Goal: Information Seeking & Learning: Learn about a topic

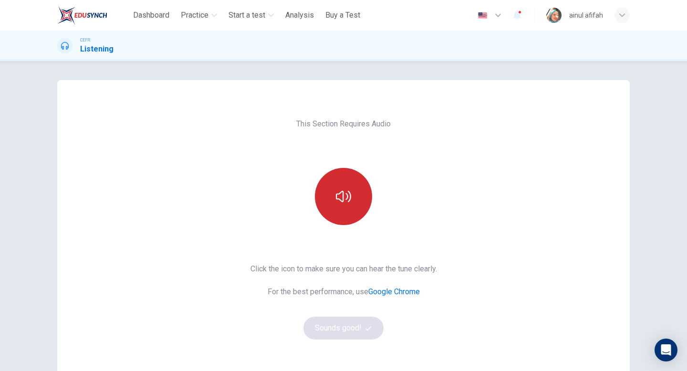
click at [353, 187] on button "button" at bounding box center [343, 196] width 57 height 57
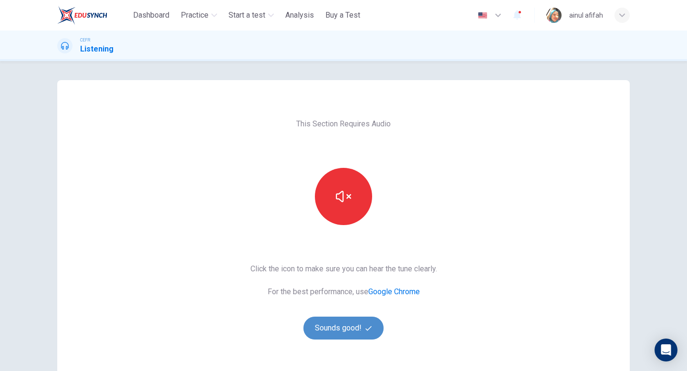
click at [357, 325] on button "Sounds good!" at bounding box center [343, 328] width 80 height 23
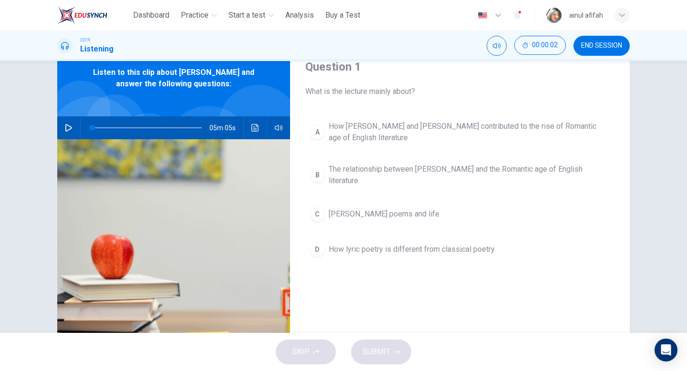
scroll to position [62, 0]
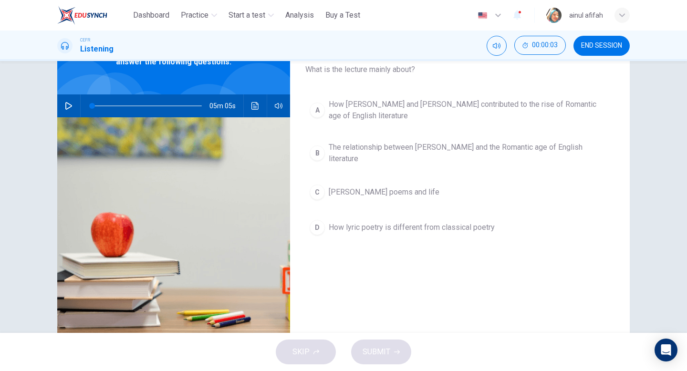
click at [65, 105] on icon "button" at bounding box center [68, 106] width 7 height 8
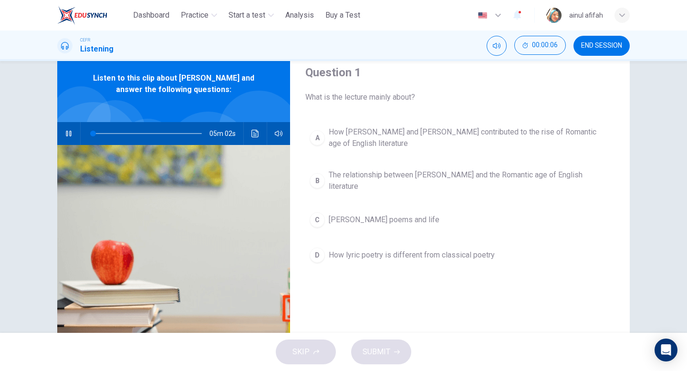
scroll to position [19, 0]
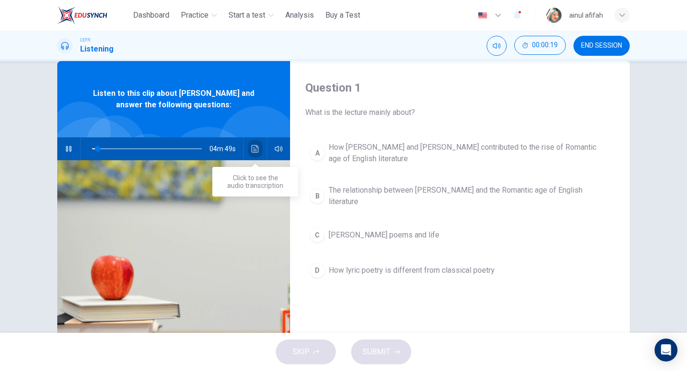
click at [255, 146] on icon "Click to see the audio transcription" at bounding box center [255, 149] width 8 height 8
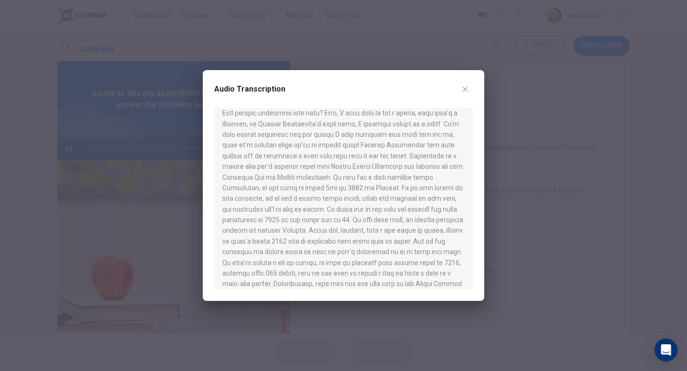
scroll to position [48, 0]
click at [468, 87] on icon "button" at bounding box center [465, 89] width 8 height 8
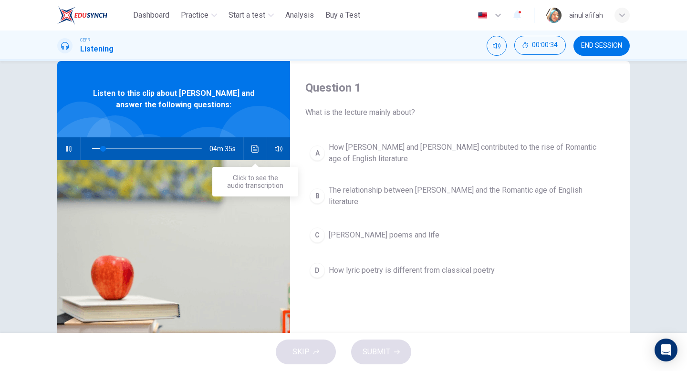
click at [252, 153] on button "Click to see the audio transcription" at bounding box center [255, 148] width 15 height 23
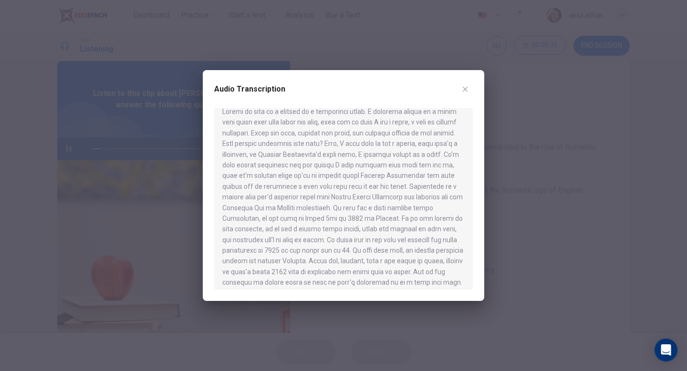
scroll to position [14, 0]
click at [470, 83] on button "button" at bounding box center [465, 89] width 15 height 15
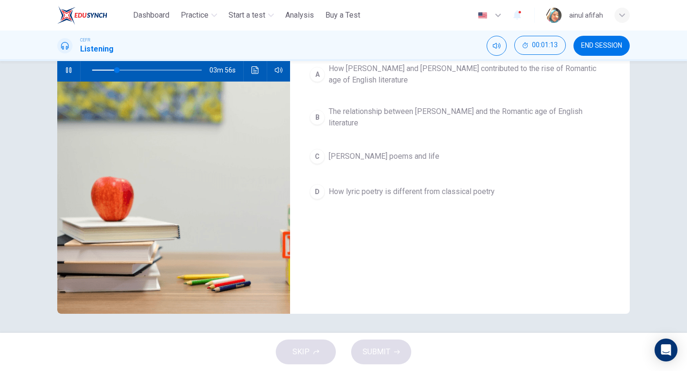
scroll to position [0, 0]
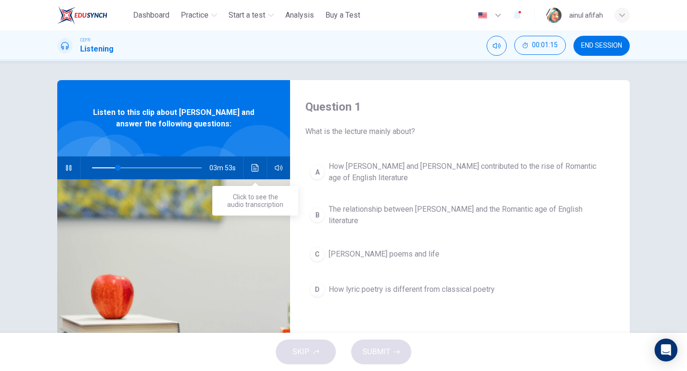
click at [260, 167] on button "Click to see the audio transcription" at bounding box center [255, 167] width 15 height 23
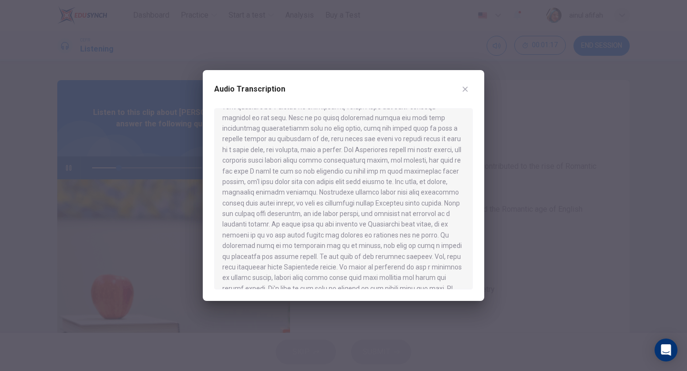
scroll to position [433, 0]
click at [465, 90] on icon "button" at bounding box center [465, 89] width 8 height 8
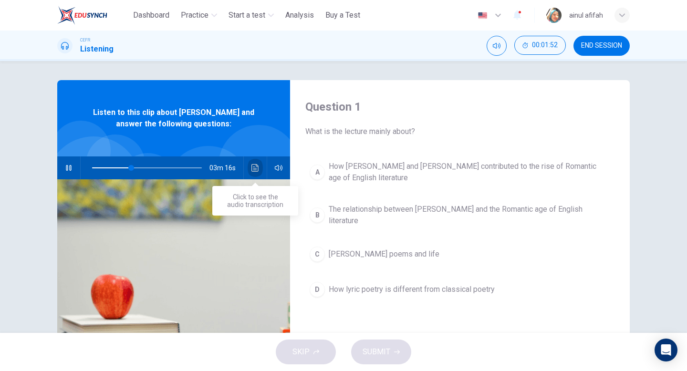
click at [251, 177] on button "Click to see the audio transcription" at bounding box center [255, 167] width 15 height 23
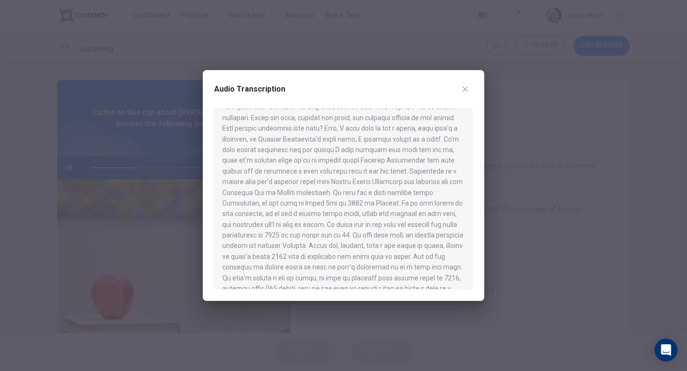
scroll to position [28, 0]
click at [464, 84] on button "button" at bounding box center [465, 89] width 15 height 15
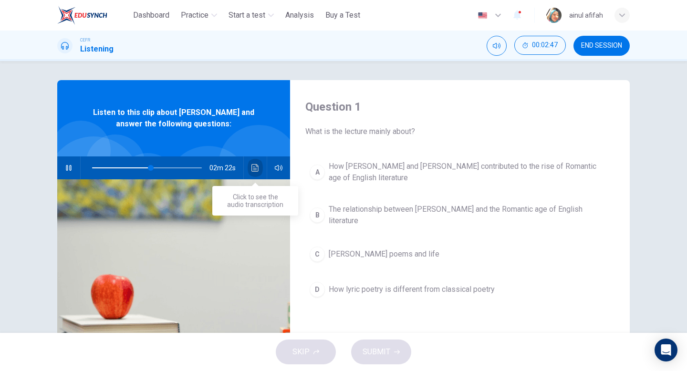
click at [254, 173] on button "Click to see the audio transcription" at bounding box center [255, 167] width 15 height 23
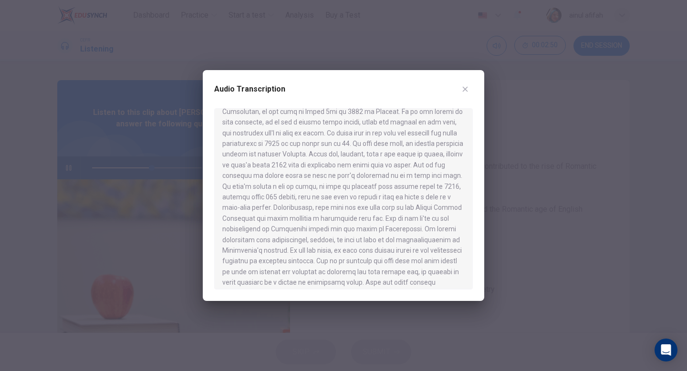
scroll to position [118, 0]
click at [463, 94] on button "button" at bounding box center [465, 89] width 15 height 15
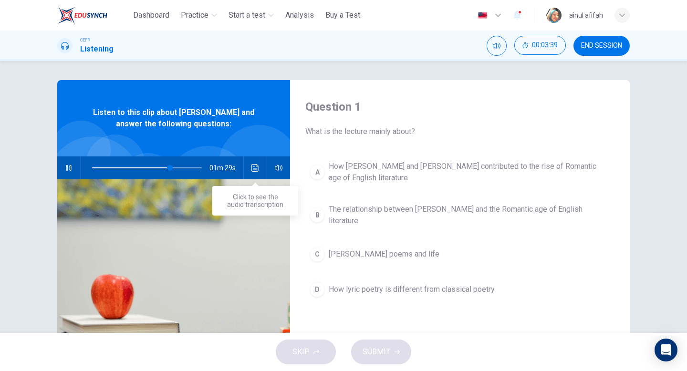
click at [252, 165] on icon "Click to see the audio transcription" at bounding box center [255, 168] width 8 height 8
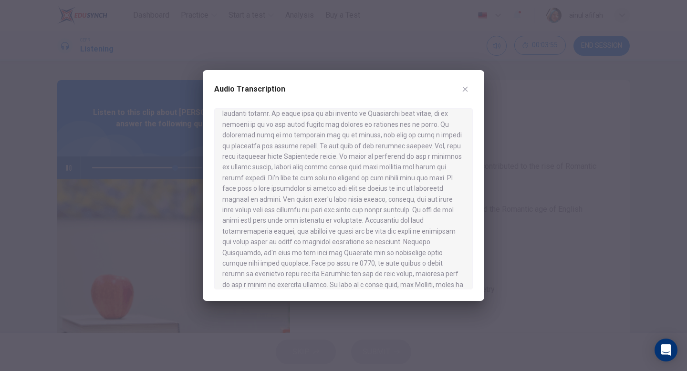
scroll to position [433, 0]
click at [466, 85] on icon "button" at bounding box center [465, 89] width 8 height 8
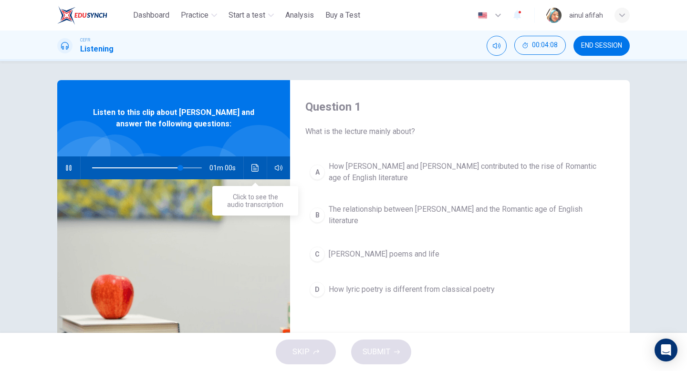
click at [256, 171] on icon "Click to see the audio transcription" at bounding box center [254, 168] width 7 height 8
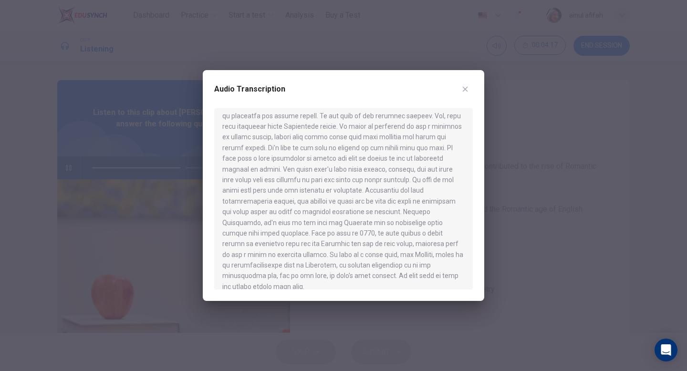
click at [462, 90] on icon "button" at bounding box center [465, 89] width 8 height 8
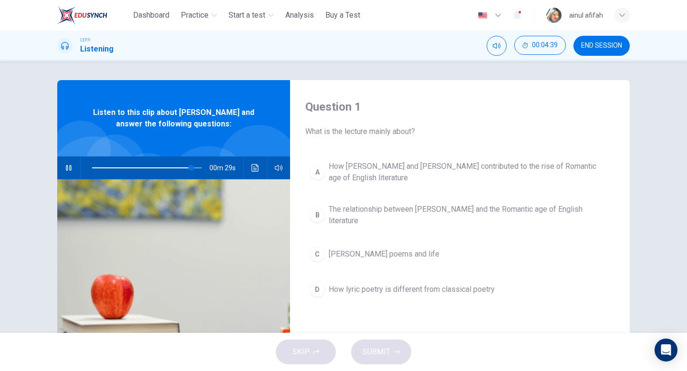
click at [406, 206] on span "The relationship between [PERSON_NAME] and the Romantic age of English literatu…" at bounding box center [469, 215] width 281 height 23
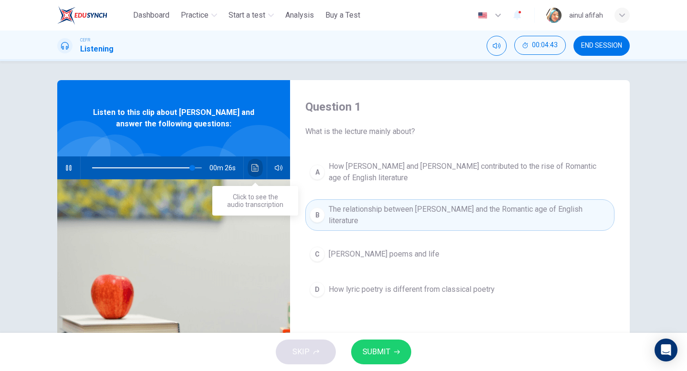
click at [257, 163] on button "Click to see the audio transcription" at bounding box center [255, 167] width 15 height 23
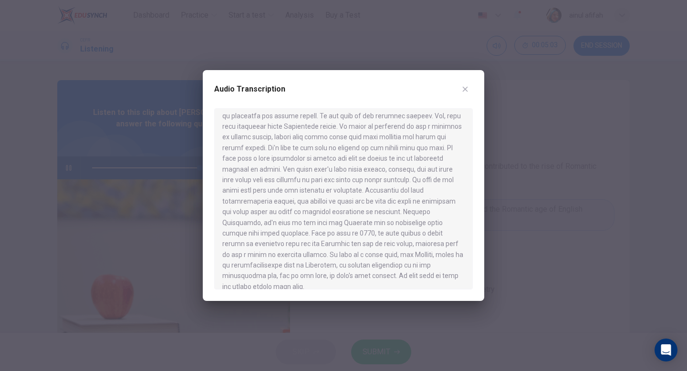
click at [465, 91] on icon "button" at bounding box center [465, 89] width 8 height 8
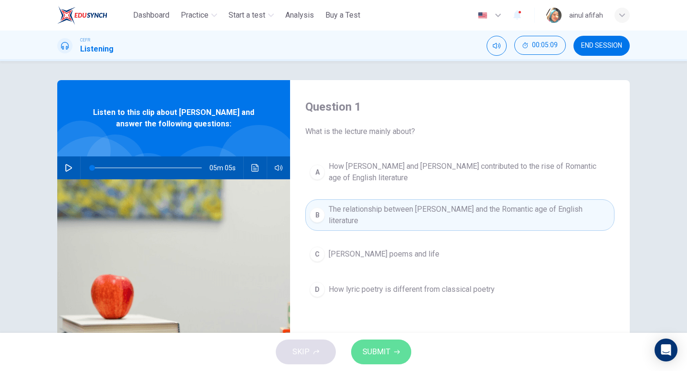
click at [375, 354] on span "SUBMIT" at bounding box center [377, 351] width 28 height 13
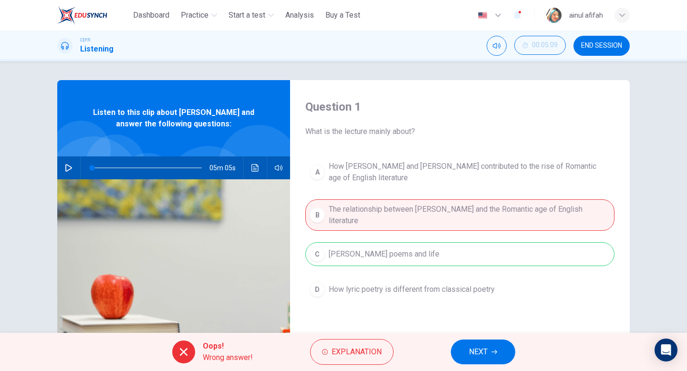
click at [471, 349] on span "NEXT" at bounding box center [478, 351] width 19 height 13
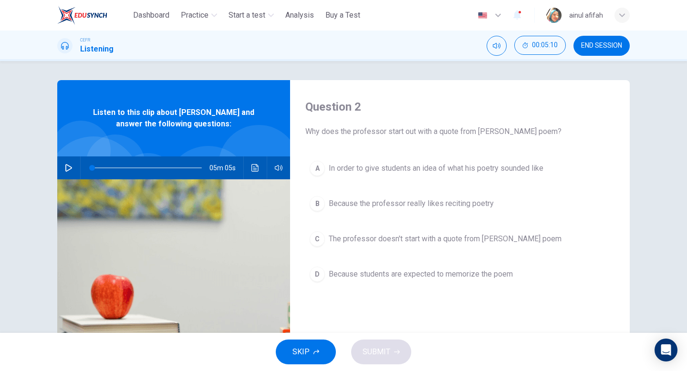
click at [67, 167] on icon "button" at bounding box center [69, 168] width 8 height 8
click at [251, 167] on button "Click to see the audio transcription" at bounding box center [255, 167] width 15 height 23
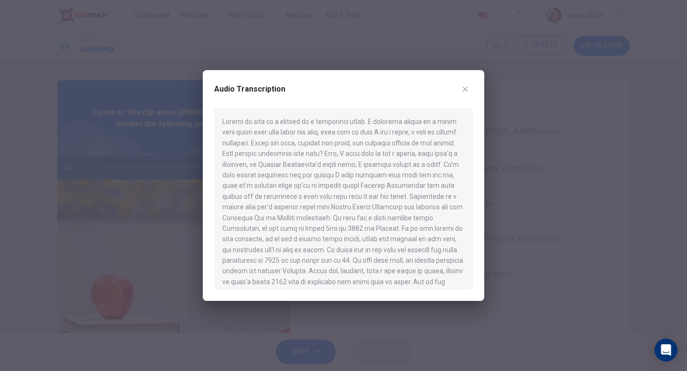
drag, startPoint x: 364, startPoint y: 70, endPoint x: 295, endPoint y: 72, distance: 68.7
click at [295, 72] on div "Audio Transcription" at bounding box center [343, 185] width 281 height 231
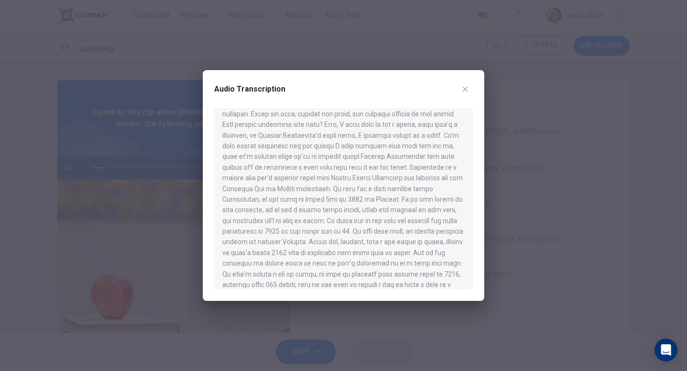
scroll to position [30, 0]
click at [464, 92] on icon "button" at bounding box center [465, 89] width 8 height 8
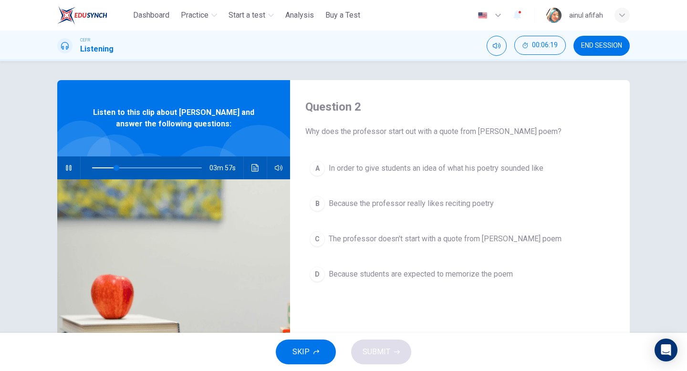
click at [261, 169] on button "Click to see the audio transcription" at bounding box center [255, 167] width 15 height 23
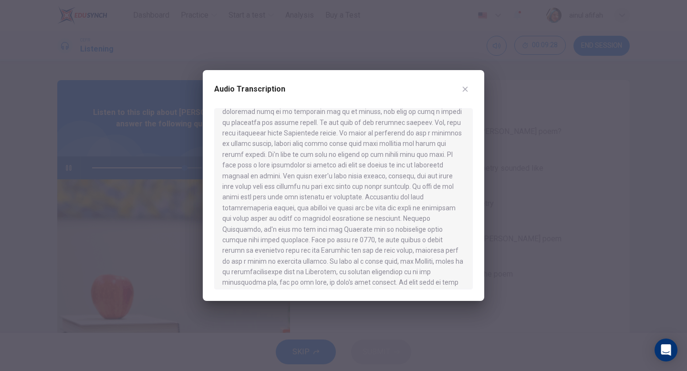
scroll to position [433, 0]
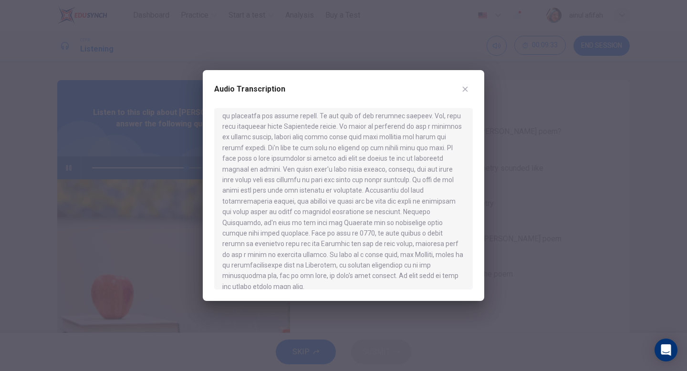
drag, startPoint x: 336, startPoint y: 221, endPoint x: 353, endPoint y: 227, distance: 17.7
click at [353, 227] on div at bounding box center [343, 198] width 259 height 181
click at [465, 91] on icon "button" at bounding box center [465, 89] width 8 height 8
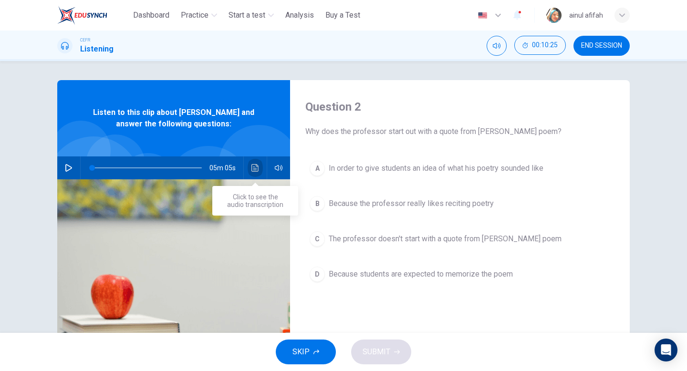
click at [252, 169] on icon "Click to see the audio transcription" at bounding box center [255, 168] width 8 height 8
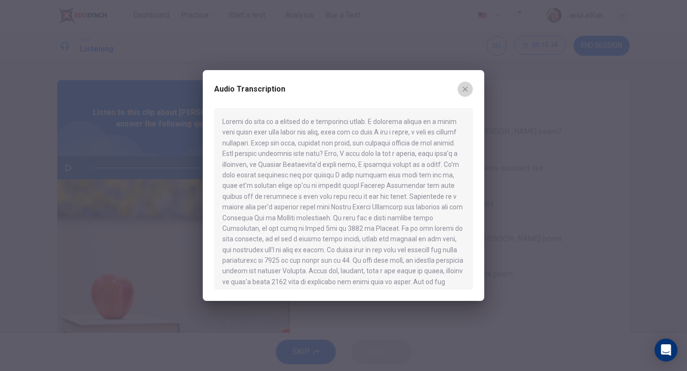
click at [464, 89] on icon "button" at bounding box center [465, 89] width 5 height 5
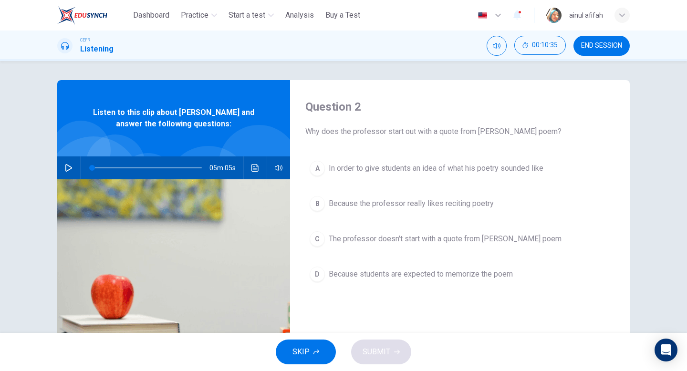
click at [388, 173] on span "In order to give students an idea of what his poetry sounded like" at bounding box center [436, 168] width 215 height 11
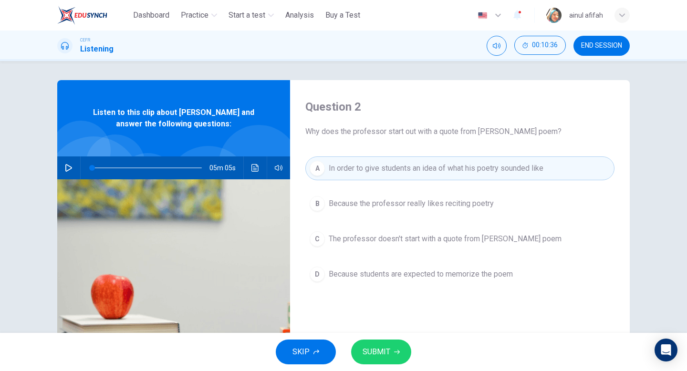
click at [377, 350] on span "SUBMIT" at bounding box center [377, 351] width 28 height 13
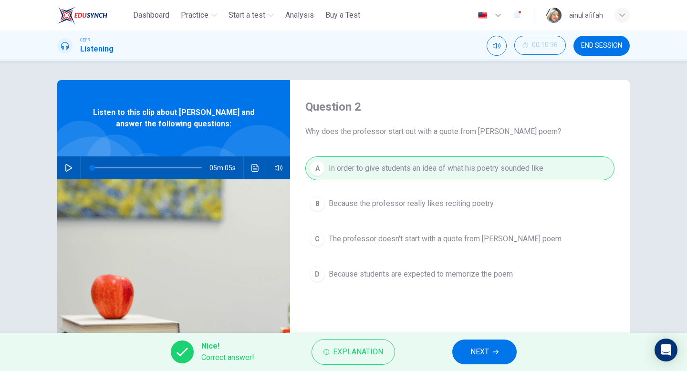
click at [493, 343] on button "NEXT" at bounding box center [484, 352] width 64 height 25
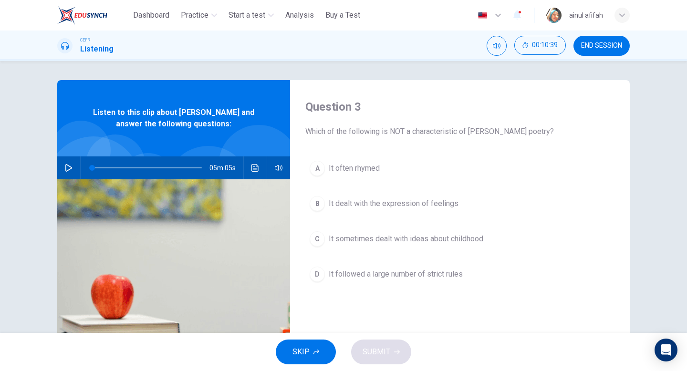
click at [74, 169] on button "button" at bounding box center [68, 167] width 15 height 23
click at [254, 170] on icon "Click to see the audio transcription" at bounding box center [255, 168] width 8 height 8
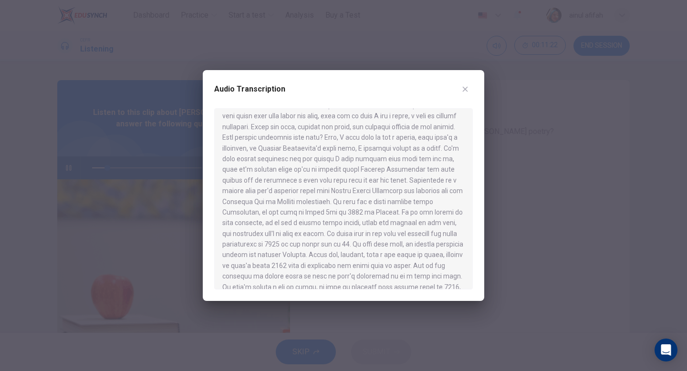
scroll to position [19, 0]
click at [464, 88] on icon "button" at bounding box center [465, 89] width 5 height 5
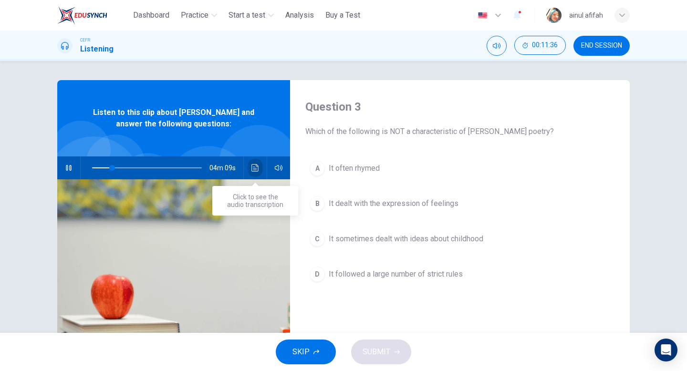
click at [253, 167] on icon "Click to see the audio transcription" at bounding box center [255, 168] width 8 height 8
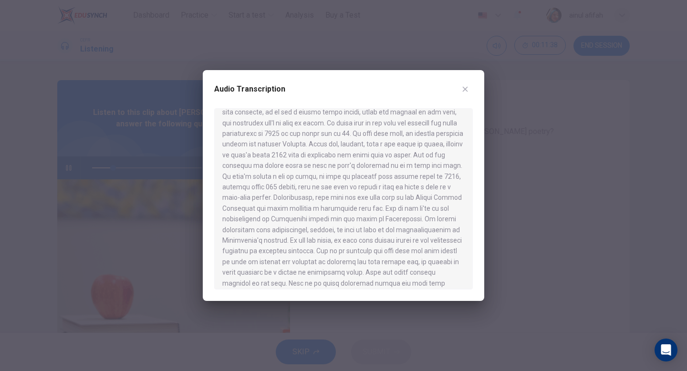
scroll to position [433, 0]
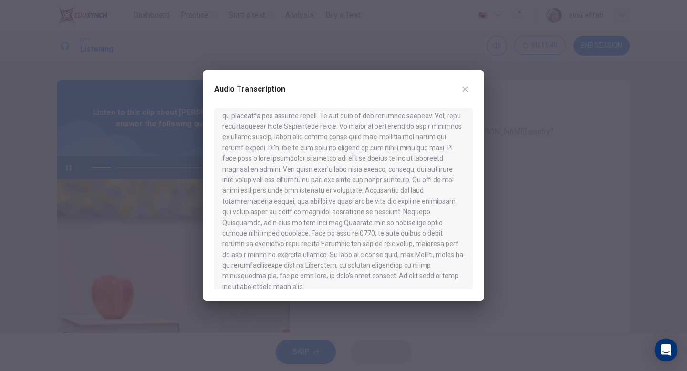
click at [462, 94] on button "button" at bounding box center [465, 89] width 15 height 15
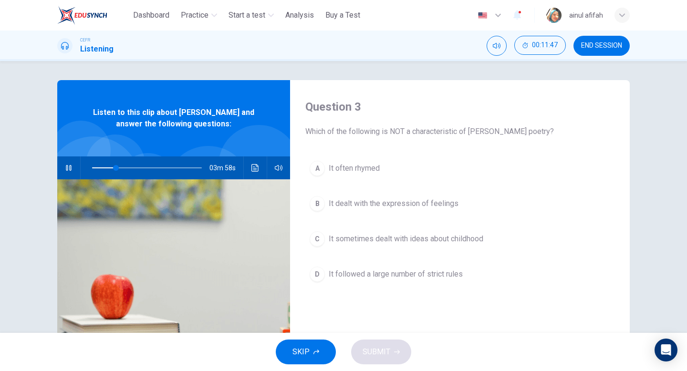
click at [251, 170] on icon "Click to see the audio transcription" at bounding box center [254, 168] width 7 height 8
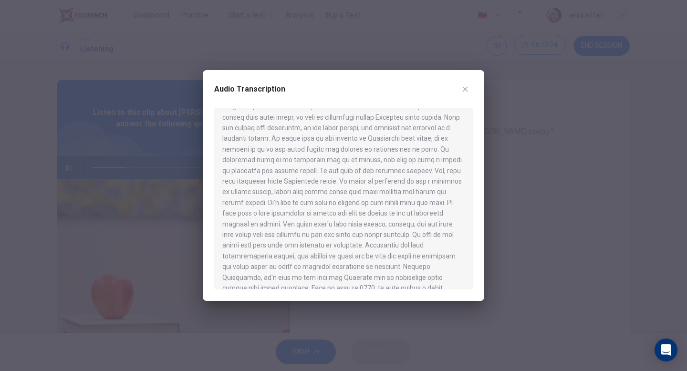
scroll to position [393, 0]
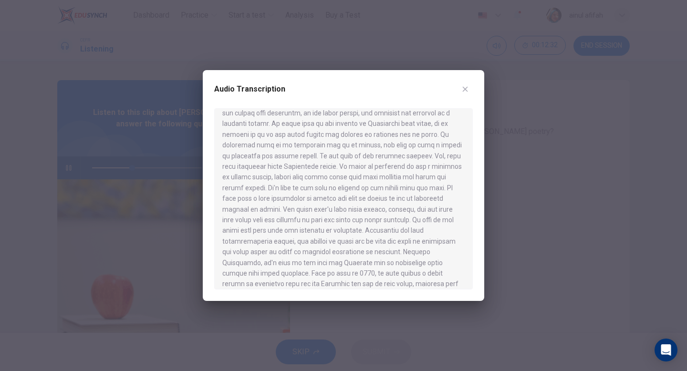
click at [471, 92] on button "button" at bounding box center [465, 89] width 15 height 15
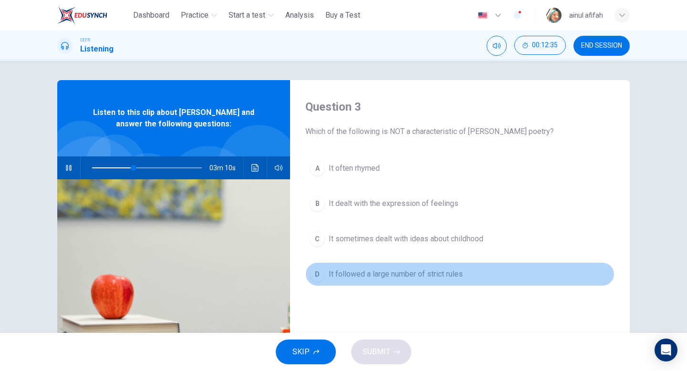
click at [371, 274] on span "It followed a large number of strict rules" at bounding box center [396, 274] width 134 height 11
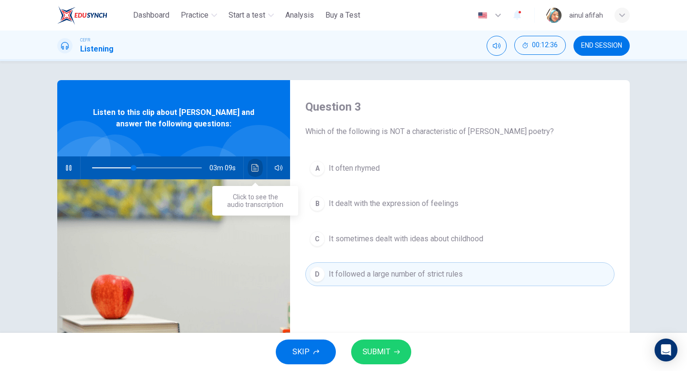
click at [250, 169] on button "Click to see the audio transcription" at bounding box center [255, 167] width 15 height 23
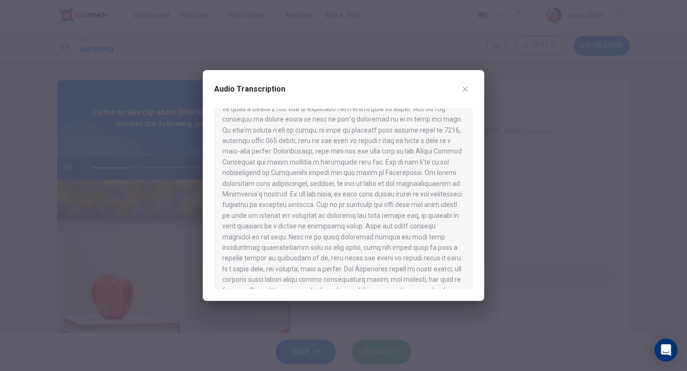
scroll to position [433, 0]
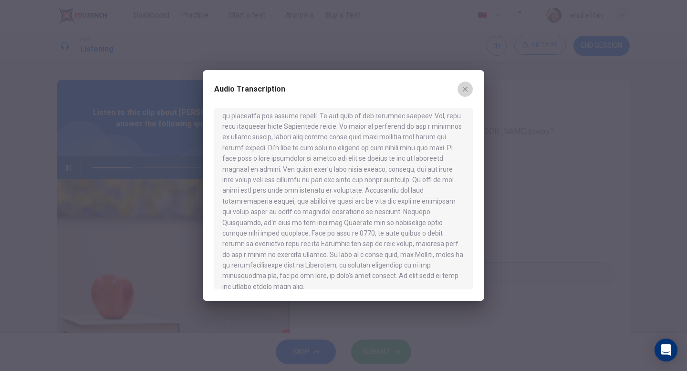
click at [463, 88] on icon "button" at bounding box center [465, 89] width 8 height 8
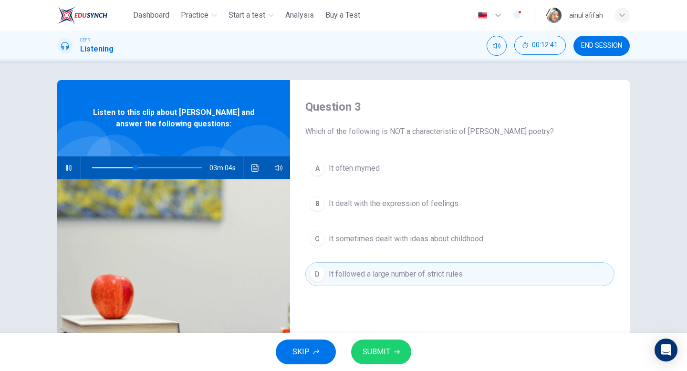
click at [70, 173] on button "button" at bounding box center [68, 167] width 15 height 23
click at [376, 344] on button "SUBMIT" at bounding box center [381, 352] width 60 height 25
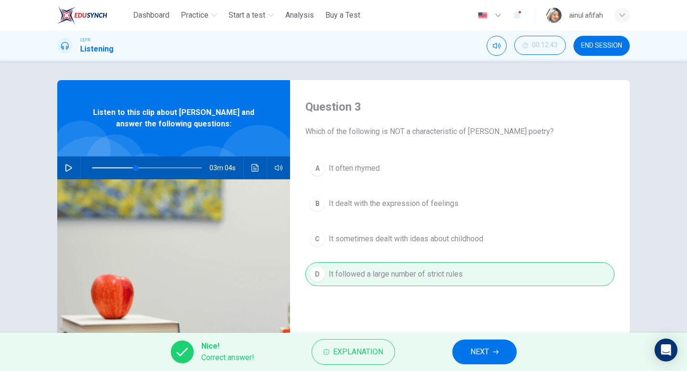
click at [496, 351] on icon "button" at bounding box center [496, 352] width 6 height 6
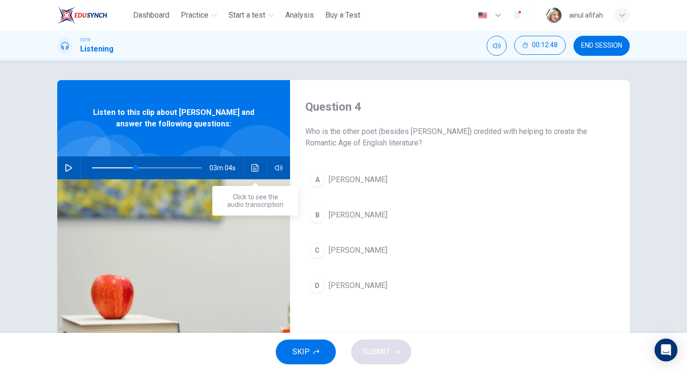
click at [261, 173] on button "Click to see the audio transcription" at bounding box center [255, 167] width 15 height 23
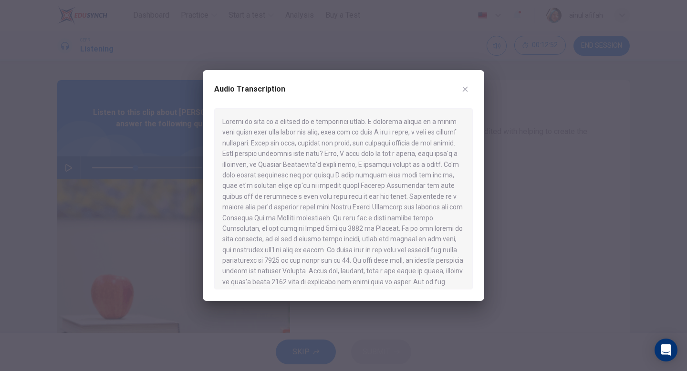
click at [472, 93] on div "Audio Transcription" at bounding box center [343, 95] width 259 height 27
click at [469, 90] on button "button" at bounding box center [465, 89] width 15 height 15
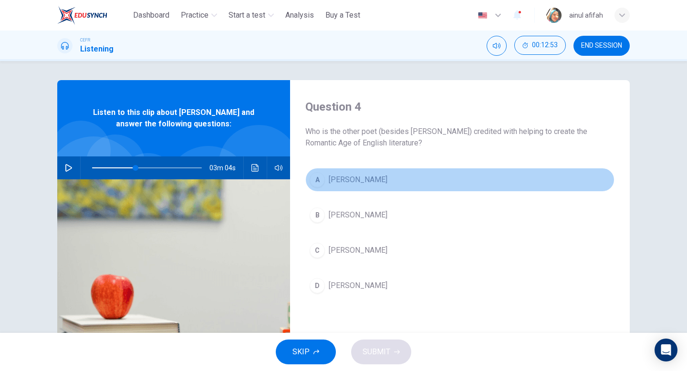
click at [343, 181] on span "[PERSON_NAME]" at bounding box center [358, 179] width 59 height 11
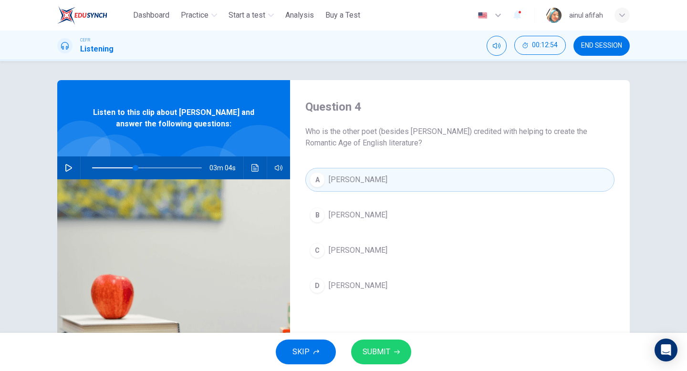
click at [389, 349] on span "SUBMIT" at bounding box center [377, 351] width 28 height 13
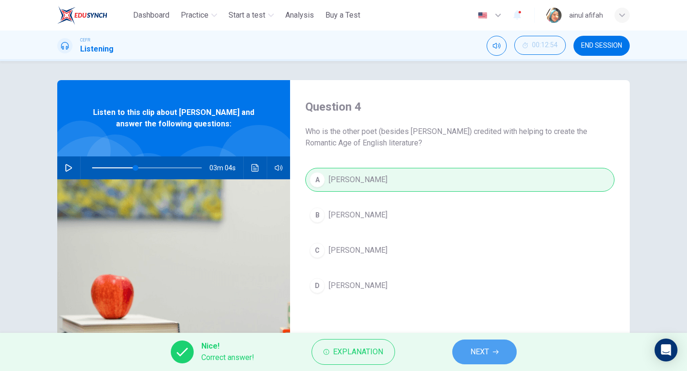
click at [502, 344] on button "NEXT" at bounding box center [484, 352] width 64 height 25
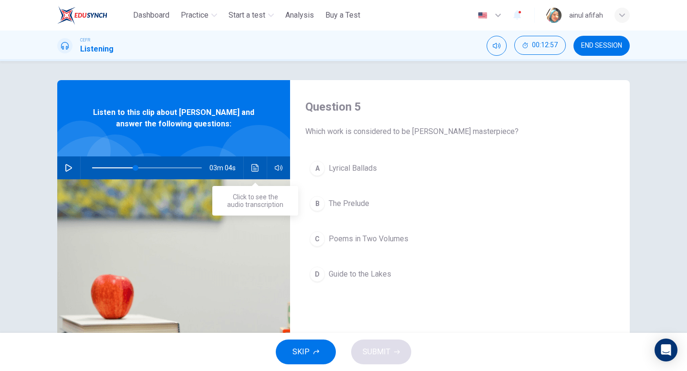
click at [257, 174] on button "Click to see the audio transcription" at bounding box center [255, 167] width 15 height 23
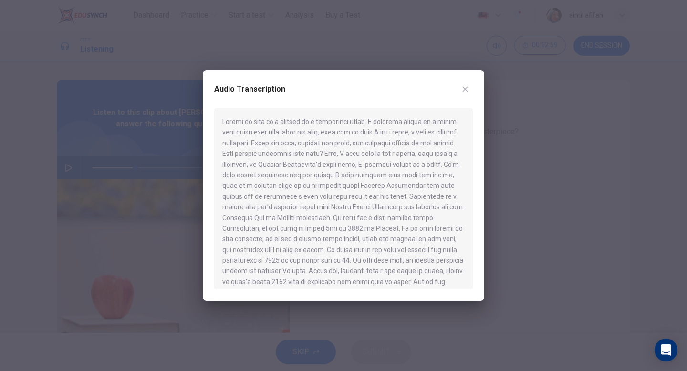
click at [465, 86] on icon "button" at bounding box center [465, 89] width 8 height 8
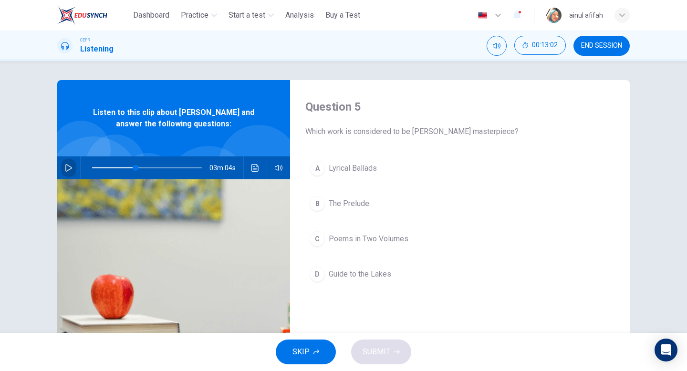
click at [68, 168] on icon "button" at bounding box center [69, 168] width 8 height 8
click at [256, 168] on icon "Click to see the audio transcription" at bounding box center [254, 168] width 7 height 8
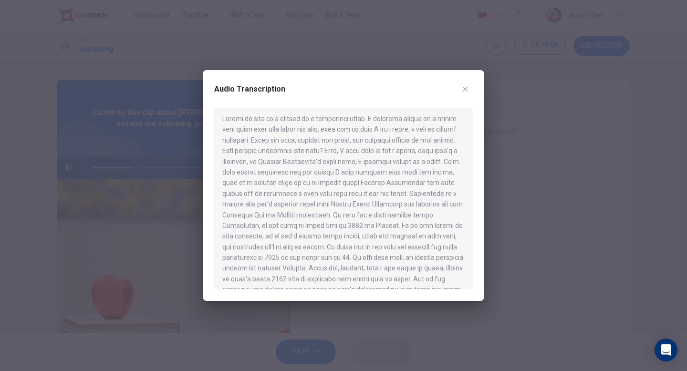
scroll to position [5, 0]
click at [462, 94] on button "button" at bounding box center [465, 89] width 15 height 15
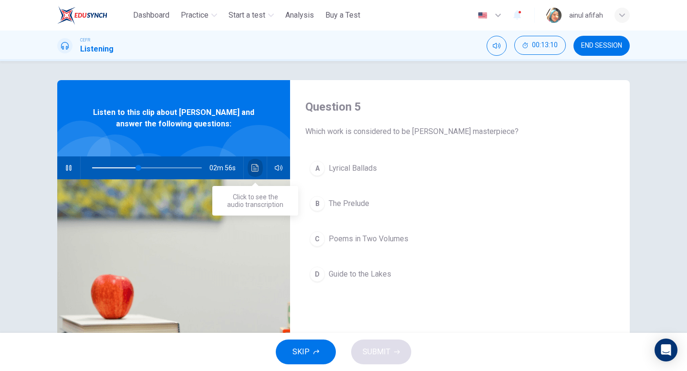
click at [252, 167] on icon "Click to see the audio transcription" at bounding box center [255, 168] width 8 height 8
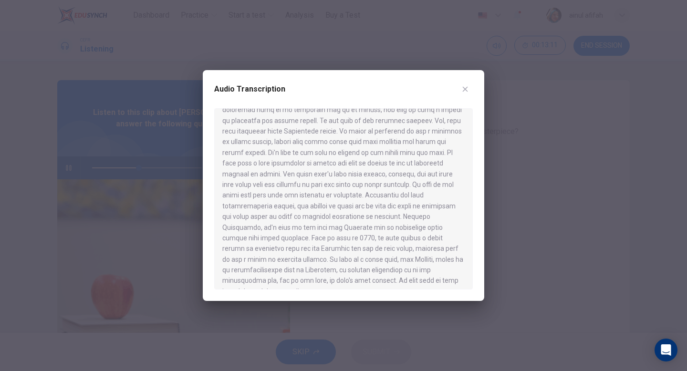
scroll to position [433, 0]
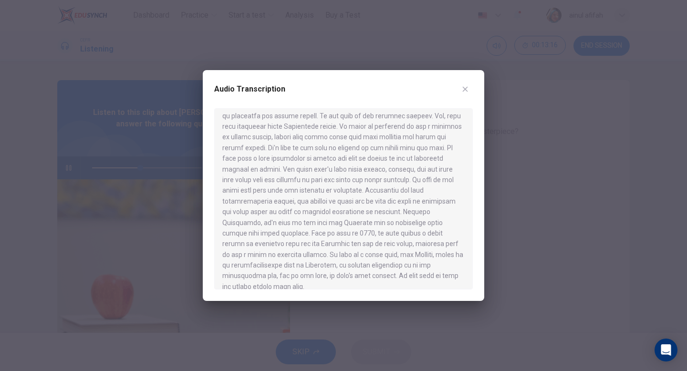
click at [469, 88] on icon "button" at bounding box center [465, 89] width 8 height 8
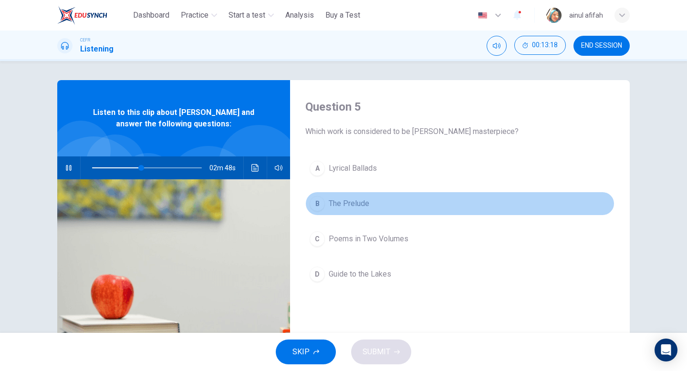
click at [324, 200] on div "B" at bounding box center [317, 203] width 15 height 15
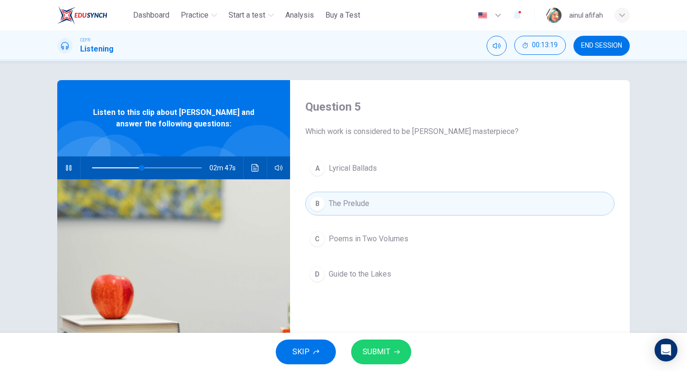
click at [374, 350] on span "SUBMIT" at bounding box center [377, 351] width 28 height 13
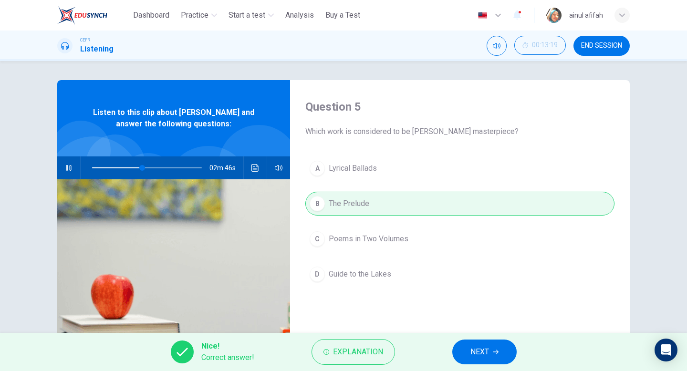
type input "**"
click at [478, 345] on span "NEXT" at bounding box center [479, 351] width 19 height 13
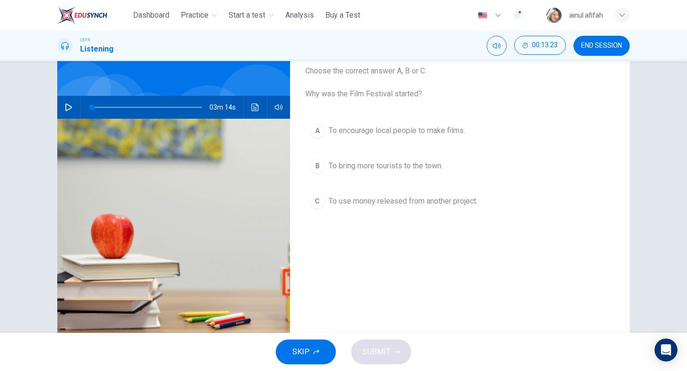
scroll to position [0, 0]
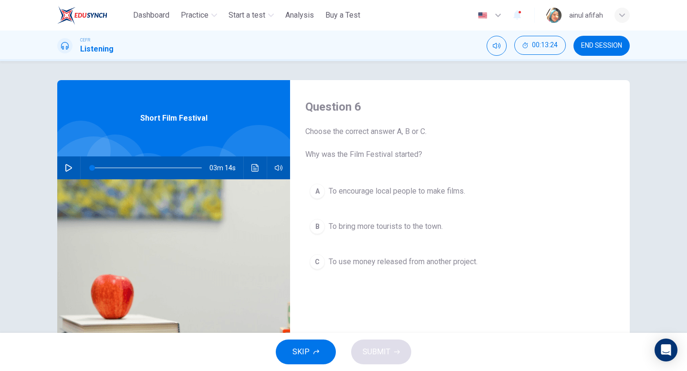
click at [72, 169] on icon "button" at bounding box center [69, 168] width 8 height 8
click at [253, 168] on icon "Click to see the audio transcription" at bounding box center [255, 168] width 8 height 8
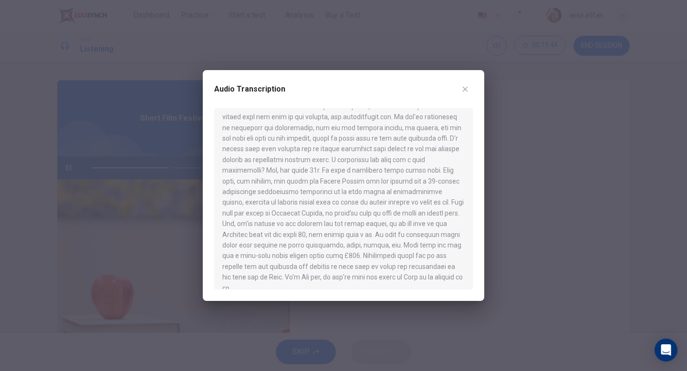
scroll to position [177, 0]
click at [465, 93] on button "button" at bounding box center [465, 89] width 15 height 15
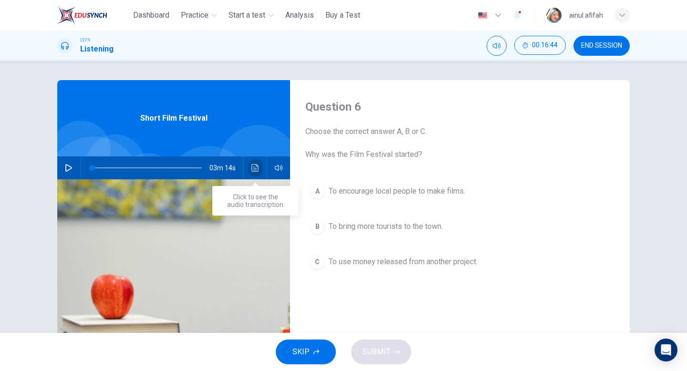
click at [253, 172] on button "Click to see the audio transcription" at bounding box center [255, 167] width 15 height 23
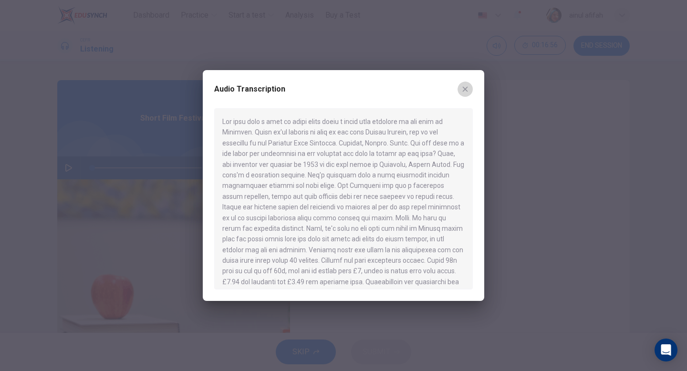
click at [469, 93] on button "button" at bounding box center [465, 89] width 15 height 15
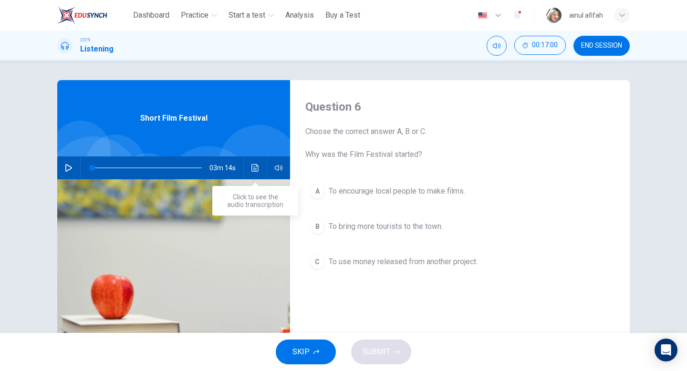
click at [257, 164] on icon "Click to see the audio transcription" at bounding box center [255, 168] width 8 height 8
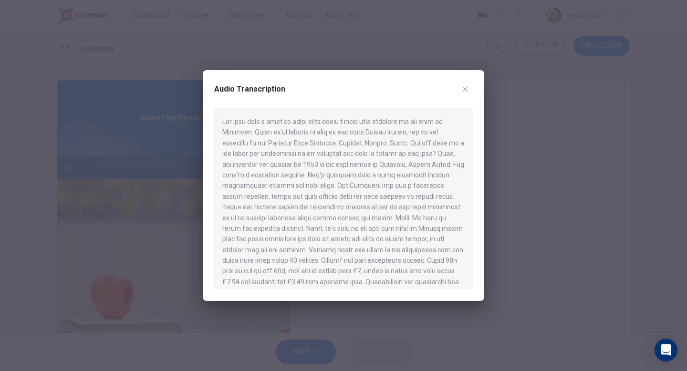
click at [464, 83] on button "button" at bounding box center [465, 89] width 15 height 15
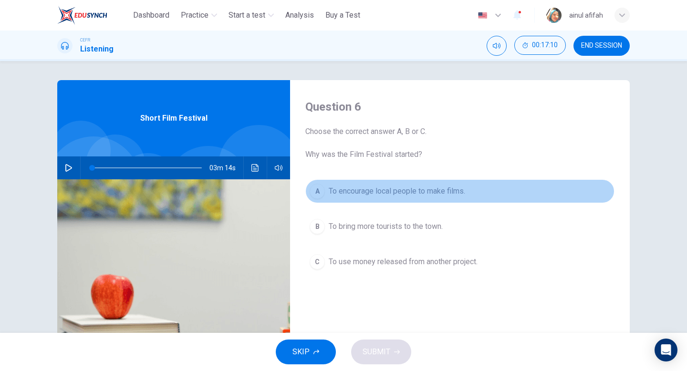
click at [327, 199] on button "A To encourage local people to make films." at bounding box center [459, 191] width 309 height 24
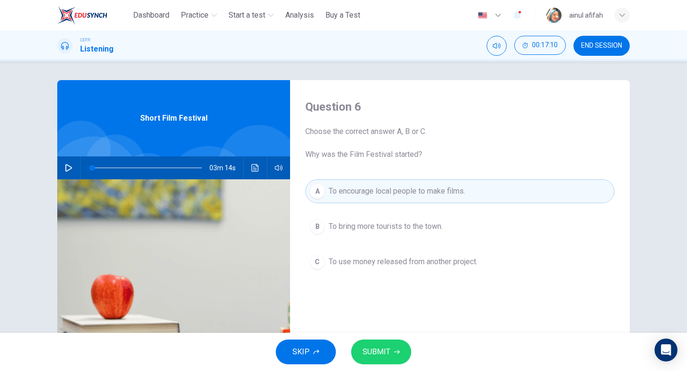
click at [387, 352] on span "SUBMIT" at bounding box center [377, 351] width 28 height 13
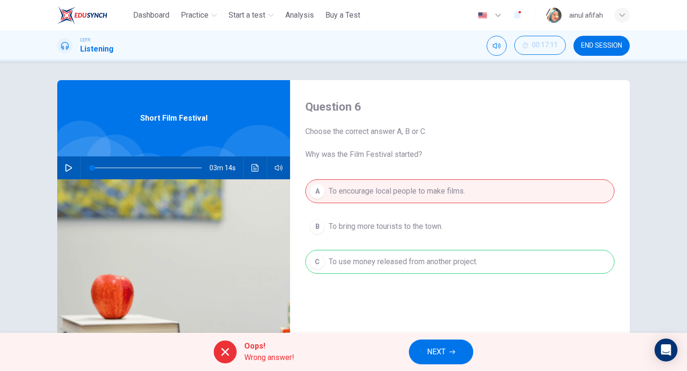
click at [414, 263] on div "A To encourage local people to make films. B To bring more tourists to the town…" at bounding box center [459, 236] width 309 height 114
click at [430, 336] on div "Oops! Wrong answer! NEXT" at bounding box center [343, 352] width 687 height 38
click at [438, 345] on span "NEXT" at bounding box center [436, 351] width 19 height 13
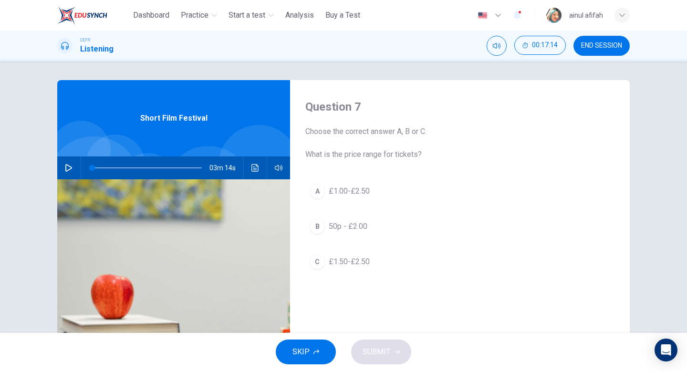
click at [323, 194] on div "A" at bounding box center [317, 191] width 15 height 15
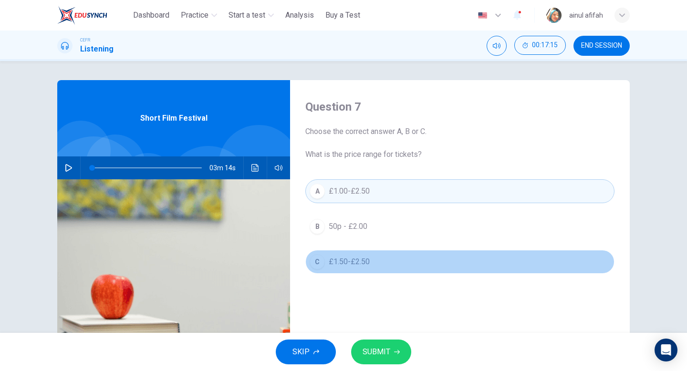
click at [362, 265] on span "£1.50-£2.50" at bounding box center [349, 261] width 41 height 11
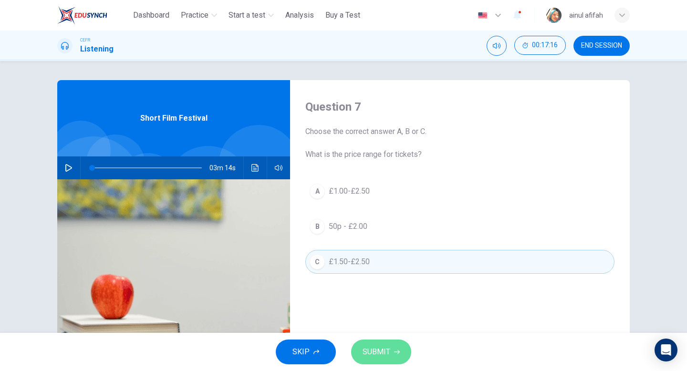
click at [400, 348] on button "SUBMIT" at bounding box center [381, 352] width 60 height 25
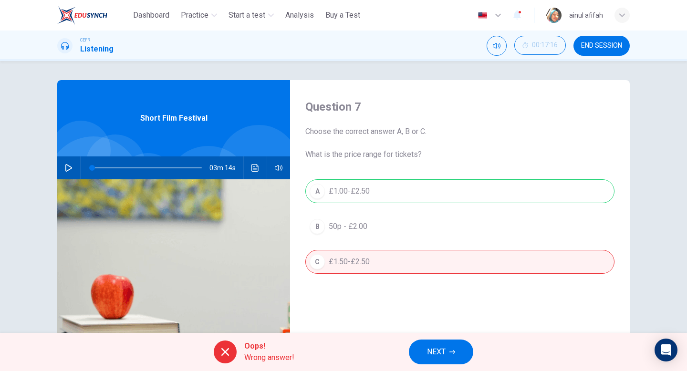
click at [437, 351] on span "NEXT" at bounding box center [436, 351] width 19 height 13
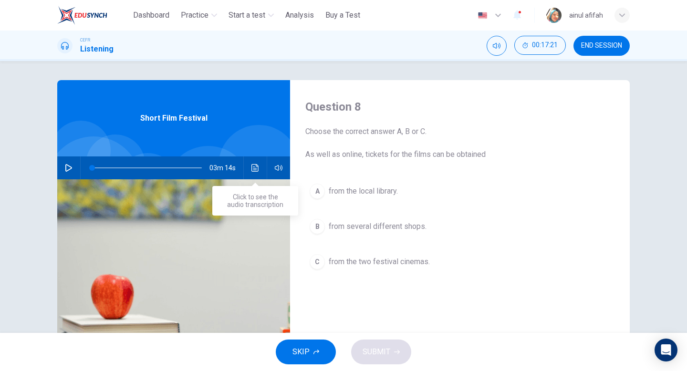
click at [255, 170] on icon "Click to see the audio transcription" at bounding box center [255, 168] width 8 height 8
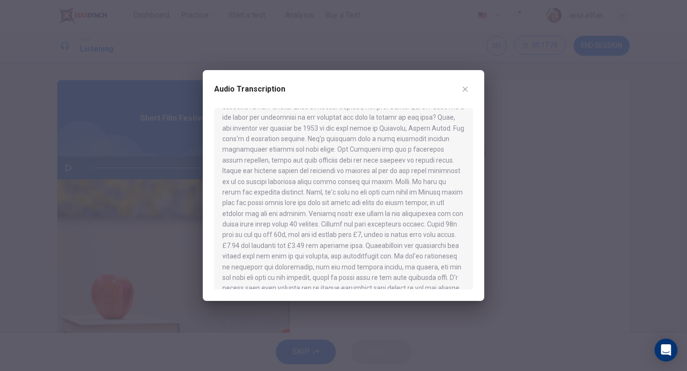
scroll to position [43, 0]
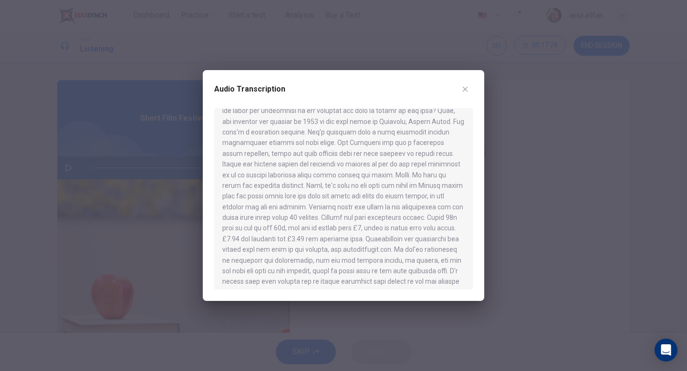
click at [469, 88] on icon "button" at bounding box center [465, 89] width 8 height 8
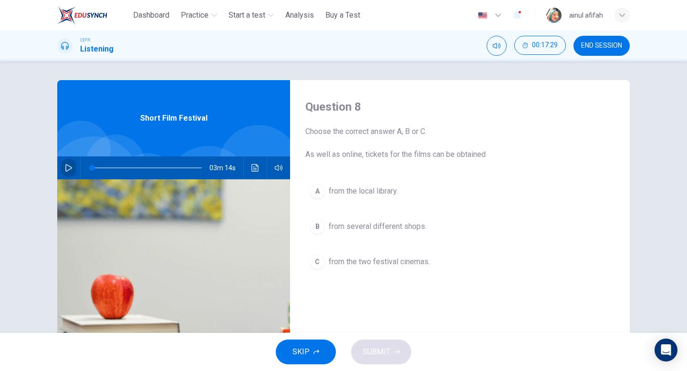
click at [68, 166] on icon "button" at bounding box center [68, 168] width 7 height 8
click at [257, 177] on button "Click to see the audio transcription" at bounding box center [255, 167] width 15 height 23
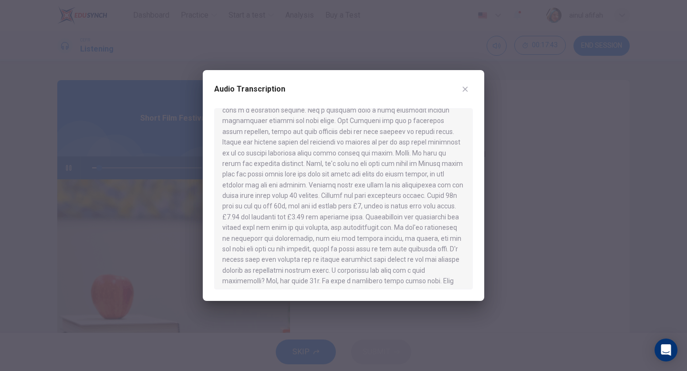
scroll to position [67, 0]
click at [462, 95] on button "button" at bounding box center [465, 89] width 15 height 15
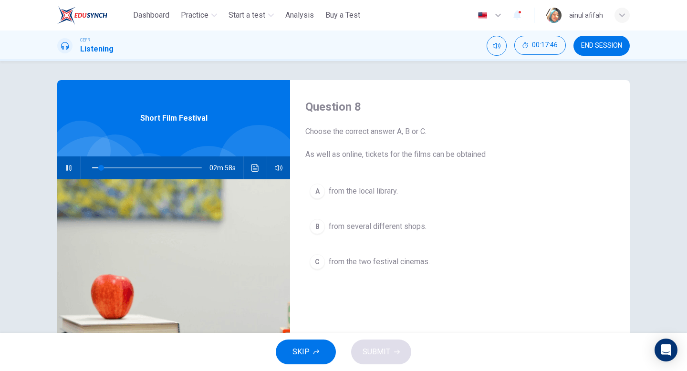
click at [347, 196] on span "from the local library." at bounding box center [363, 191] width 69 height 11
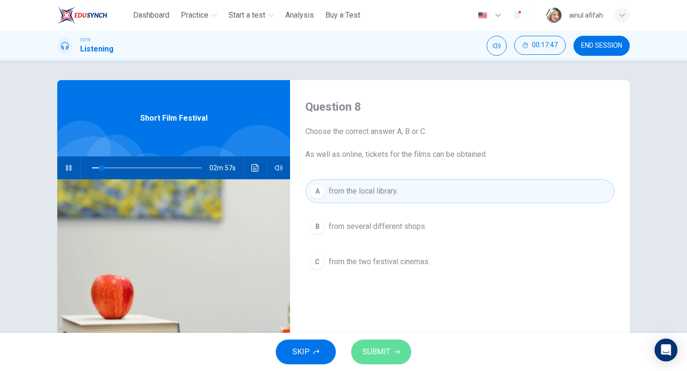
click at [382, 346] on span "SUBMIT" at bounding box center [377, 351] width 28 height 13
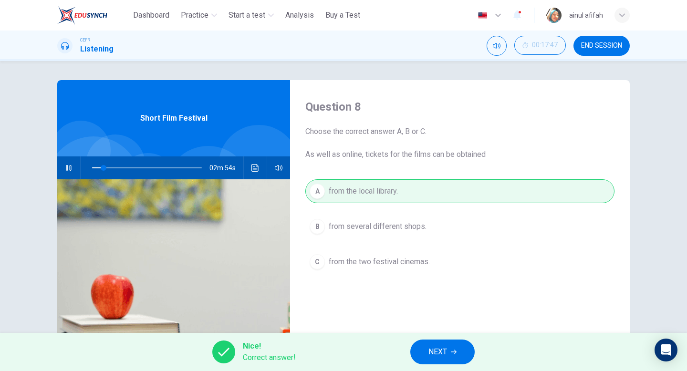
click at [463, 349] on button "NEXT" at bounding box center [442, 352] width 64 height 25
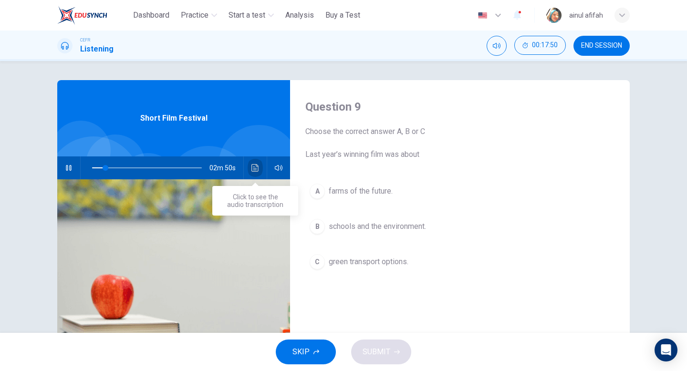
click at [261, 168] on button "Click to see the audio transcription" at bounding box center [255, 167] width 15 height 23
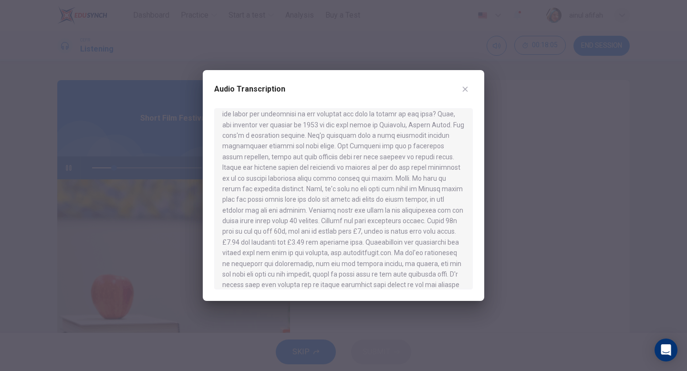
scroll to position [0, 0]
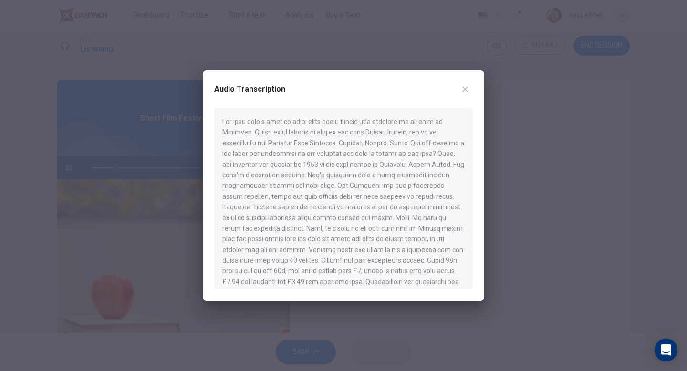
click at [474, 83] on div "Audio Transcription" at bounding box center [343, 185] width 281 height 231
click at [463, 89] on icon "button" at bounding box center [465, 89] width 8 height 8
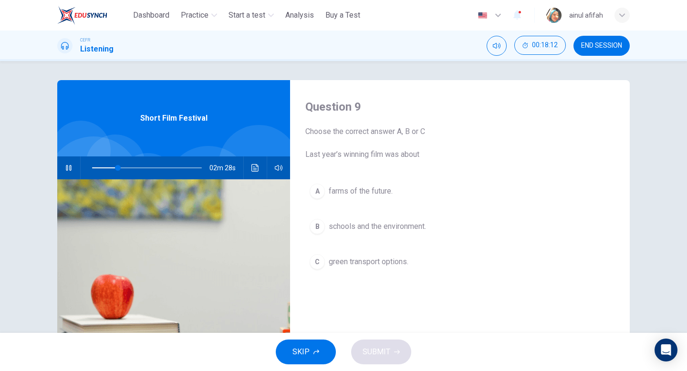
click at [71, 168] on icon "button" at bounding box center [68, 168] width 5 height 6
click at [254, 171] on icon "Click to see the audio transcription" at bounding box center [255, 168] width 8 height 8
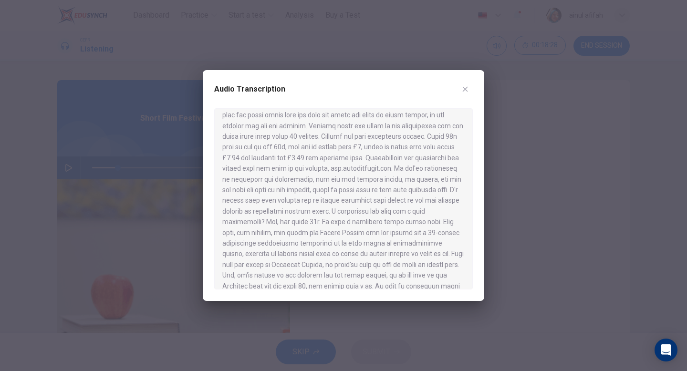
scroll to position [126, 0]
click at [469, 88] on button "button" at bounding box center [465, 89] width 15 height 15
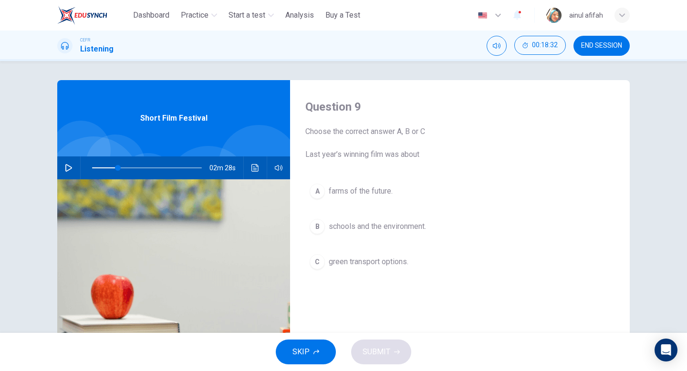
click at [412, 221] on span "schools and the environment." at bounding box center [377, 226] width 97 height 11
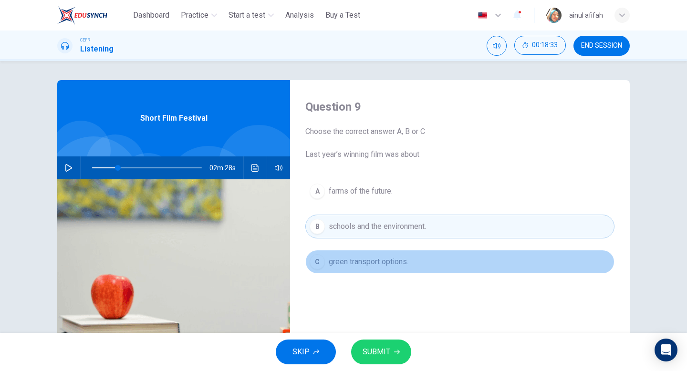
click at [372, 266] on span "green transport options." at bounding box center [369, 261] width 80 height 11
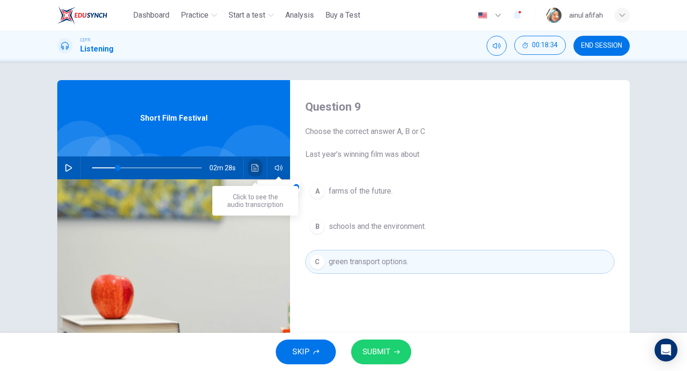
click at [260, 164] on button "Click to see the audio transcription" at bounding box center [255, 167] width 15 height 23
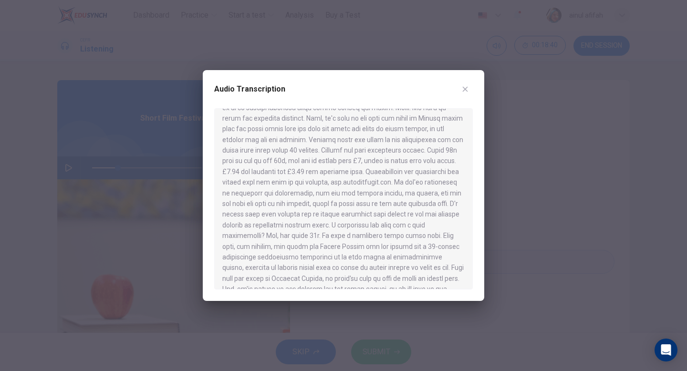
scroll to position [116, 0]
click at [466, 86] on icon "button" at bounding box center [465, 89] width 8 height 8
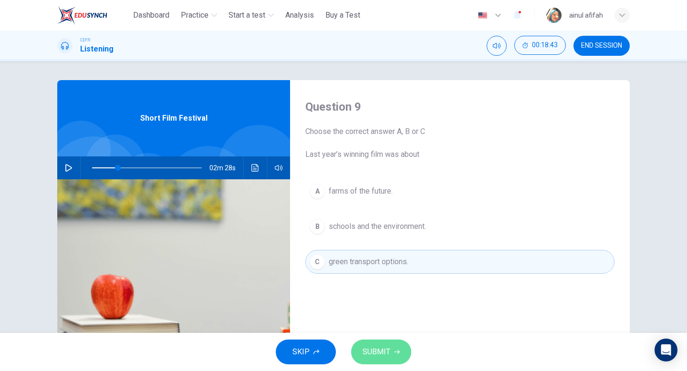
click at [377, 349] on span "SUBMIT" at bounding box center [377, 351] width 28 height 13
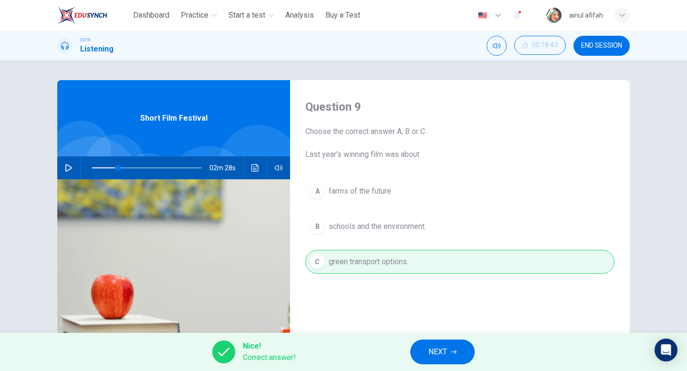
click at [424, 344] on button "NEXT" at bounding box center [442, 352] width 64 height 25
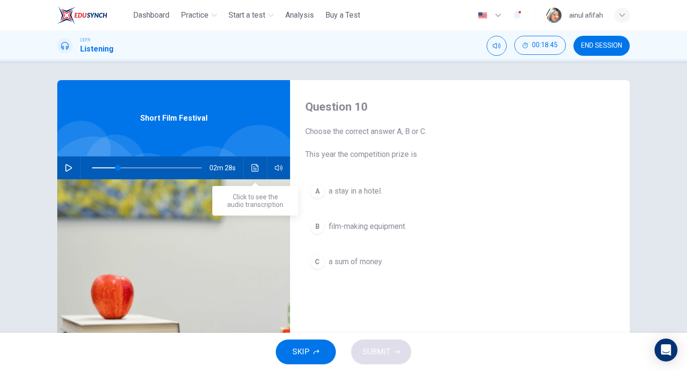
click at [252, 168] on icon "Click to see the audio transcription" at bounding box center [255, 168] width 8 height 8
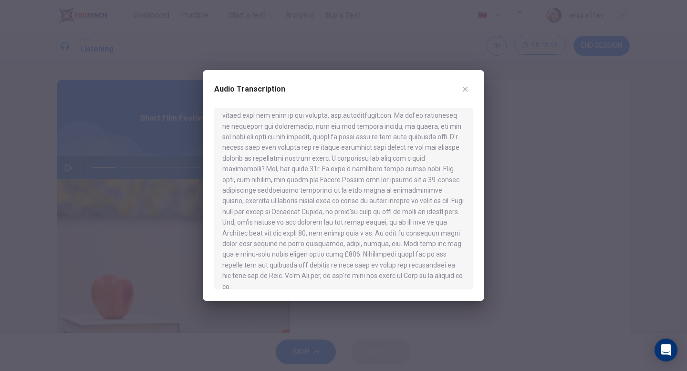
scroll to position [177, 0]
click at [465, 92] on icon "button" at bounding box center [465, 89] width 8 height 8
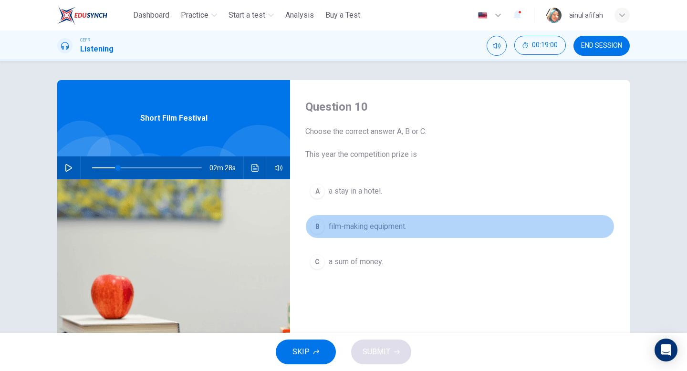
click at [372, 221] on span "film-making equipment." at bounding box center [368, 226] width 78 height 11
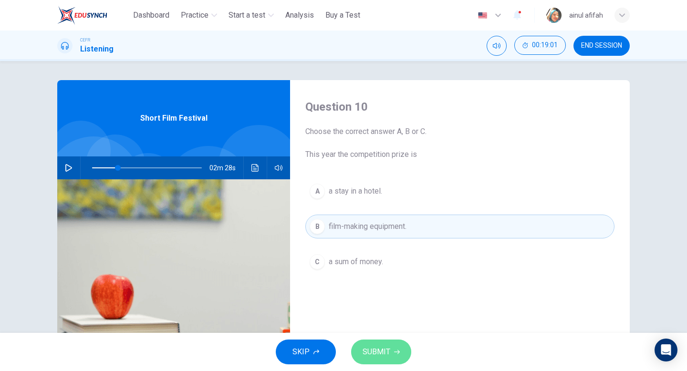
click at [388, 345] on span "SUBMIT" at bounding box center [377, 351] width 28 height 13
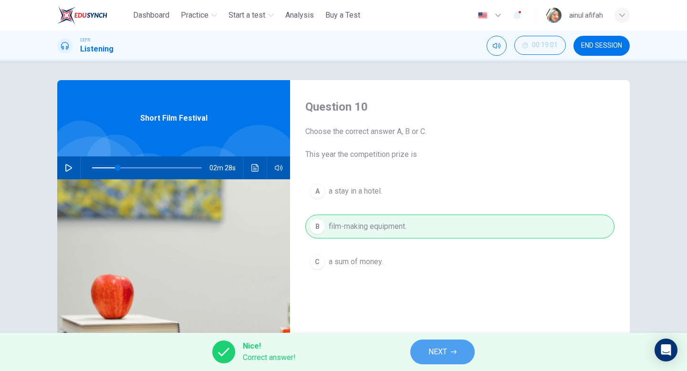
click at [435, 345] on span "NEXT" at bounding box center [437, 351] width 19 height 13
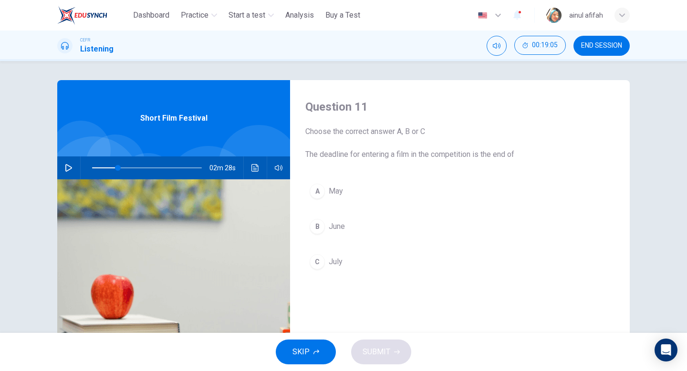
click at [257, 171] on icon "Click to see the audio transcription" at bounding box center [255, 168] width 8 height 8
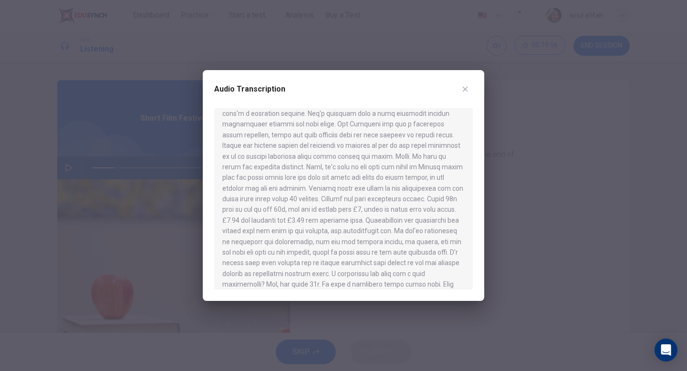
scroll to position [177, 0]
click at [469, 90] on button "button" at bounding box center [465, 89] width 15 height 15
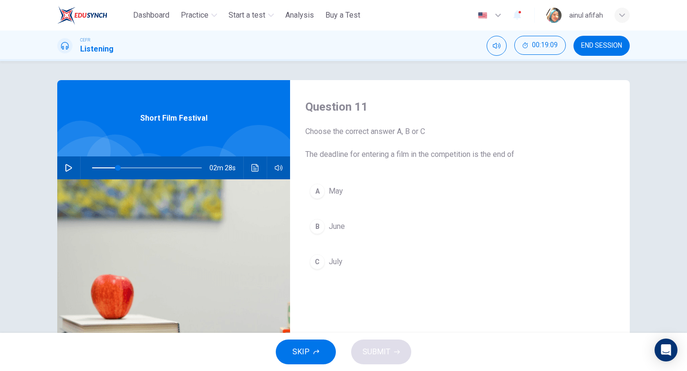
click at [327, 260] on button "C July" at bounding box center [459, 262] width 309 height 24
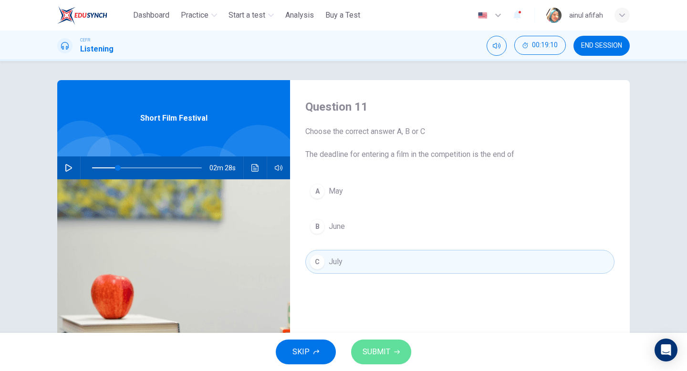
click at [389, 346] on span "SUBMIT" at bounding box center [377, 351] width 28 height 13
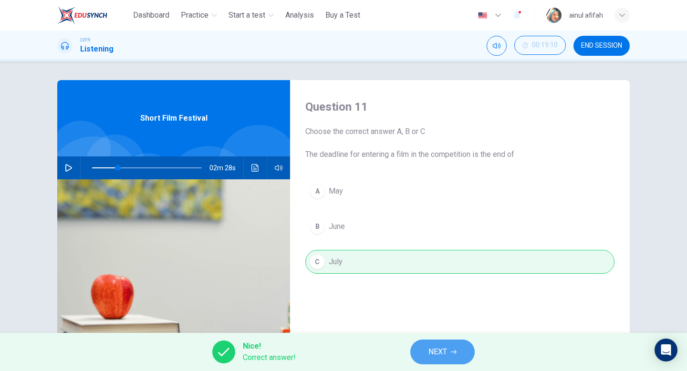
click at [420, 345] on button "NEXT" at bounding box center [442, 352] width 64 height 25
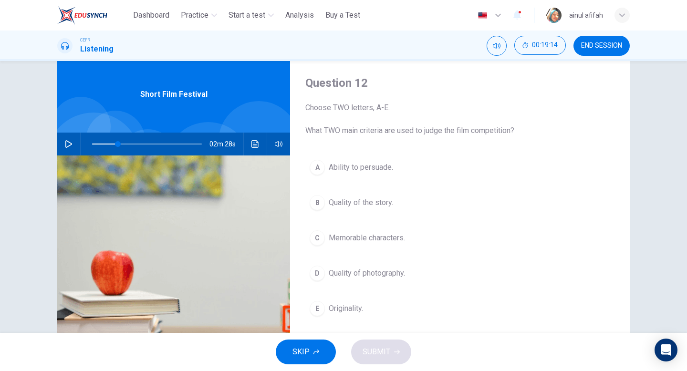
scroll to position [41, 0]
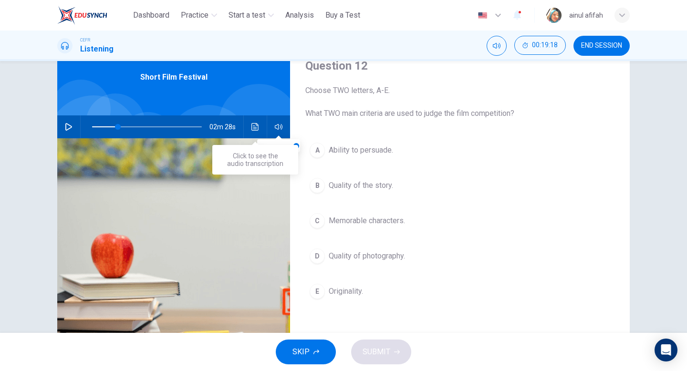
click at [256, 129] on icon "Click to see the audio transcription" at bounding box center [254, 127] width 7 height 8
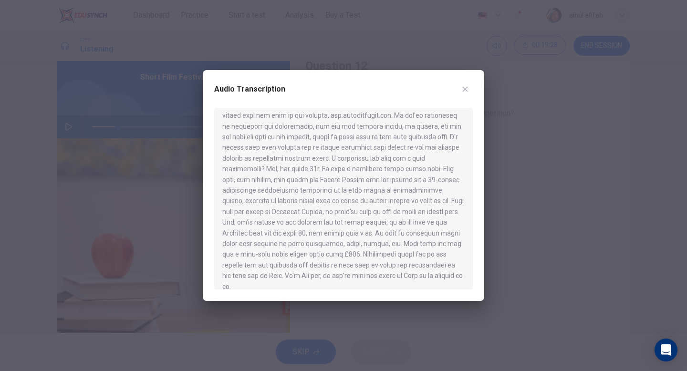
scroll to position [0, 0]
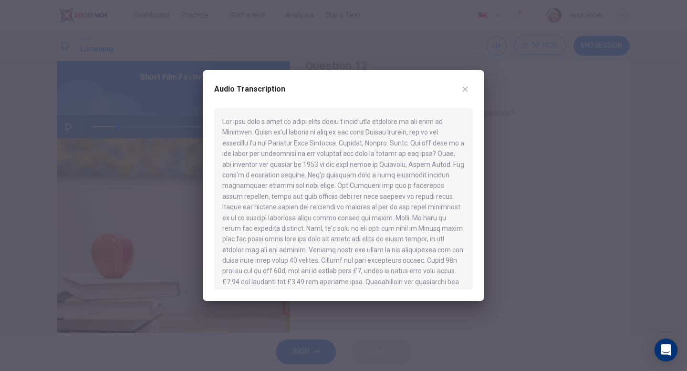
click at [475, 76] on div "Audio Transcription" at bounding box center [343, 185] width 281 height 231
click at [462, 90] on icon "button" at bounding box center [465, 89] width 8 height 8
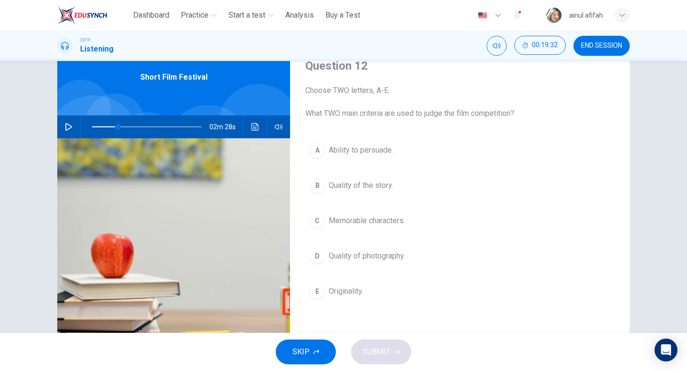
click at [63, 125] on button "button" at bounding box center [68, 126] width 15 height 23
click at [257, 127] on icon "Click to see the audio transcription" at bounding box center [255, 127] width 8 height 8
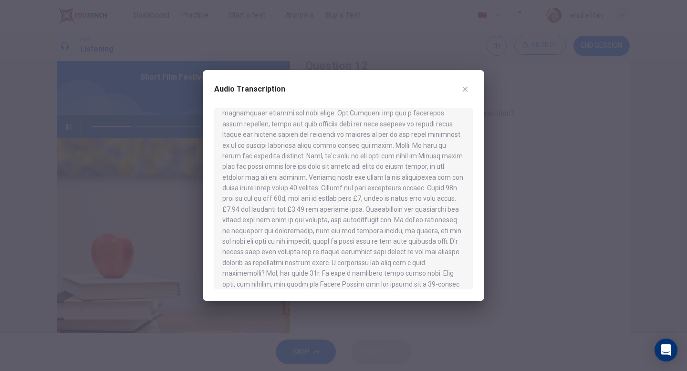
scroll to position [70, 0]
click at [468, 81] on div "Audio Transcription" at bounding box center [343, 185] width 281 height 231
click at [469, 88] on icon "button" at bounding box center [465, 89] width 8 height 8
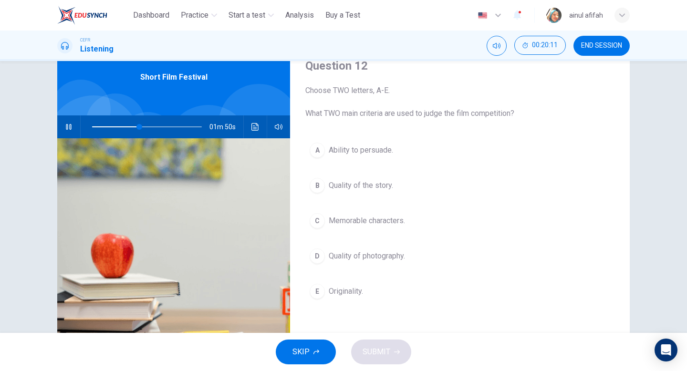
click at [371, 196] on button "B Quality of the story." at bounding box center [459, 186] width 309 height 24
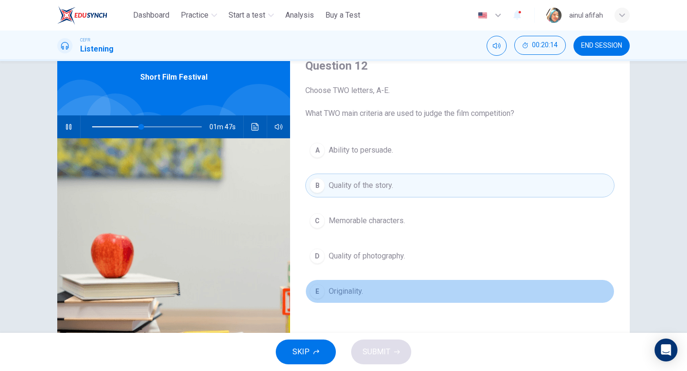
click at [344, 290] on span "Originality." at bounding box center [346, 291] width 34 height 11
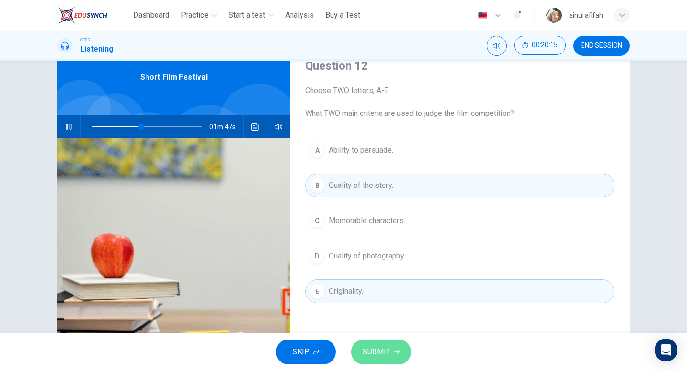
click at [374, 343] on button "SUBMIT" at bounding box center [381, 352] width 60 height 25
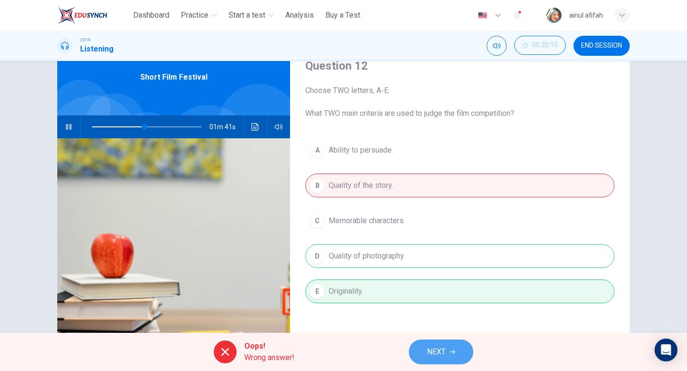
click at [440, 359] on button "NEXT" at bounding box center [441, 352] width 64 height 25
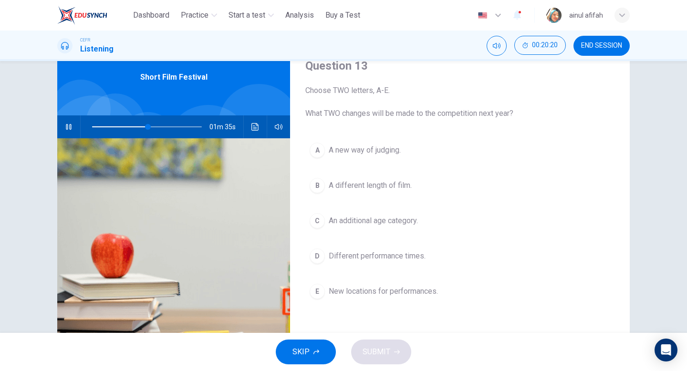
click at [70, 127] on icon "button" at bounding box center [68, 127] width 5 height 6
click at [255, 135] on button "Click to see the audio transcription" at bounding box center [255, 126] width 15 height 23
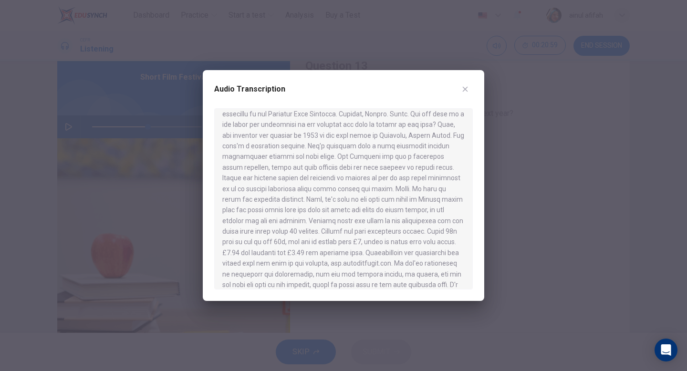
scroll to position [0, 0]
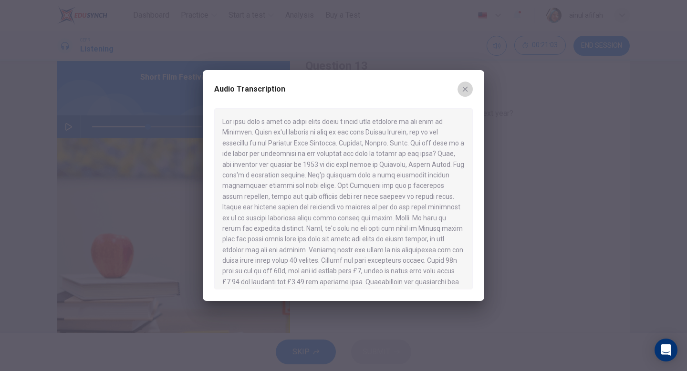
click at [470, 91] on button "button" at bounding box center [465, 89] width 15 height 15
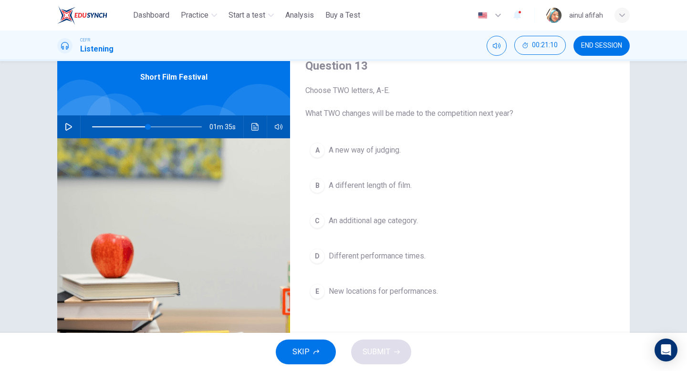
click at [67, 124] on icon "button" at bounding box center [68, 127] width 7 height 8
click at [244, 125] on div "01m 35s" at bounding box center [173, 126] width 233 height 23
click at [259, 132] on button "Click to see the audio transcription" at bounding box center [255, 126] width 15 height 23
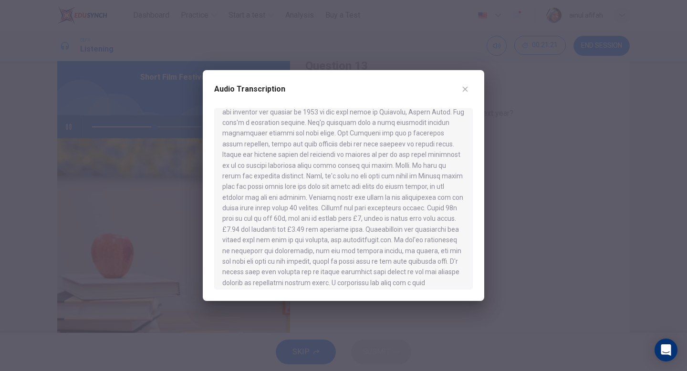
scroll to position [64, 0]
click at [468, 94] on button "button" at bounding box center [465, 89] width 15 height 15
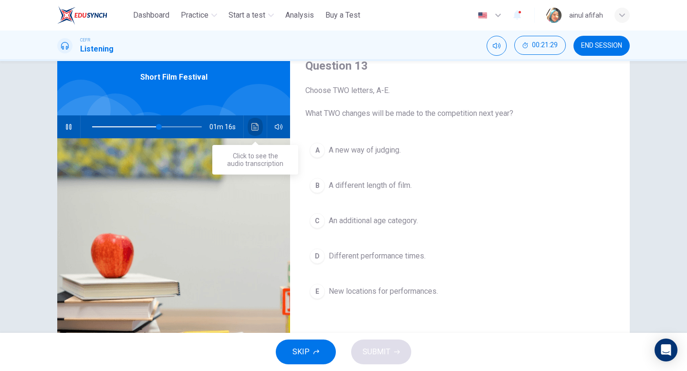
click at [260, 123] on button "Click to see the audio transcription" at bounding box center [255, 126] width 15 height 23
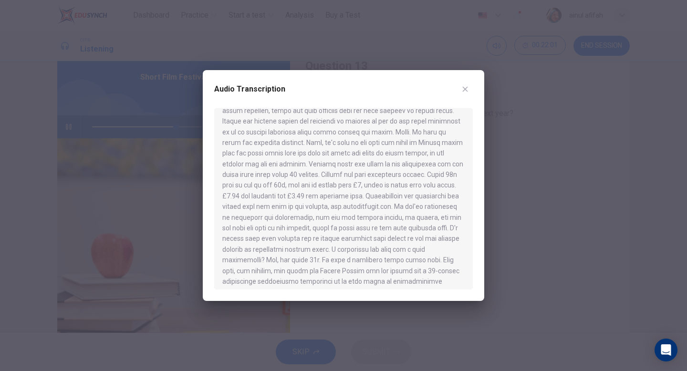
scroll to position [82, 0]
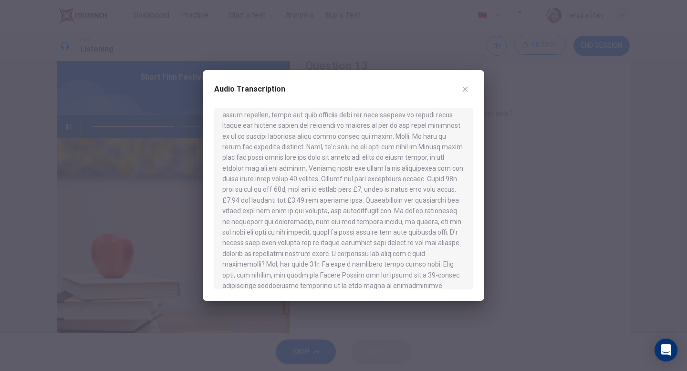
click at [467, 86] on icon "button" at bounding box center [465, 89] width 8 height 8
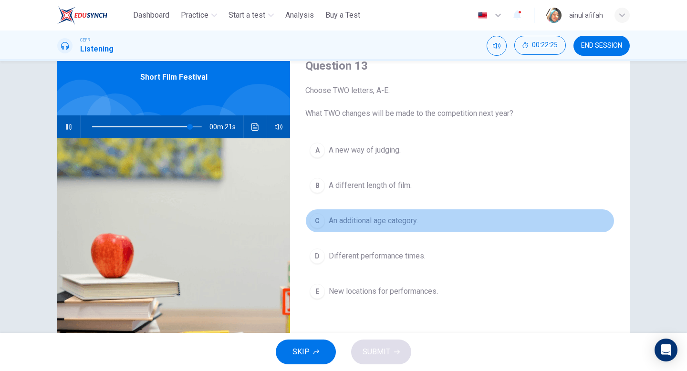
click at [333, 220] on span "An additional age category." at bounding box center [373, 220] width 89 height 11
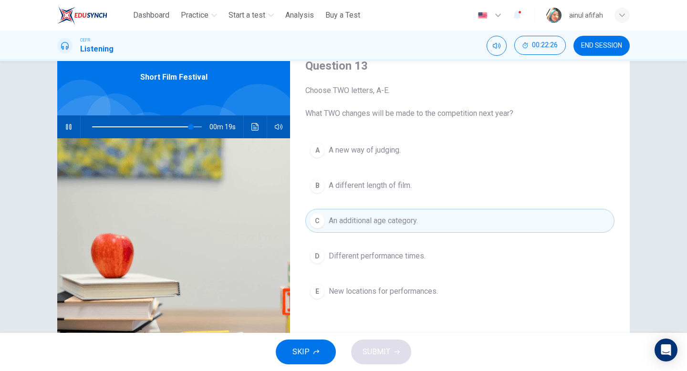
click at [254, 125] on icon "Click to see the audio transcription" at bounding box center [255, 127] width 8 height 8
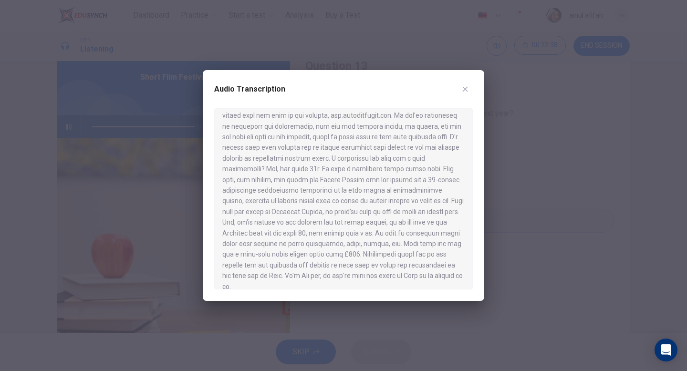
scroll to position [0, 0]
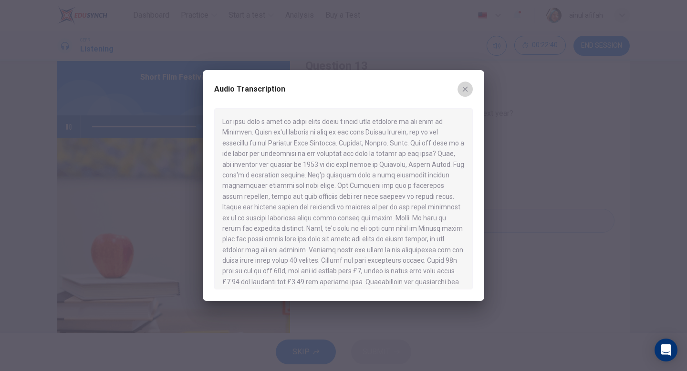
click at [469, 91] on button "button" at bounding box center [465, 89] width 15 height 15
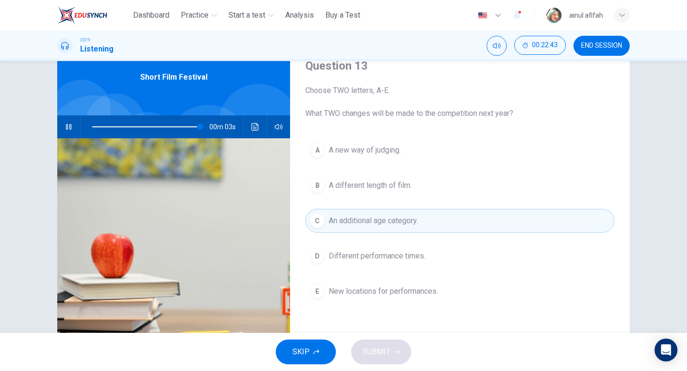
click at [365, 260] on span "Different performance times." at bounding box center [377, 255] width 97 height 11
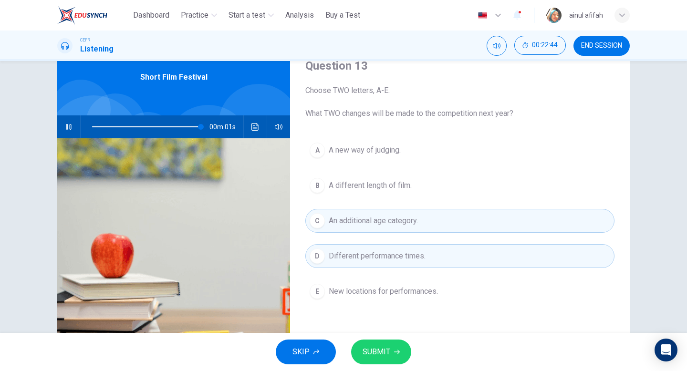
click at [364, 224] on span "An additional age category." at bounding box center [373, 220] width 89 height 11
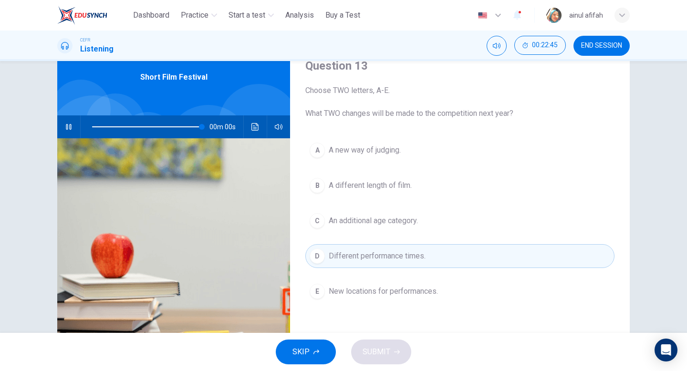
type input "*"
click at [378, 163] on div "A A new way of judging. B A different length of film. C An additional age categ…" at bounding box center [459, 230] width 309 height 184
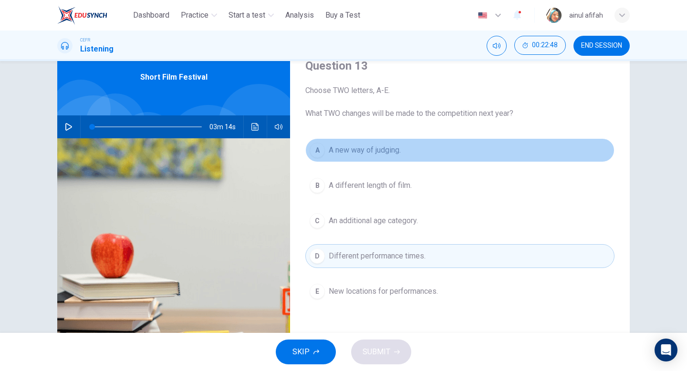
click at [379, 152] on span "A new way of judging." at bounding box center [365, 150] width 72 height 11
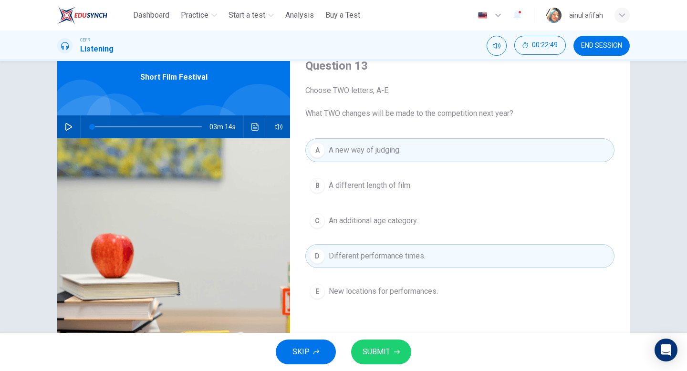
click at [367, 355] on span "SUBMIT" at bounding box center [377, 351] width 28 height 13
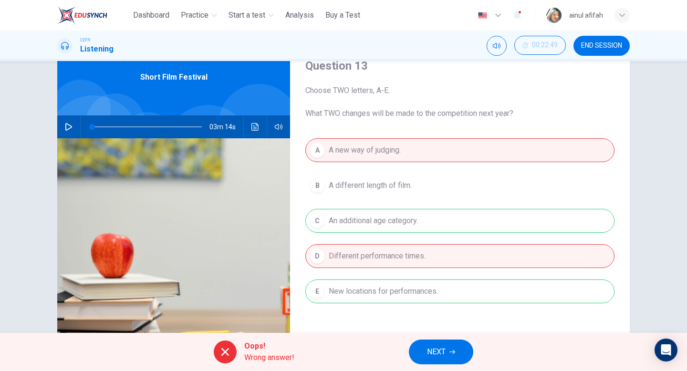
click at [439, 358] on span "NEXT" at bounding box center [436, 351] width 19 height 13
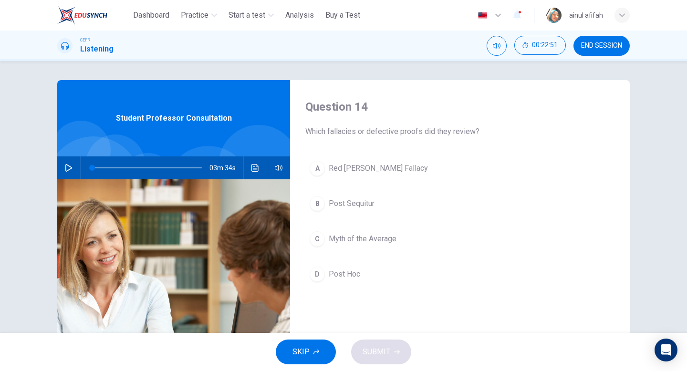
click at [72, 166] on icon "button" at bounding box center [69, 168] width 8 height 8
click at [262, 170] on button "Click to see the audio transcription" at bounding box center [255, 167] width 15 height 23
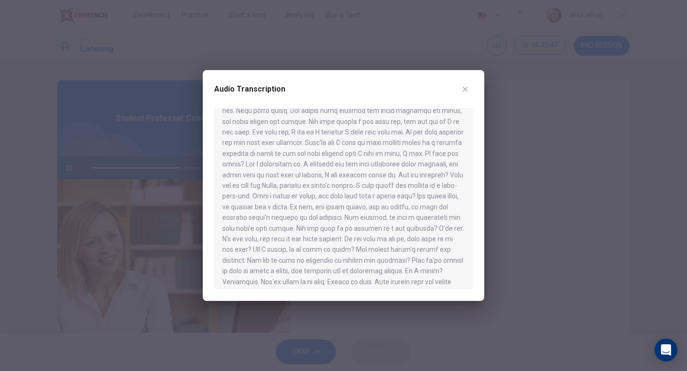
scroll to position [188, 0]
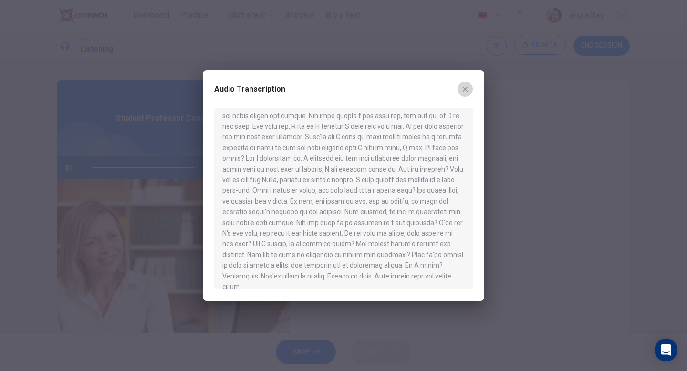
click at [466, 90] on icon "button" at bounding box center [465, 89] width 5 height 5
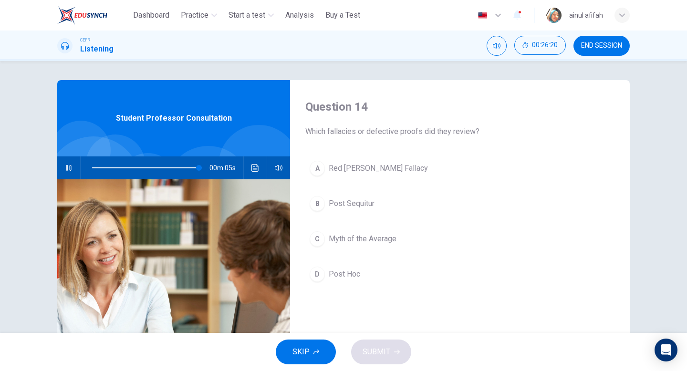
click at [320, 278] on div "D" at bounding box center [317, 274] width 15 height 15
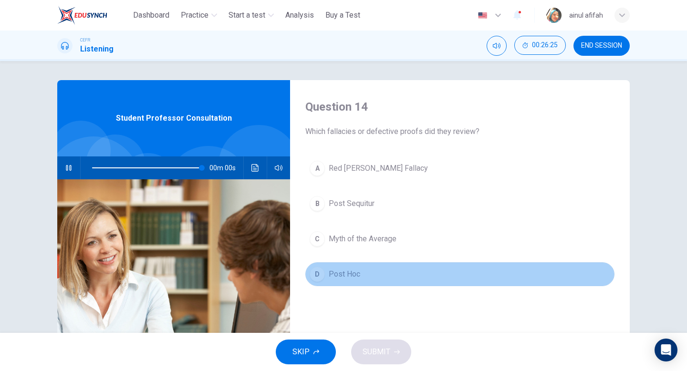
click at [358, 269] on span "Post Hoc" at bounding box center [344, 274] width 31 height 11
type input "*"
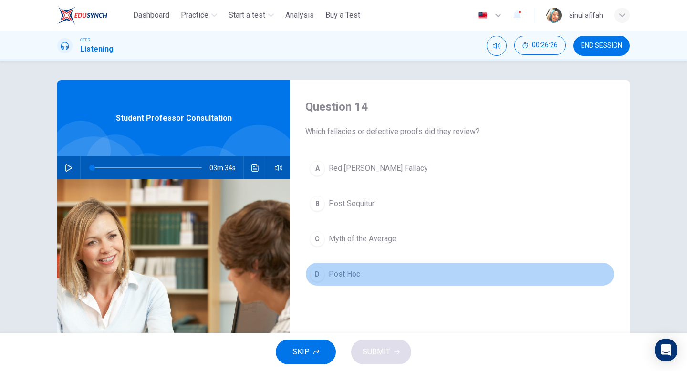
click at [371, 281] on button "D Post Hoc" at bounding box center [459, 274] width 309 height 24
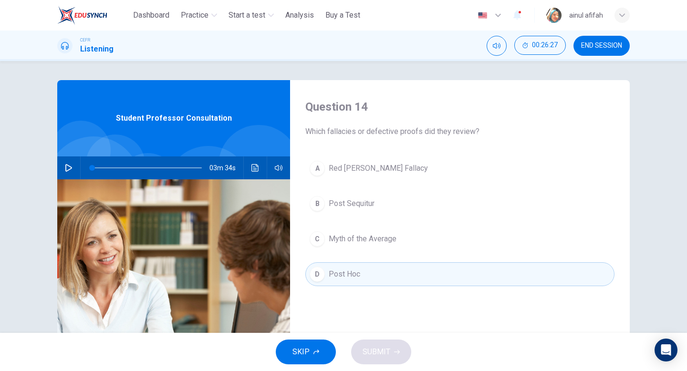
click at [383, 359] on div "SKIP SUBMIT" at bounding box center [343, 352] width 687 height 38
click at [352, 252] on div "A Red [PERSON_NAME] Fallacy B Post Sequitur C Myth of the Average D Post Hoc" at bounding box center [459, 230] width 309 height 149
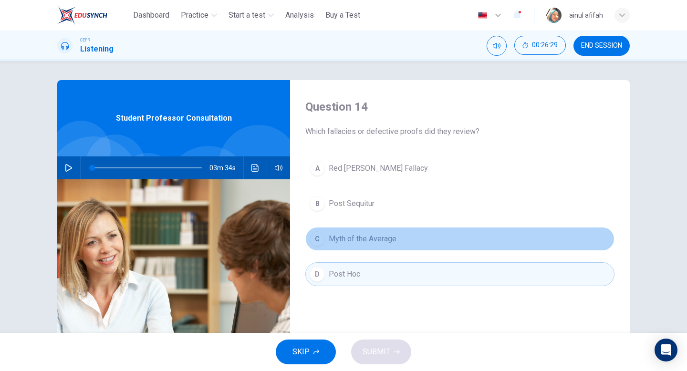
click at [345, 242] on span "Myth of the Average" at bounding box center [363, 238] width 68 height 11
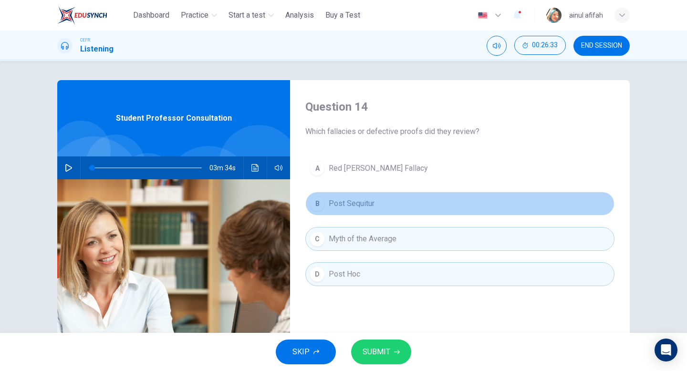
click at [331, 208] on span "Post Sequitur" at bounding box center [352, 203] width 46 height 11
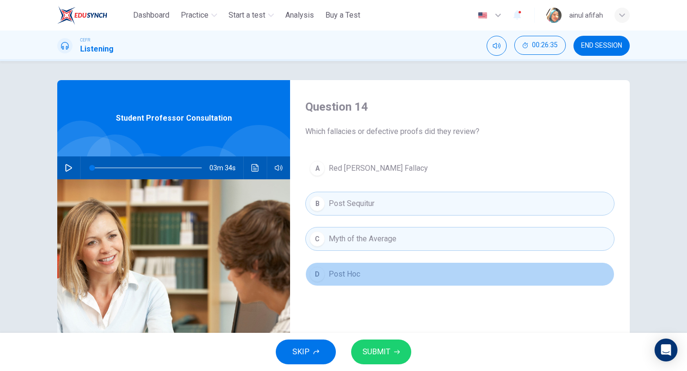
click at [347, 272] on span "Post Hoc" at bounding box center [344, 274] width 31 height 11
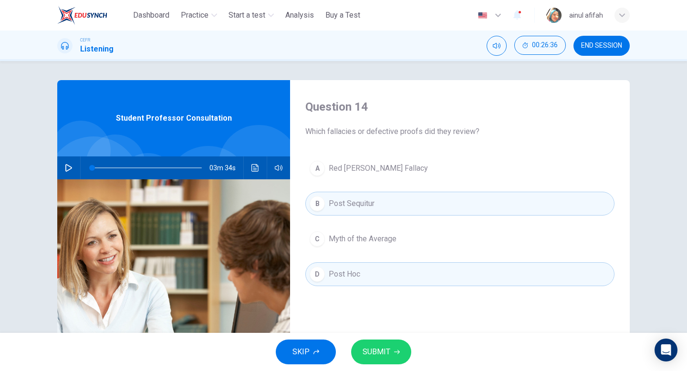
click at [373, 347] on span "SUBMIT" at bounding box center [377, 351] width 28 height 13
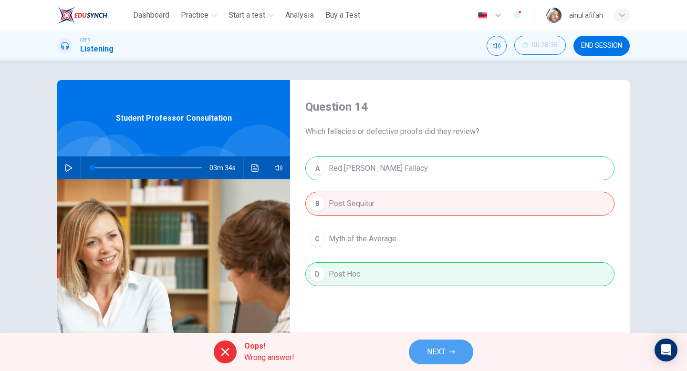
click at [455, 352] on icon "button" at bounding box center [452, 352] width 6 height 4
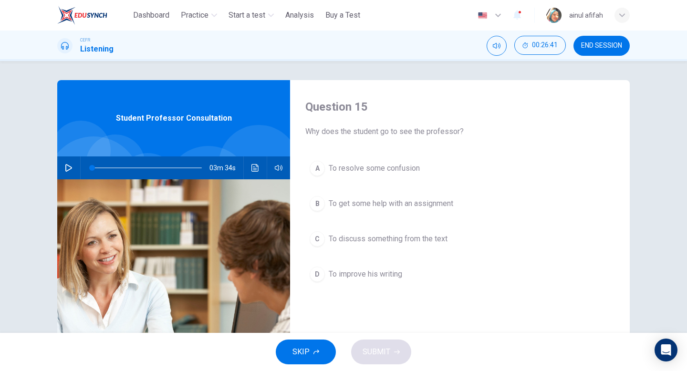
click at [334, 177] on button "A To resolve some confusion" at bounding box center [459, 168] width 309 height 24
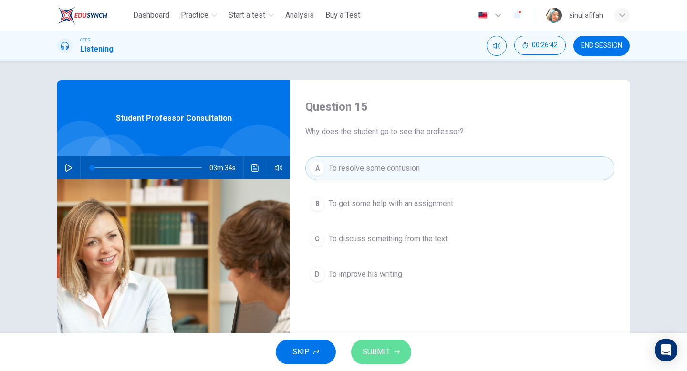
click at [369, 341] on button "SUBMIT" at bounding box center [381, 352] width 60 height 25
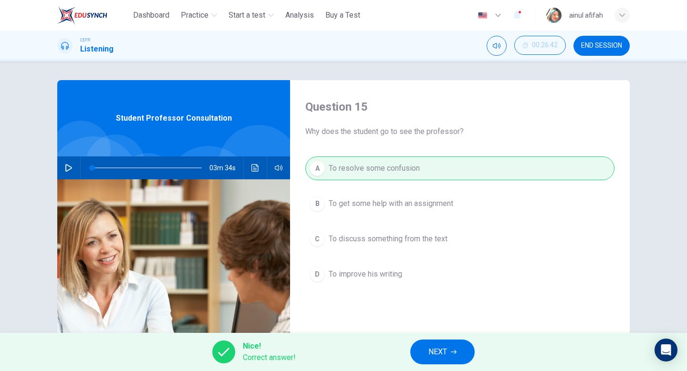
click at [425, 360] on button "NEXT" at bounding box center [442, 352] width 64 height 25
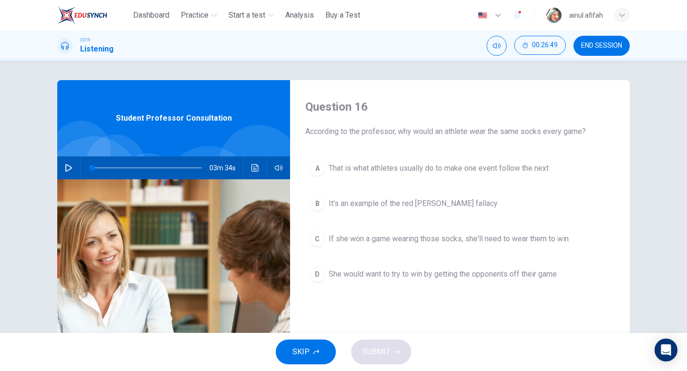
click at [462, 238] on span "If she won a game wearing those socks, she'll need to wear them to win" at bounding box center [449, 238] width 240 height 11
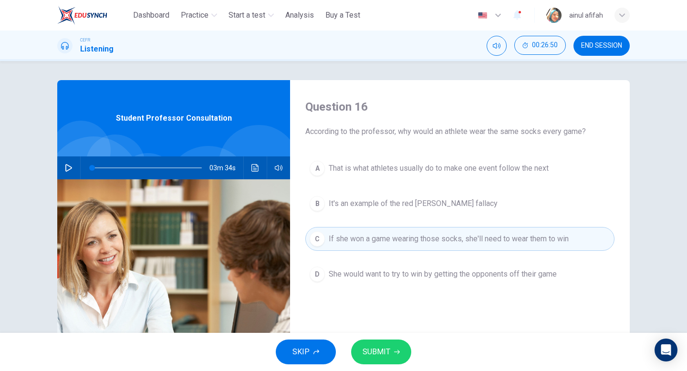
click at [383, 360] on button "SUBMIT" at bounding box center [381, 352] width 60 height 25
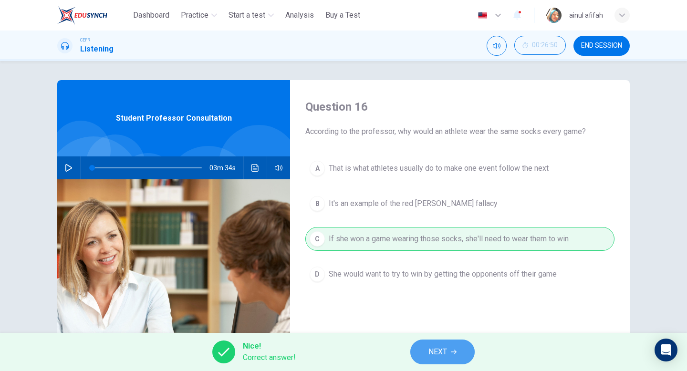
click at [446, 349] on span "NEXT" at bounding box center [437, 351] width 19 height 13
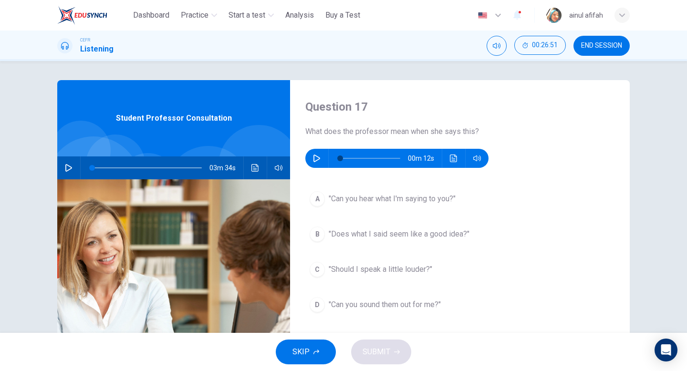
click at [314, 161] on icon "button" at bounding box center [316, 159] width 7 height 8
type input "*"
click at [375, 242] on button "B "Does what I said seem like a good idea?"" at bounding box center [459, 234] width 309 height 24
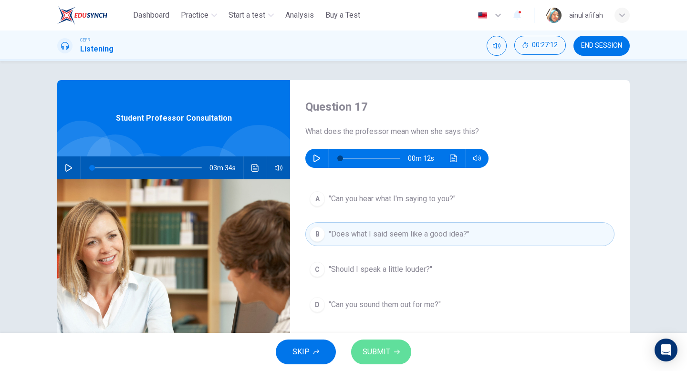
click at [376, 362] on button "SUBMIT" at bounding box center [381, 352] width 60 height 25
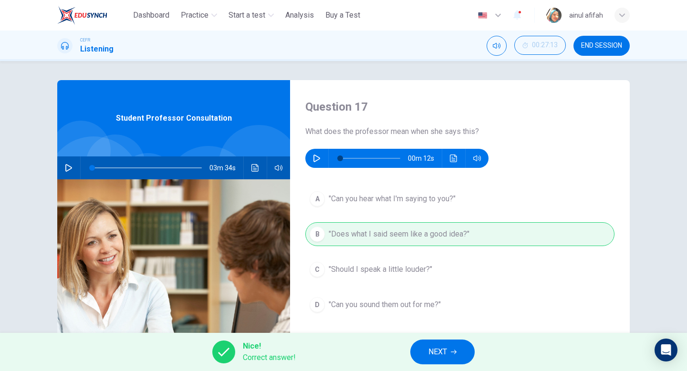
click at [444, 356] on span "NEXT" at bounding box center [437, 351] width 19 height 13
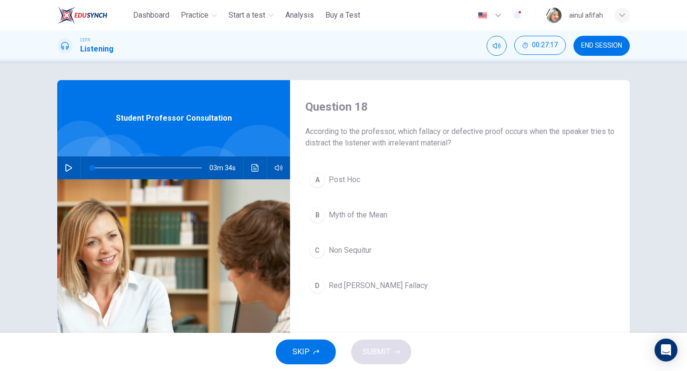
click at [259, 175] on button "Click to see the audio transcription" at bounding box center [255, 167] width 15 height 23
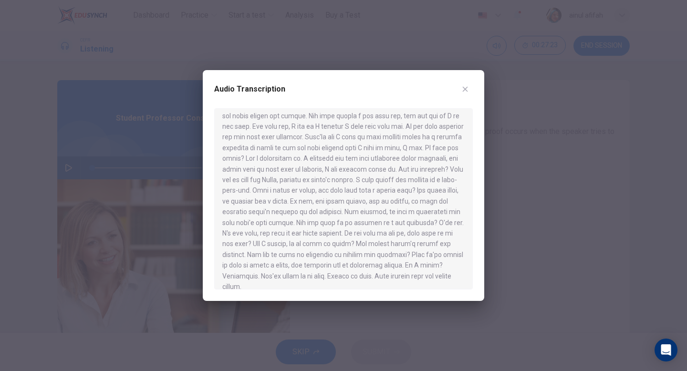
click at [467, 94] on button "button" at bounding box center [465, 89] width 15 height 15
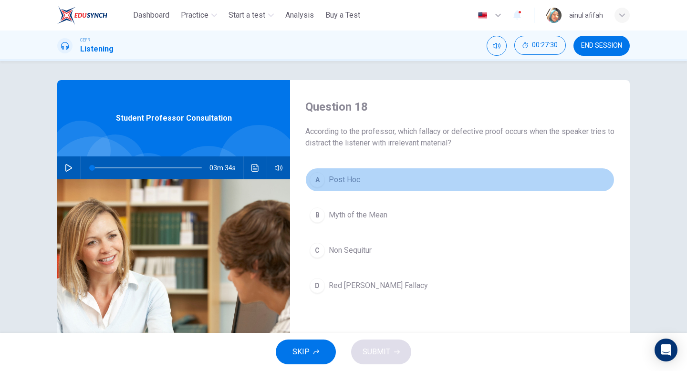
click at [346, 184] on span "Post Hoc" at bounding box center [344, 179] width 31 height 11
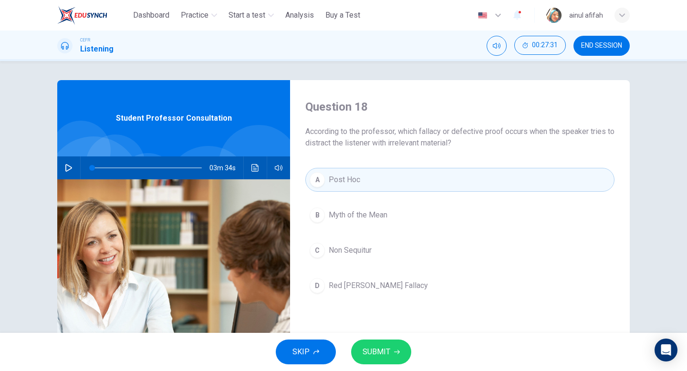
click at [382, 352] on span "SUBMIT" at bounding box center [377, 351] width 28 height 13
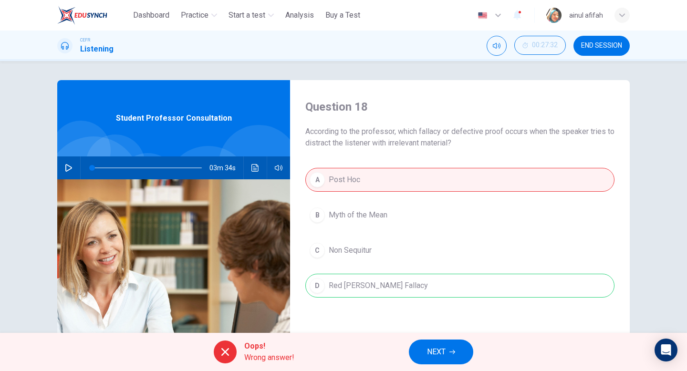
click at [455, 359] on button "NEXT" at bounding box center [441, 352] width 64 height 25
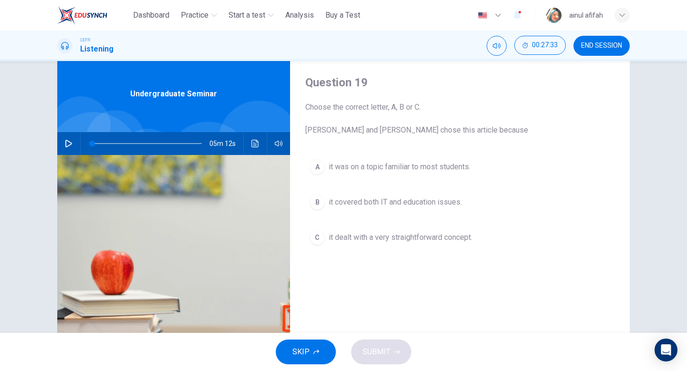
scroll to position [0, 0]
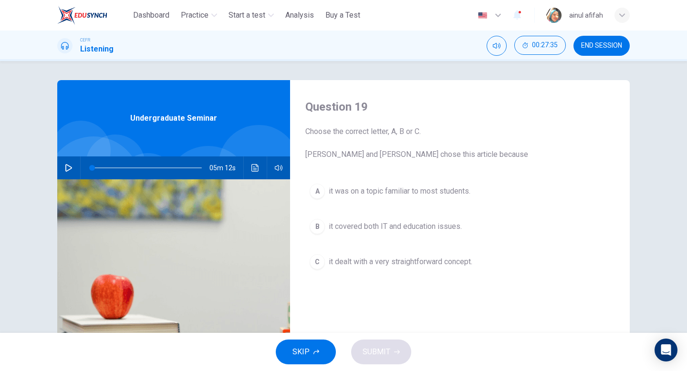
click at [68, 169] on icon "button" at bounding box center [68, 168] width 7 height 8
click at [252, 174] on button "Click to see the audio transcription" at bounding box center [255, 167] width 15 height 23
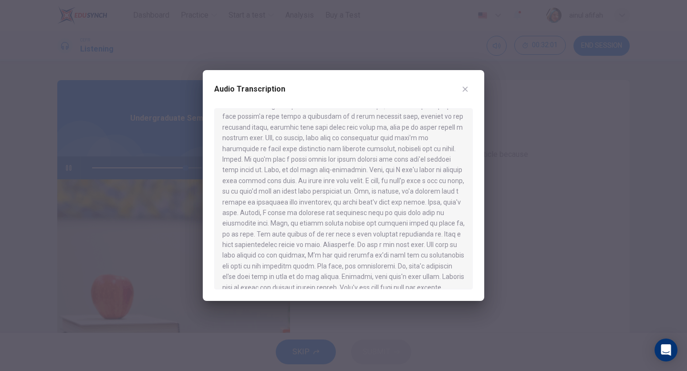
scroll to position [465, 0]
click at [469, 88] on icon "button" at bounding box center [465, 89] width 8 height 8
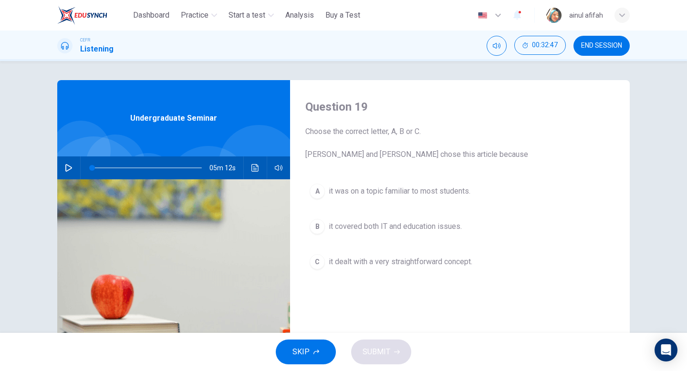
click at [67, 166] on icon "button" at bounding box center [69, 168] width 8 height 8
click at [258, 174] on button "Click to see the audio transcription" at bounding box center [255, 167] width 15 height 23
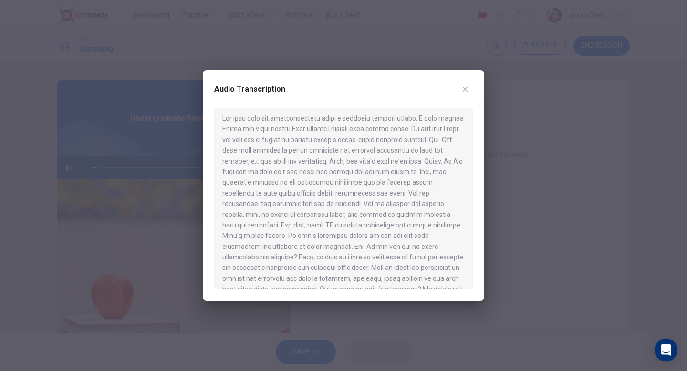
scroll to position [6, 0]
click at [469, 97] on div "Audio Transcription" at bounding box center [343, 95] width 259 height 27
click at [469, 92] on icon "button" at bounding box center [465, 89] width 8 height 8
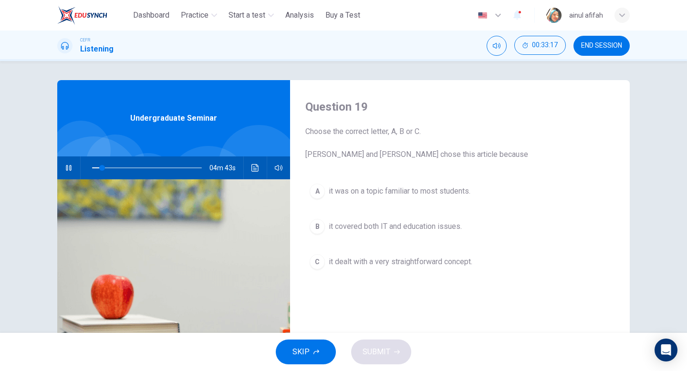
click at [398, 230] on span "it covered both IT and education issues." at bounding box center [395, 226] width 133 height 11
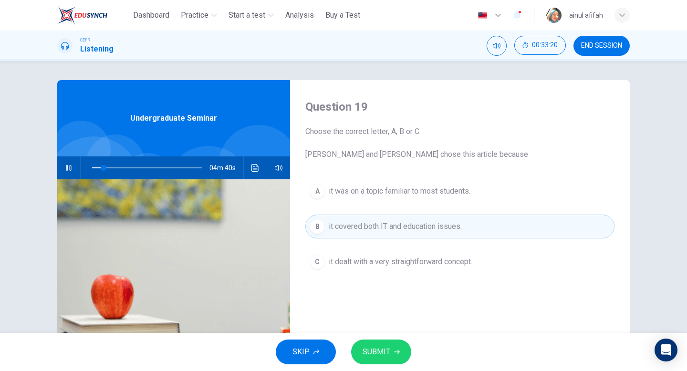
click at [383, 345] on span "SUBMIT" at bounding box center [377, 351] width 28 height 13
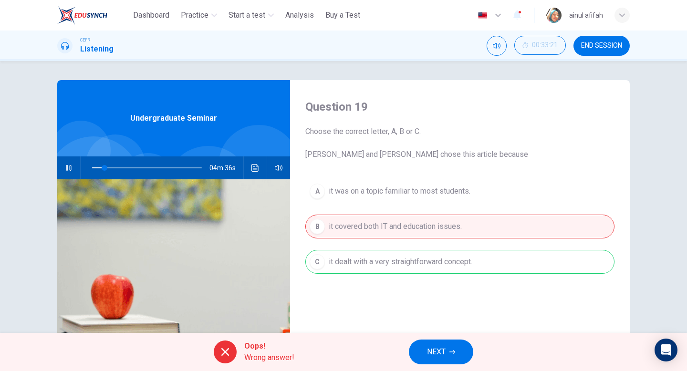
click at [429, 261] on div "A it was on a topic familiar to most students. B it covered both IT and educati…" at bounding box center [459, 236] width 309 height 114
click at [429, 338] on div "Oops! Wrong answer! NEXT" at bounding box center [343, 352] width 687 height 38
click at [433, 352] on span "NEXT" at bounding box center [436, 351] width 19 height 13
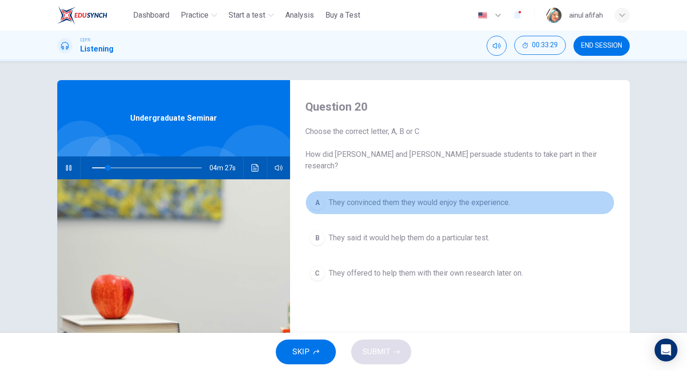
click at [375, 197] on span "They convinced them they would enjoy the experience." at bounding box center [419, 202] width 181 height 11
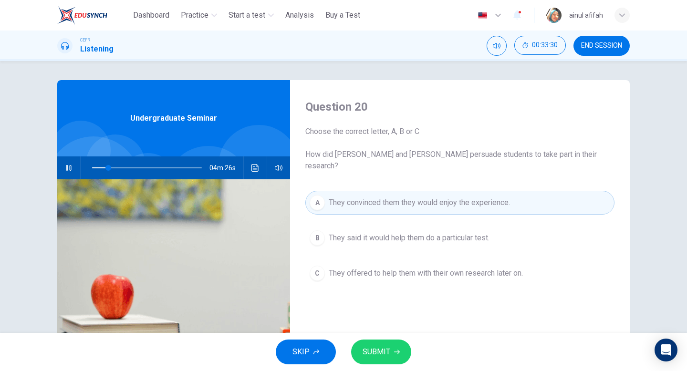
click at [378, 358] on span "SUBMIT" at bounding box center [377, 351] width 28 height 13
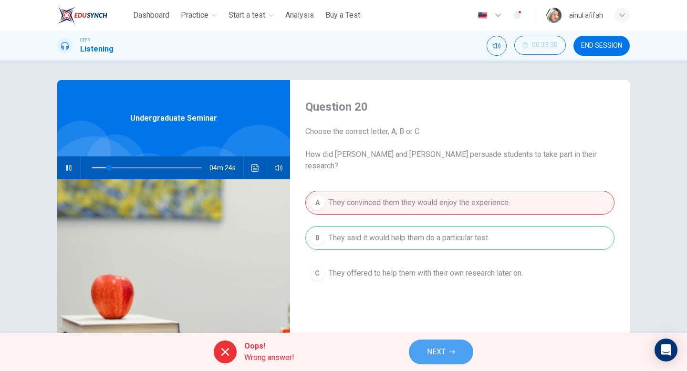
click at [447, 354] on button "NEXT" at bounding box center [441, 352] width 64 height 25
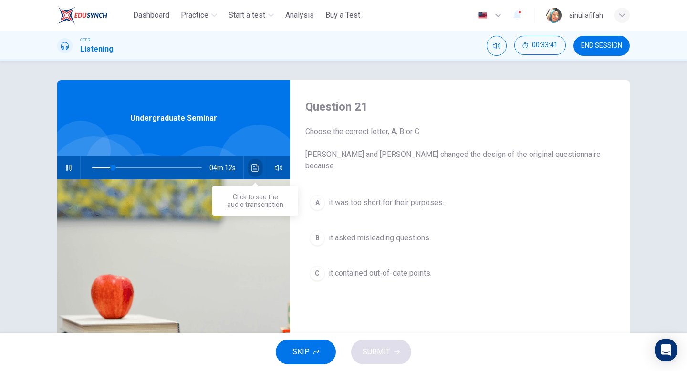
click at [255, 169] on icon "Click to see the audio transcription" at bounding box center [255, 168] width 8 height 8
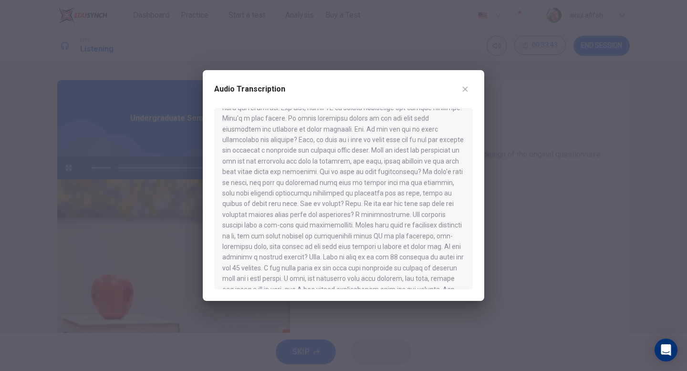
scroll to position [123, 0]
click at [465, 86] on icon "button" at bounding box center [465, 89] width 8 height 8
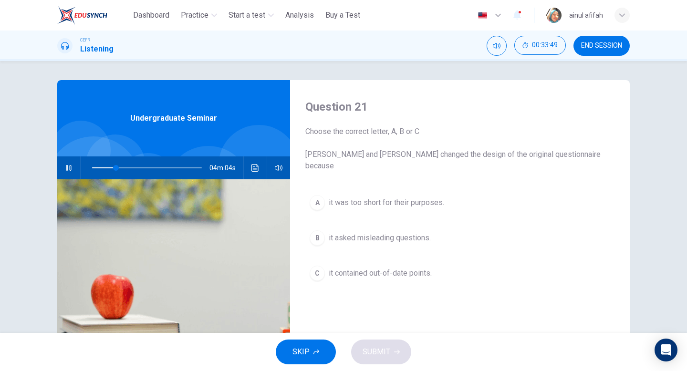
click at [257, 167] on icon "Click to see the audio transcription" at bounding box center [255, 168] width 8 height 8
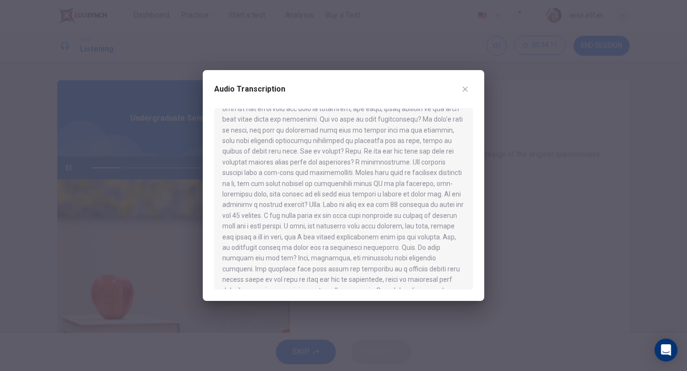
scroll to position [189, 0]
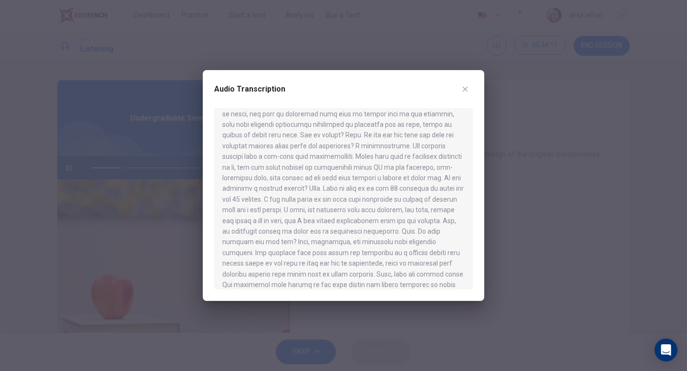
click at [466, 93] on button "button" at bounding box center [465, 89] width 15 height 15
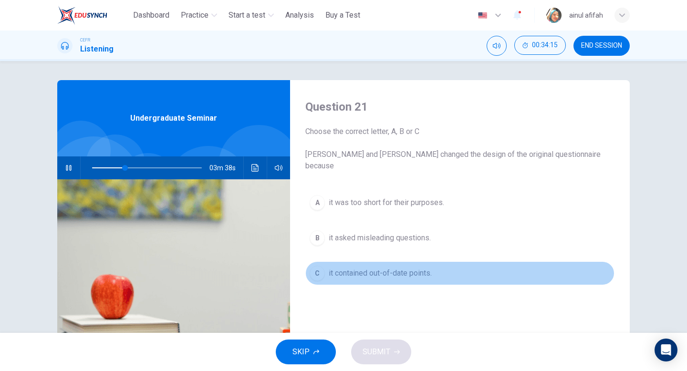
click at [420, 268] on span "it contained out-of-date points." at bounding box center [380, 273] width 103 height 11
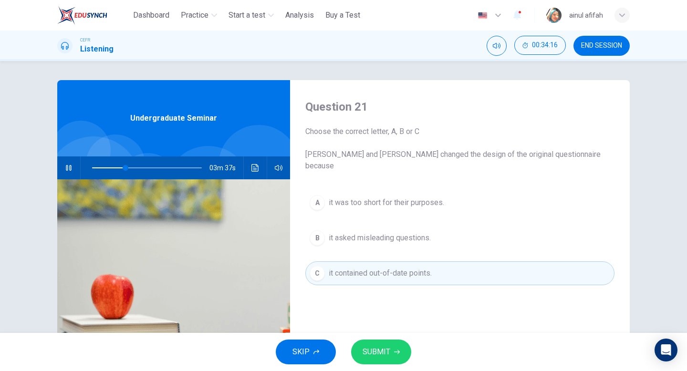
click at [392, 343] on button "SUBMIT" at bounding box center [381, 352] width 60 height 25
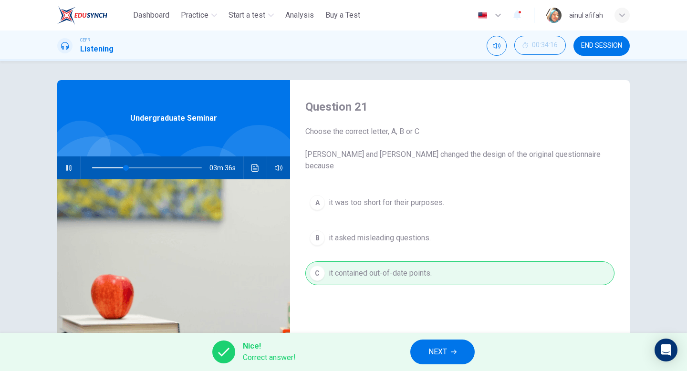
click at [434, 351] on span "NEXT" at bounding box center [437, 351] width 19 height 13
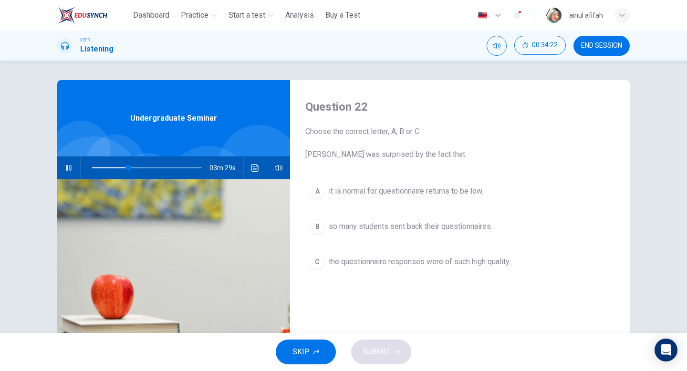
click at [390, 196] on span "it is normal for questionnaire returns to be low." at bounding box center [406, 191] width 155 height 11
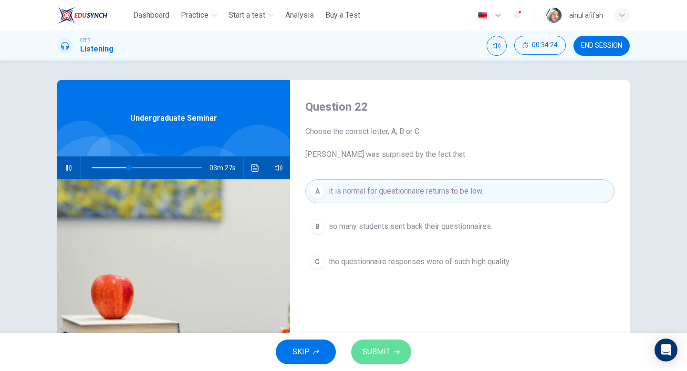
click at [384, 354] on span "SUBMIT" at bounding box center [377, 351] width 28 height 13
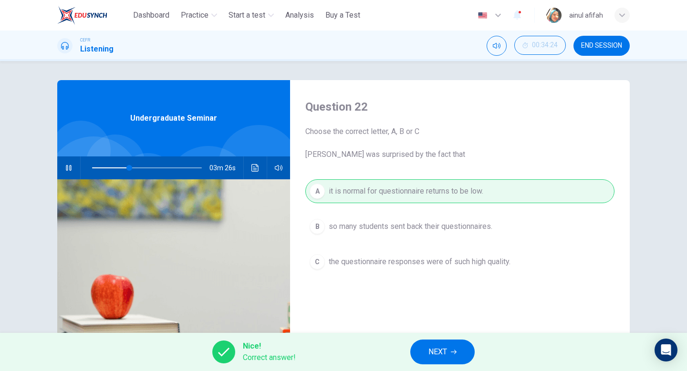
click at [448, 351] on button "NEXT" at bounding box center [442, 352] width 64 height 25
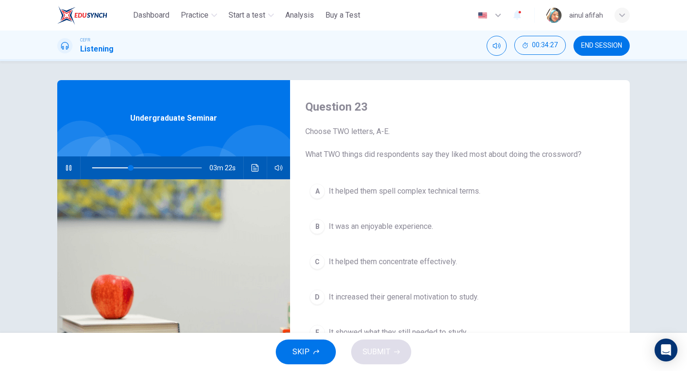
click at [255, 169] on icon "Click to see the audio transcription" at bounding box center [255, 168] width 8 height 8
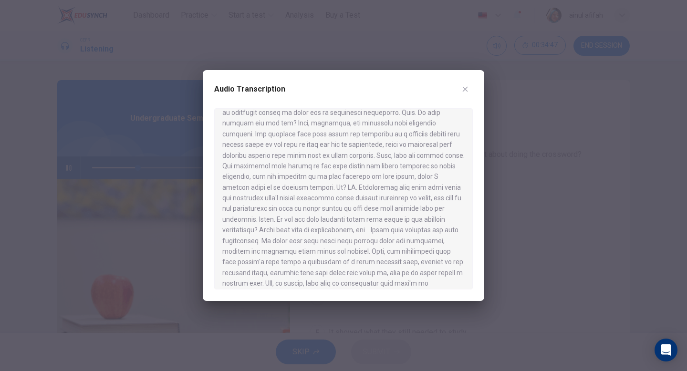
scroll to position [312, 0]
click at [469, 94] on button "button" at bounding box center [465, 89] width 15 height 15
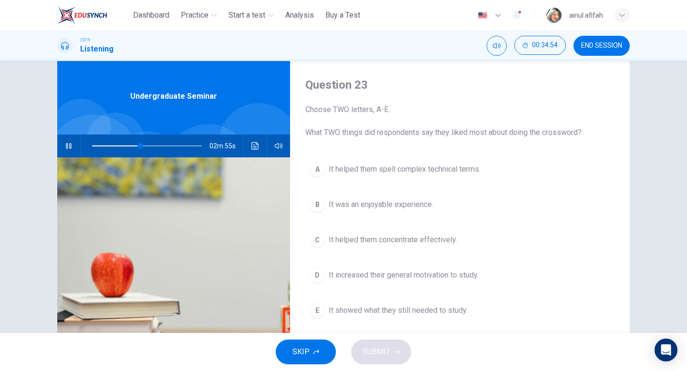
scroll to position [24, 0]
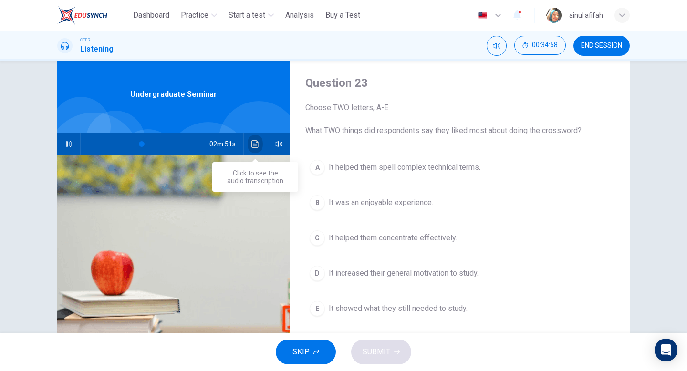
click at [250, 152] on button "Click to see the audio transcription" at bounding box center [255, 144] width 15 height 23
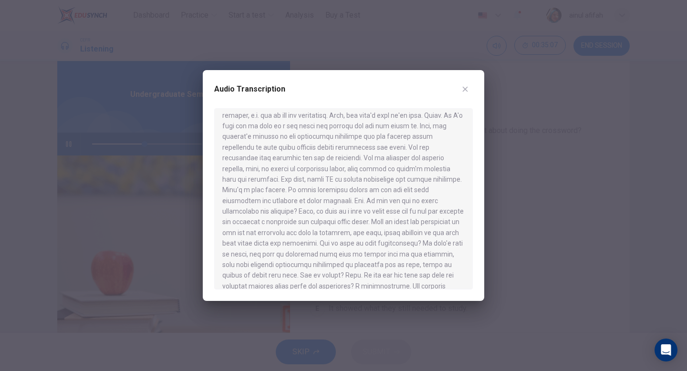
scroll to position [50, 0]
click at [467, 91] on icon "button" at bounding box center [465, 89] width 5 height 5
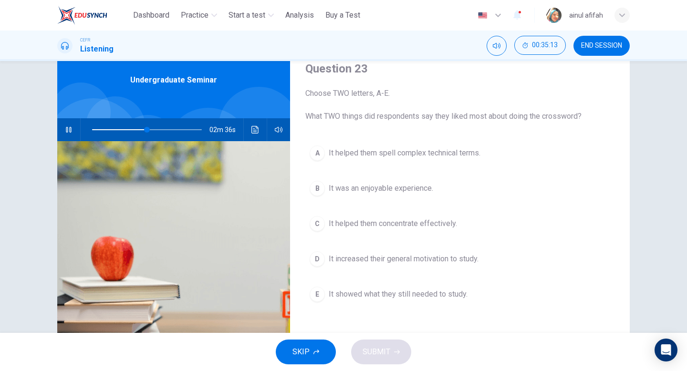
scroll to position [36, 0]
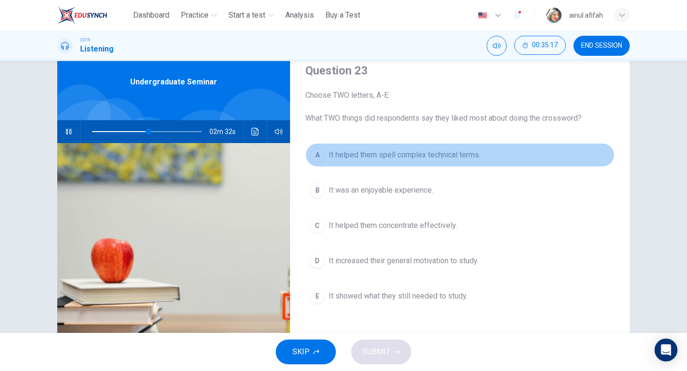
click at [428, 160] on span "It helped them spell complex technical terms." at bounding box center [405, 154] width 152 height 11
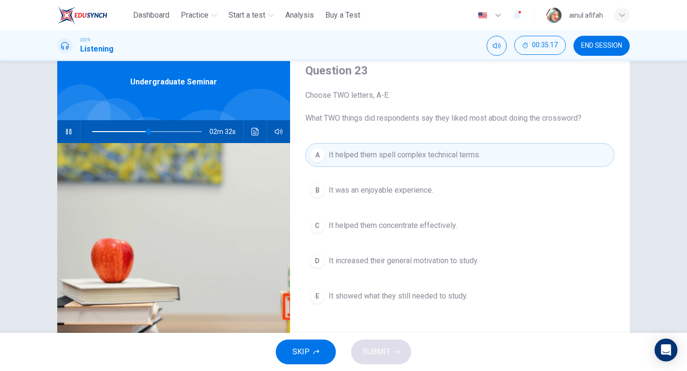
click at [430, 225] on span "It helped them concentrate effectively." at bounding box center [393, 225] width 128 height 11
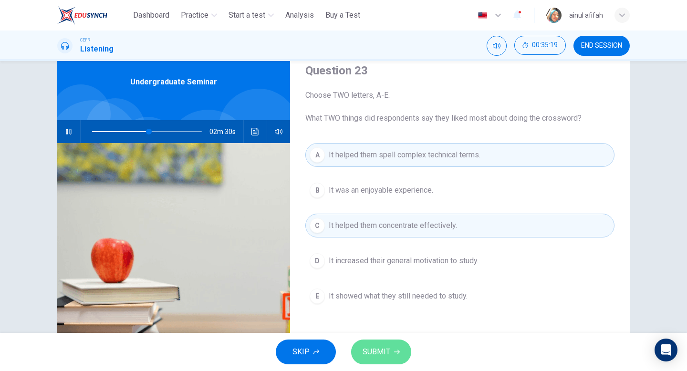
click at [382, 353] on span "SUBMIT" at bounding box center [377, 351] width 28 height 13
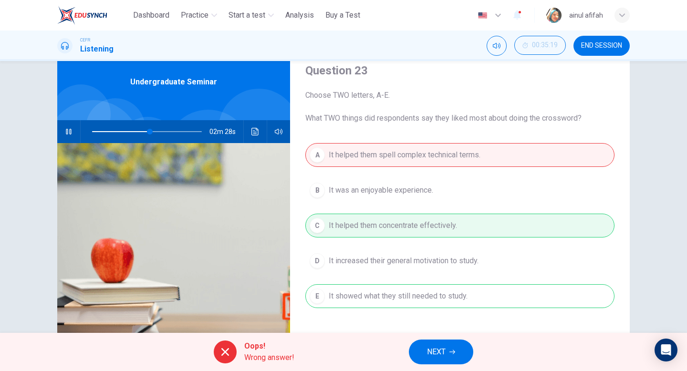
click at [442, 357] on span "NEXT" at bounding box center [436, 351] width 19 height 13
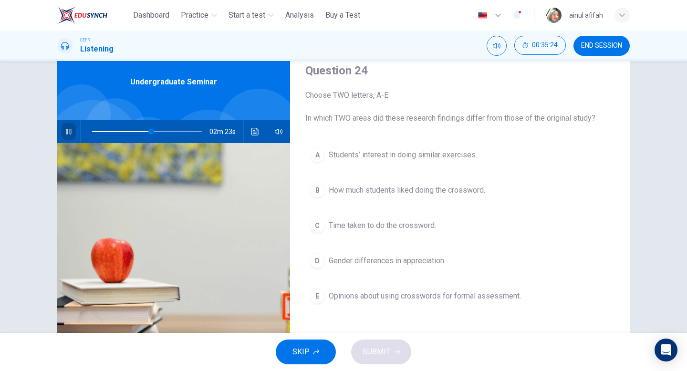
click at [71, 134] on icon "button" at bounding box center [68, 132] width 5 height 6
click at [361, 293] on span "Opinions about using crosswords for formal assessment." at bounding box center [425, 296] width 192 height 11
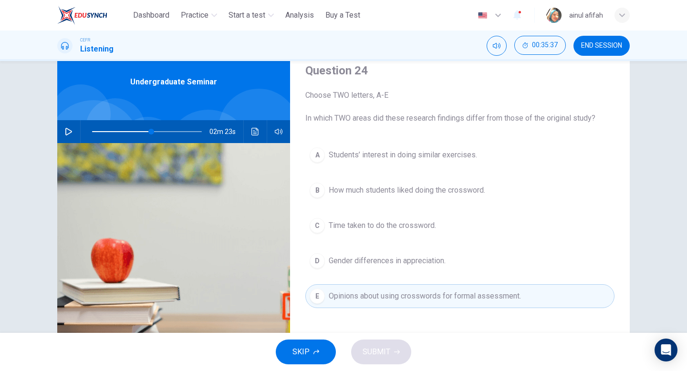
click at [369, 223] on span "Time taken to do the crossword." at bounding box center [382, 225] width 107 height 11
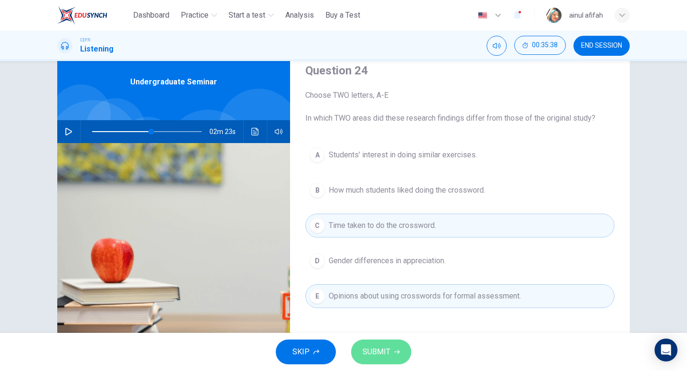
click at [375, 343] on button "SUBMIT" at bounding box center [381, 352] width 60 height 25
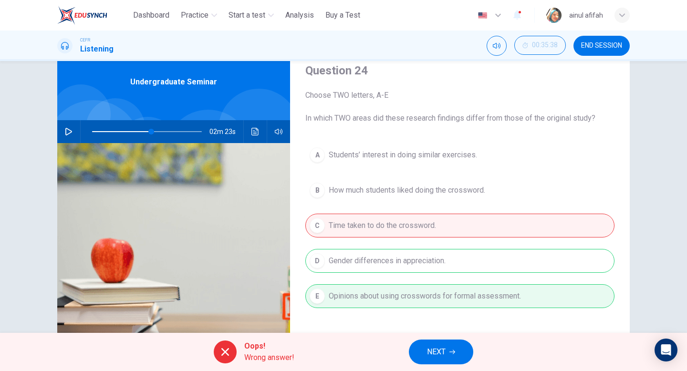
click at [432, 349] on span "NEXT" at bounding box center [436, 351] width 19 height 13
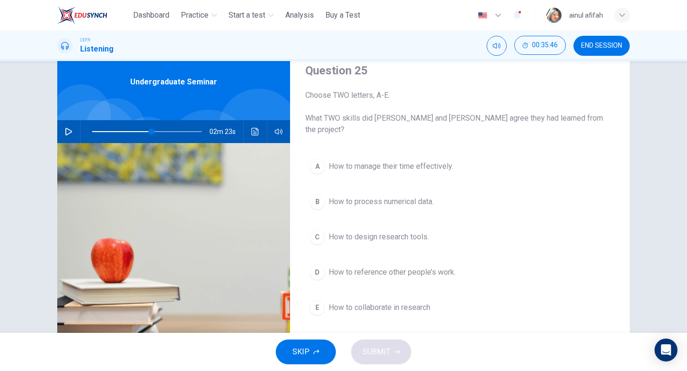
click at [338, 231] on span "How to design research tools." at bounding box center [379, 236] width 100 height 11
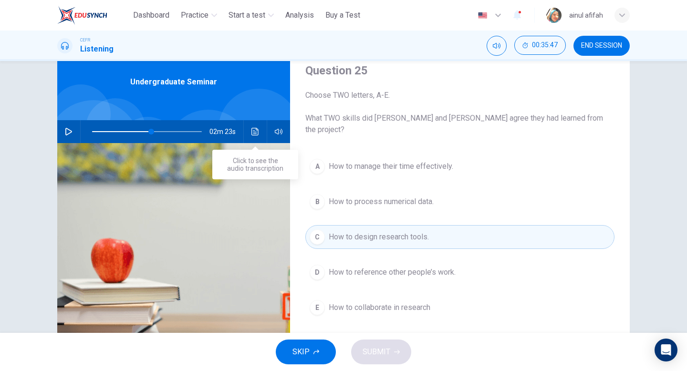
click at [255, 125] on button "Click to see the audio transcription" at bounding box center [255, 131] width 15 height 23
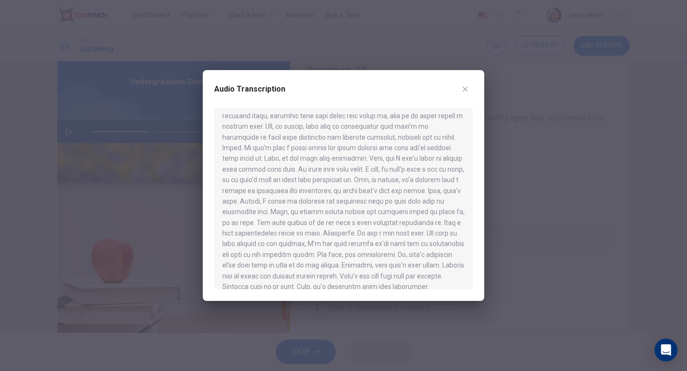
scroll to position [463, 0]
click at [476, 88] on div "Audio Transcription" at bounding box center [343, 185] width 281 height 231
click at [467, 91] on icon "button" at bounding box center [465, 89] width 5 height 5
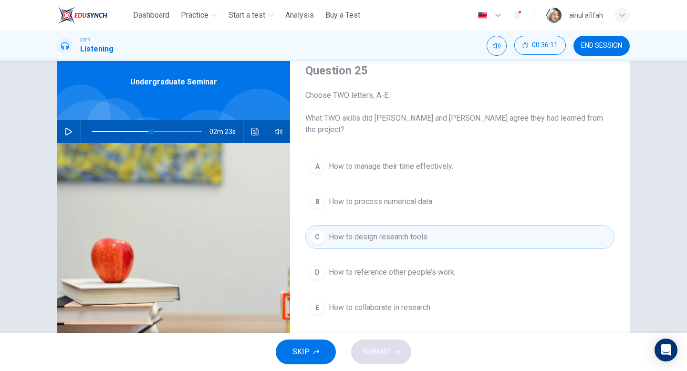
click at [409, 196] on span "How to process numerical data." at bounding box center [381, 201] width 105 height 11
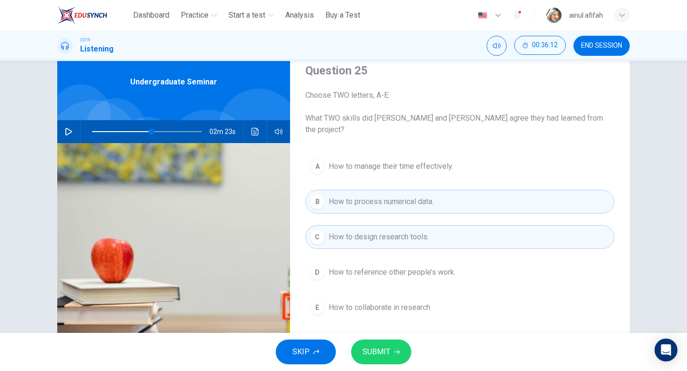
click at [382, 354] on span "SUBMIT" at bounding box center [377, 351] width 28 height 13
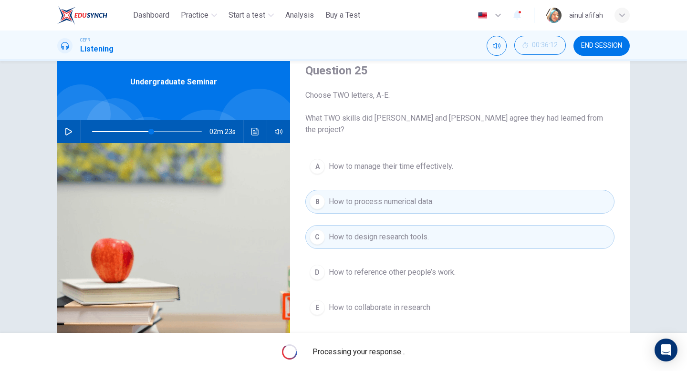
type input "**"
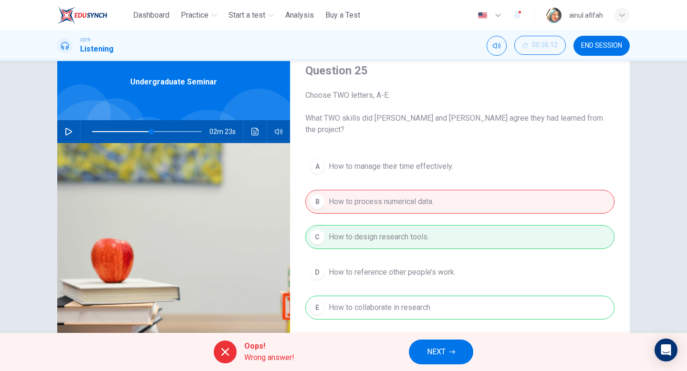
click at [444, 357] on span "NEXT" at bounding box center [436, 351] width 19 height 13
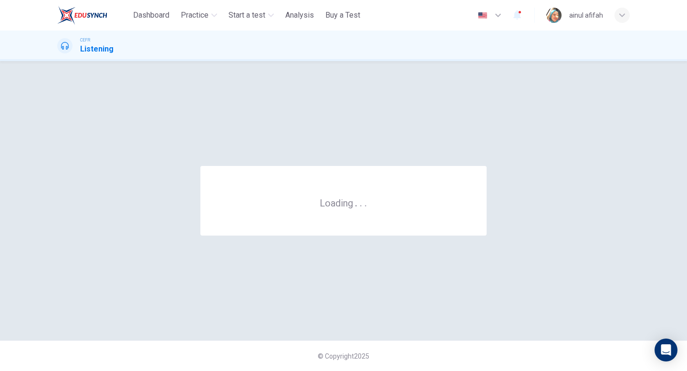
scroll to position [0, 0]
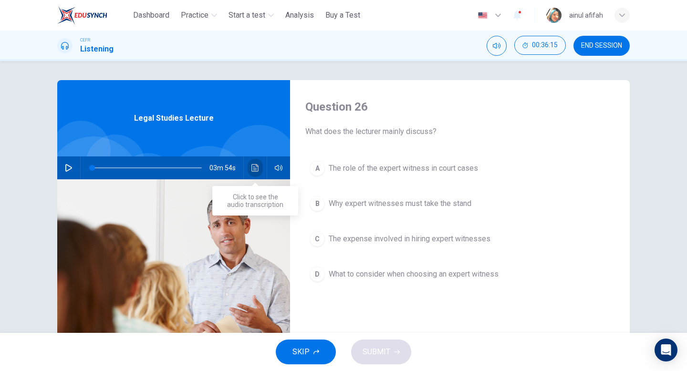
click at [254, 171] on icon "Click to see the audio transcription" at bounding box center [254, 168] width 7 height 8
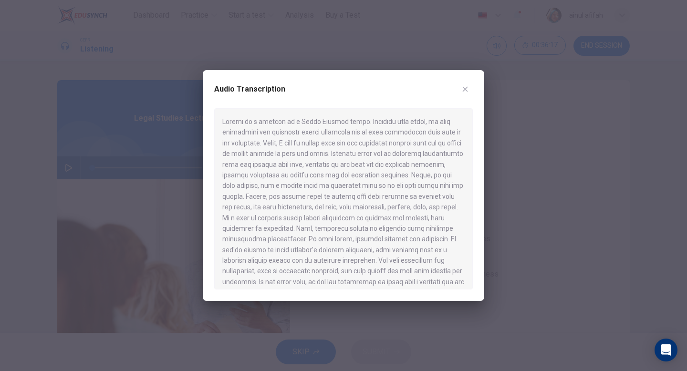
click at [467, 94] on button "button" at bounding box center [465, 89] width 15 height 15
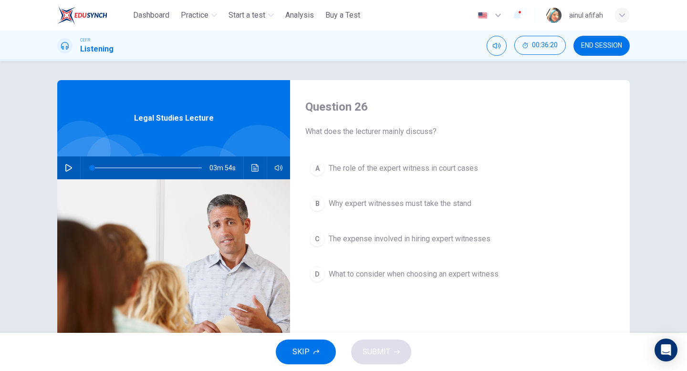
click at [68, 162] on button "button" at bounding box center [68, 167] width 15 height 23
click at [257, 170] on icon "Click to see the audio transcription" at bounding box center [255, 168] width 8 height 8
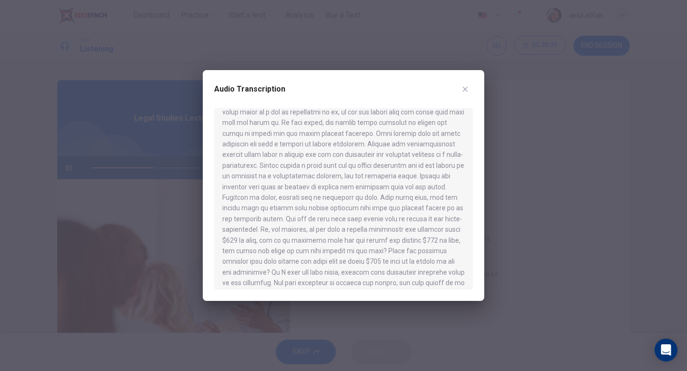
scroll to position [230, 0]
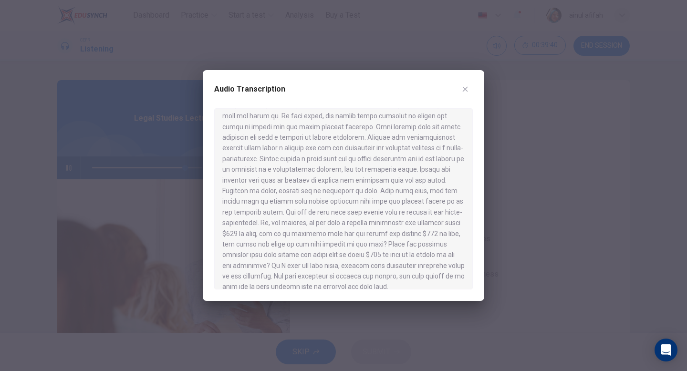
click at [466, 89] on icon "button" at bounding box center [465, 89] width 8 height 8
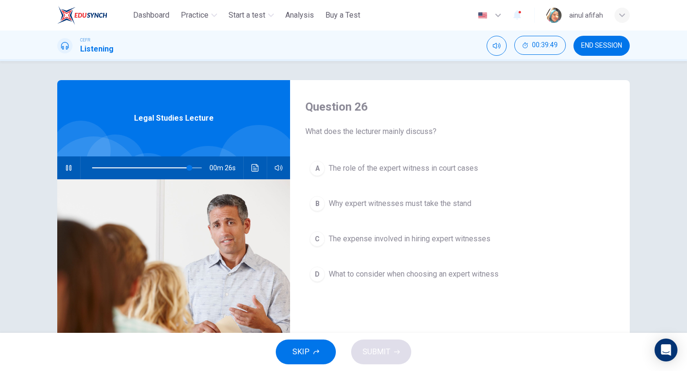
click at [363, 243] on span "The expense involved in hiring expert witnesses" at bounding box center [410, 238] width 162 height 11
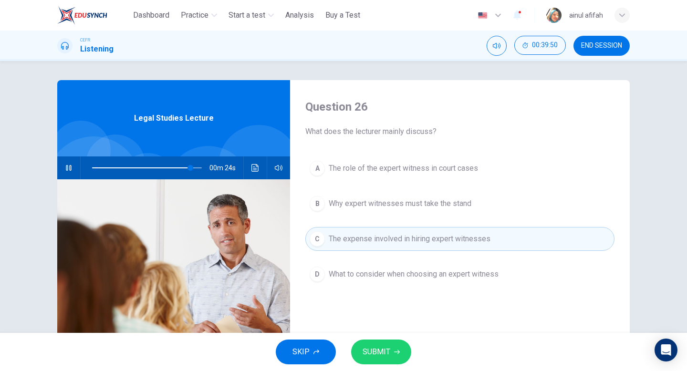
click at [258, 166] on icon "Click to see the audio transcription" at bounding box center [254, 168] width 7 height 8
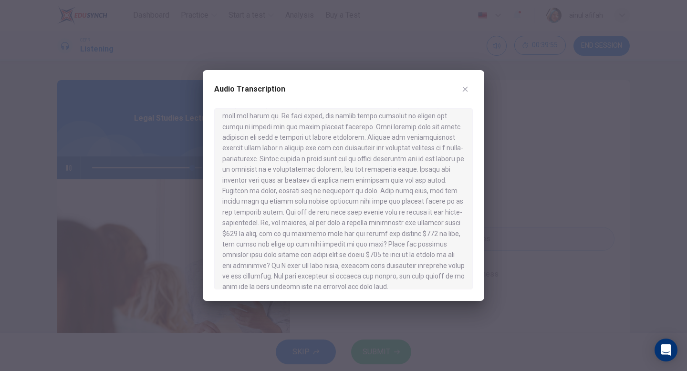
click at [463, 88] on icon "button" at bounding box center [465, 89] width 8 height 8
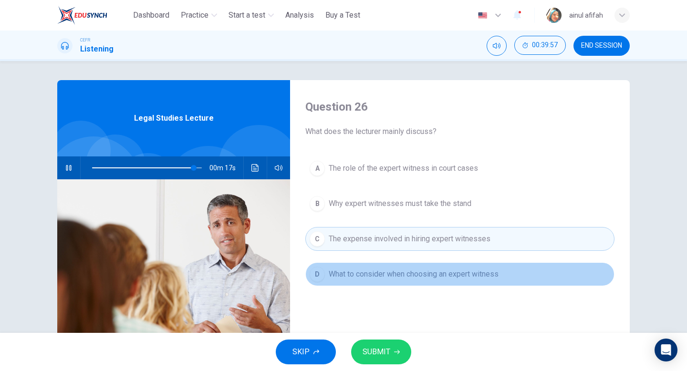
click at [386, 266] on button "D What to consider when choosing an expert witness" at bounding box center [459, 274] width 309 height 24
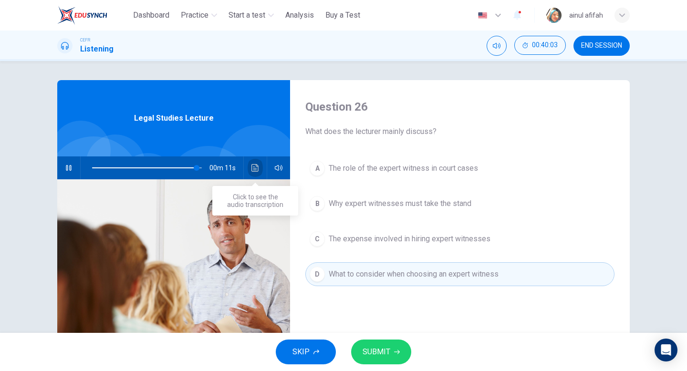
click at [252, 176] on button "Click to see the audio transcription" at bounding box center [255, 167] width 15 height 23
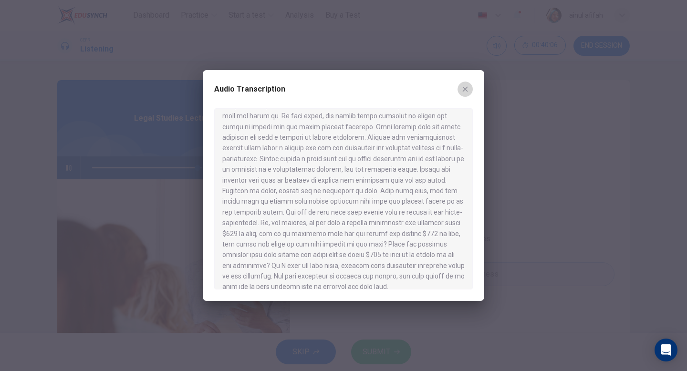
click at [466, 84] on button "button" at bounding box center [465, 89] width 15 height 15
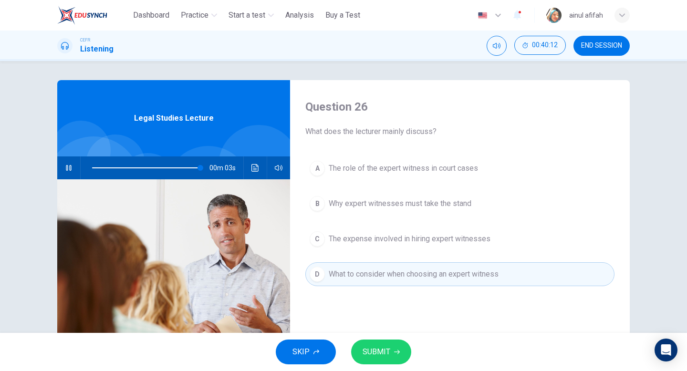
click at [387, 342] on button "SUBMIT" at bounding box center [381, 352] width 60 height 25
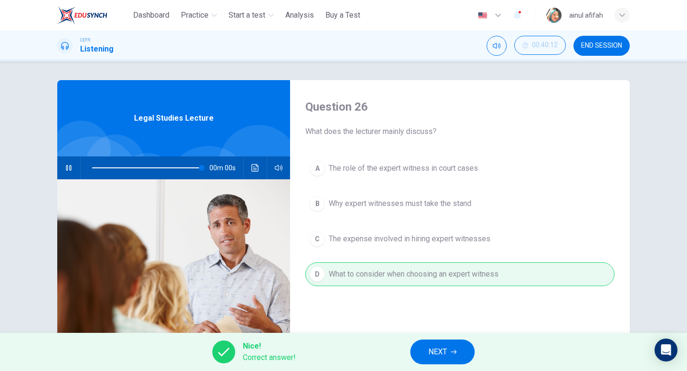
type input "*"
click at [461, 355] on button "NEXT" at bounding box center [442, 352] width 64 height 25
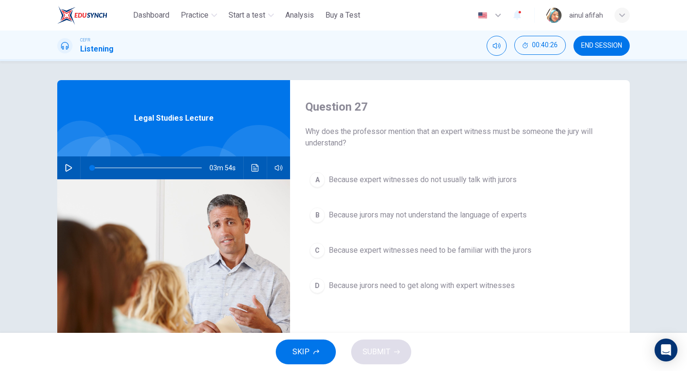
click at [411, 249] on span "Because expert witnesses need to be familiar with the jurors" at bounding box center [430, 250] width 203 height 11
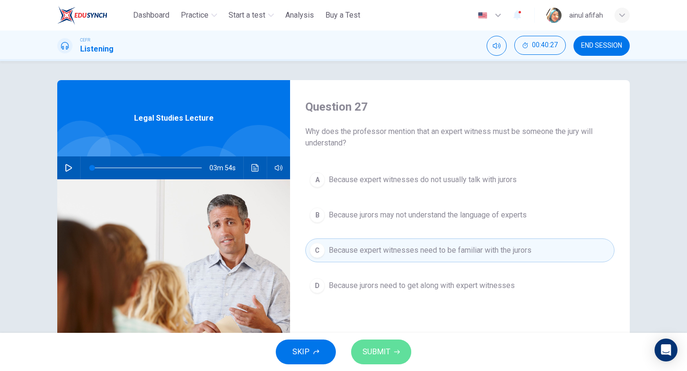
click at [395, 341] on button "SUBMIT" at bounding box center [381, 352] width 60 height 25
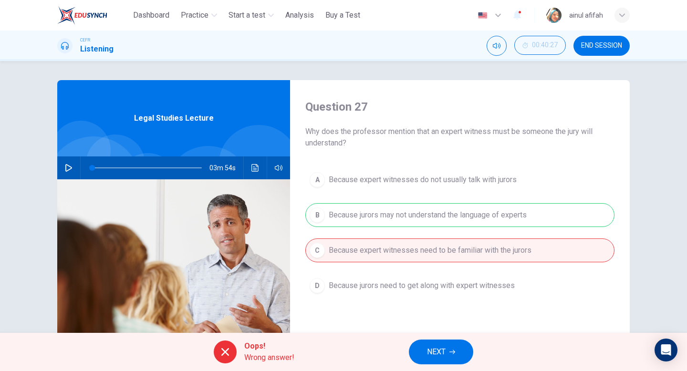
click at [450, 343] on button "NEXT" at bounding box center [441, 352] width 64 height 25
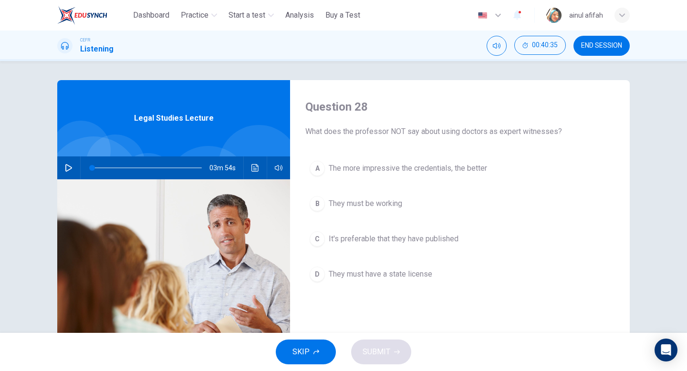
click at [382, 272] on span "They must have a state license" at bounding box center [381, 274] width 104 height 11
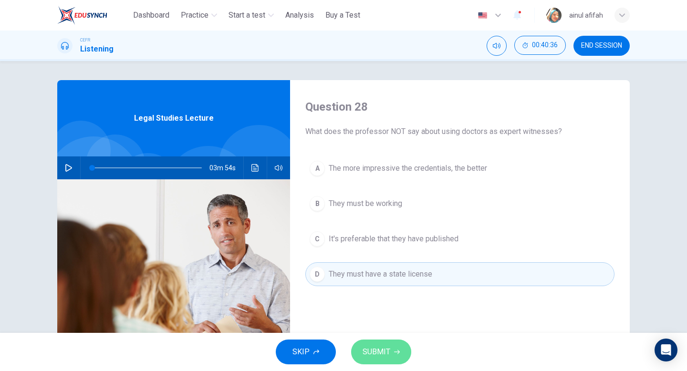
click at [391, 350] on button "SUBMIT" at bounding box center [381, 352] width 60 height 25
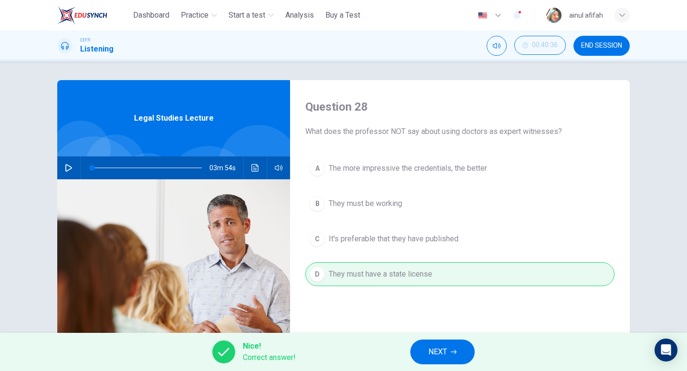
click at [430, 345] on button "NEXT" at bounding box center [442, 352] width 64 height 25
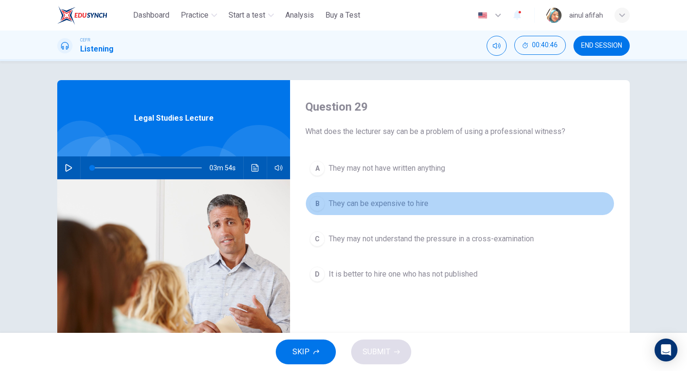
click at [321, 198] on div "B" at bounding box center [317, 203] width 15 height 15
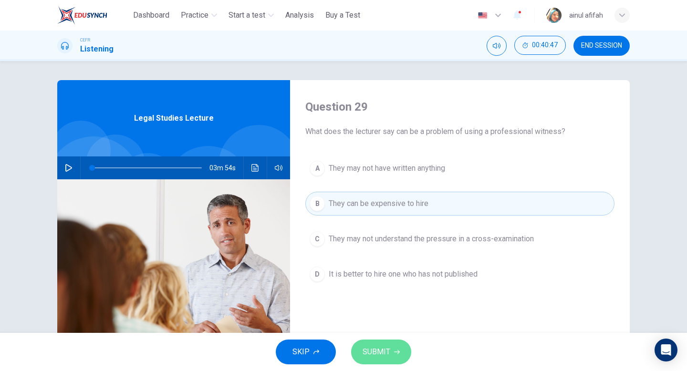
click at [379, 344] on button "SUBMIT" at bounding box center [381, 352] width 60 height 25
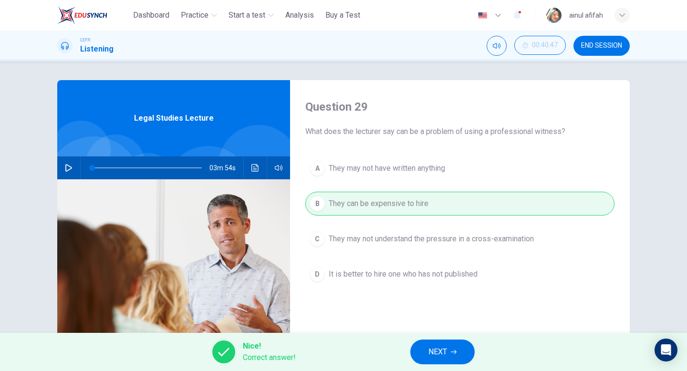
click at [455, 357] on button "NEXT" at bounding box center [442, 352] width 64 height 25
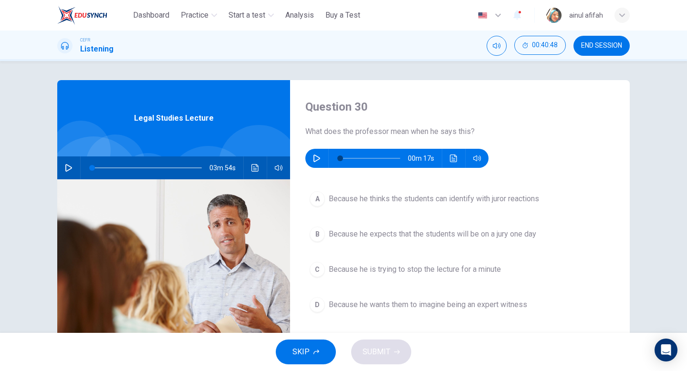
click at [312, 162] on button "button" at bounding box center [316, 158] width 15 height 19
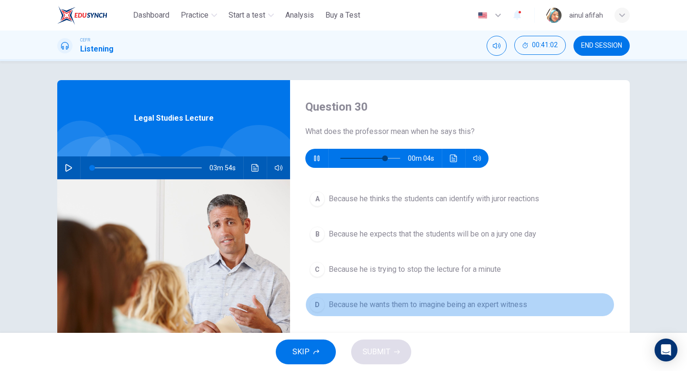
click at [422, 303] on span "Because he wants them to imagine being an expert witness" at bounding box center [428, 304] width 198 height 11
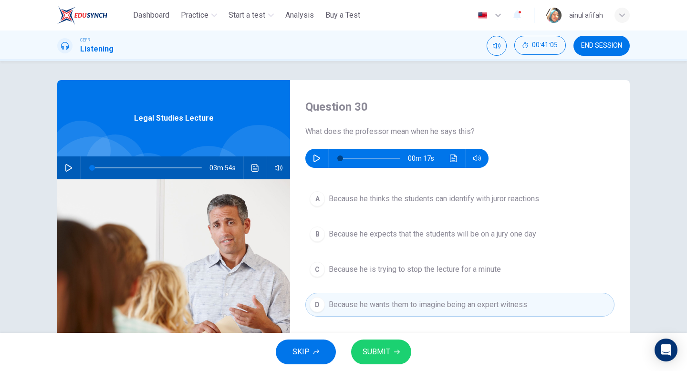
type input "*"
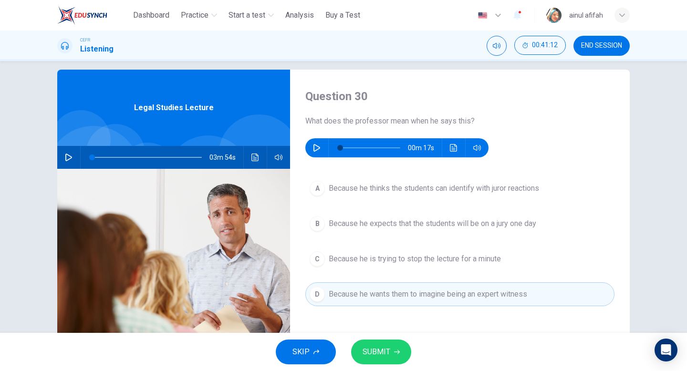
scroll to position [14, 0]
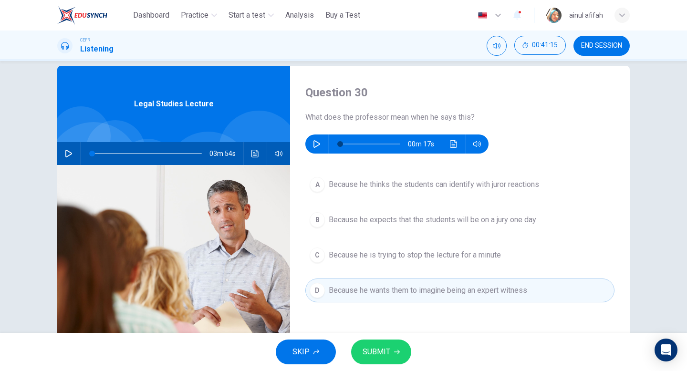
click at [385, 350] on span "SUBMIT" at bounding box center [377, 351] width 28 height 13
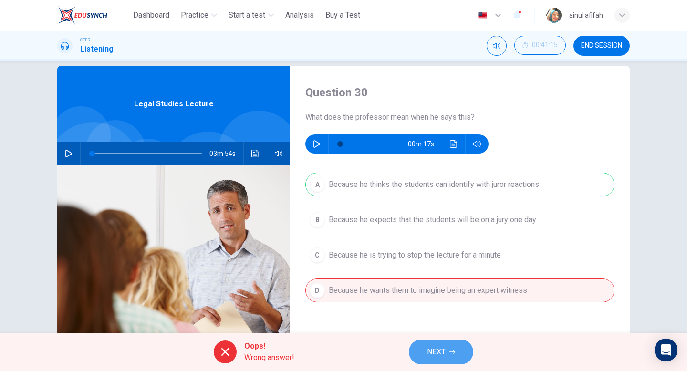
click at [438, 355] on span "NEXT" at bounding box center [436, 351] width 19 height 13
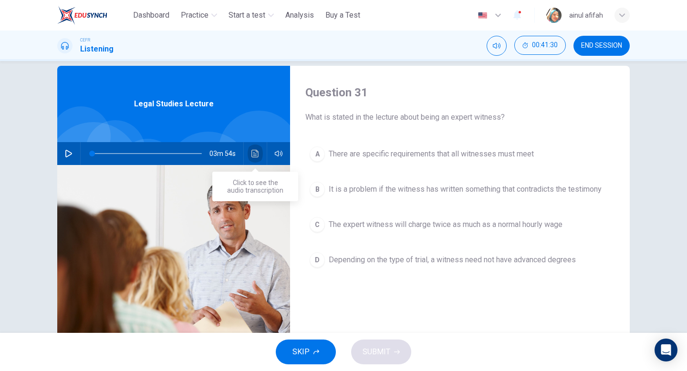
click at [251, 145] on button "Click to see the audio transcription" at bounding box center [255, 153] width 15 height 23
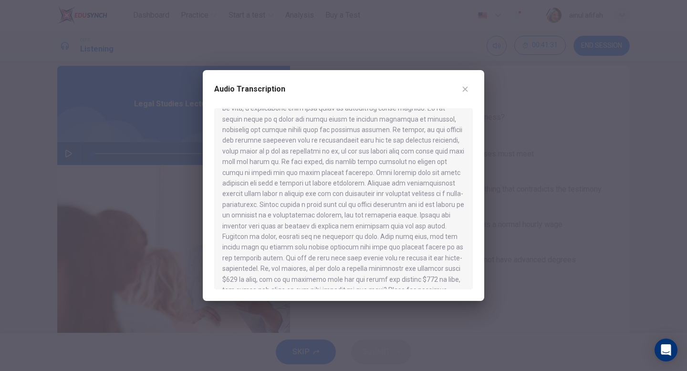
scroll to position [230, 0]
click at [469, 87] on button "button" at bounding box center [465, 89] width 15 height 15
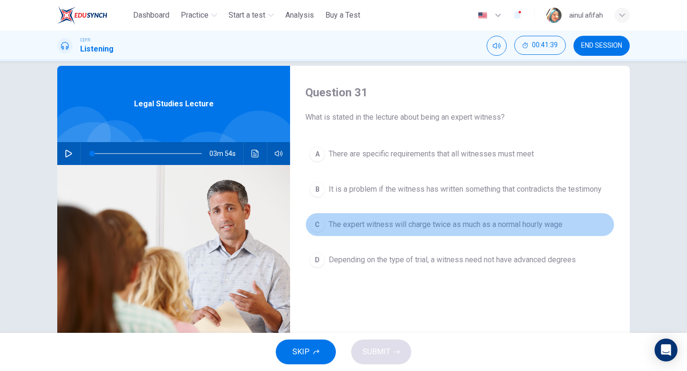
click at [401, 231] on button "C The expert witness will charge twice as much as a normal hourly wage" at bounding box center [459, 225] width 309 height 24
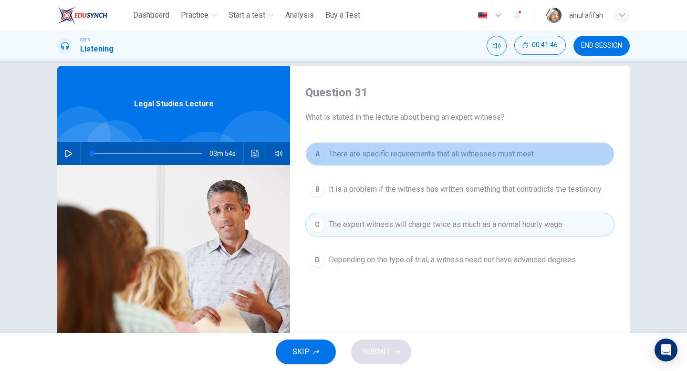
click at [348, 154] on span "There are specific requirements that all witnesses must meet" at bounding box center [431, 153] width 205 height 11
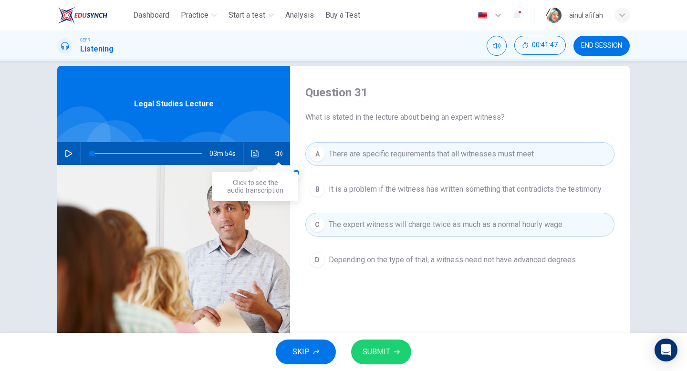
click at [257, 151] on icon "Click to see the audio transcription" at bounding box center [254, 154] width 7 height 8
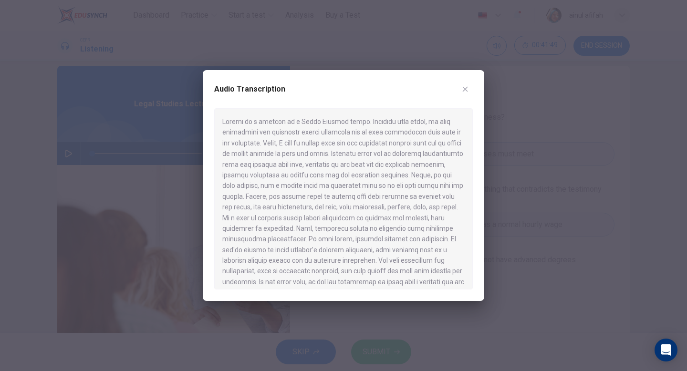
click at [367, 345] on div at bounding box center [343, 185] width 687 height 371
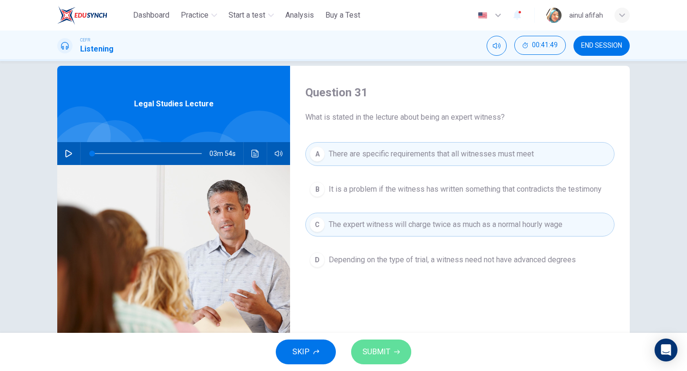
click at [369, 340] on button "SUBMIT" at bounding box center [381, 352] width 60 height 25
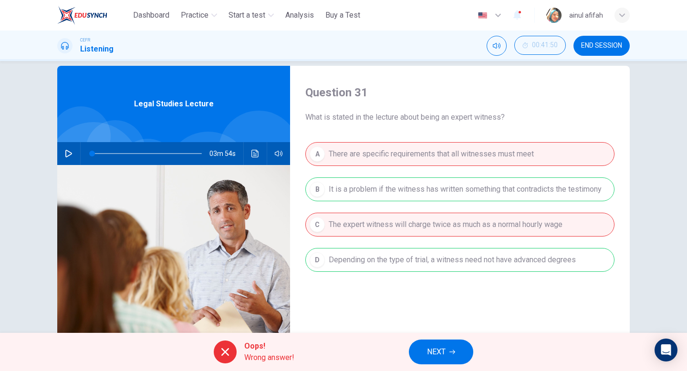
click at [445, 349] on span "NEXT" at bounding box center [436, 351] width 19 height 13
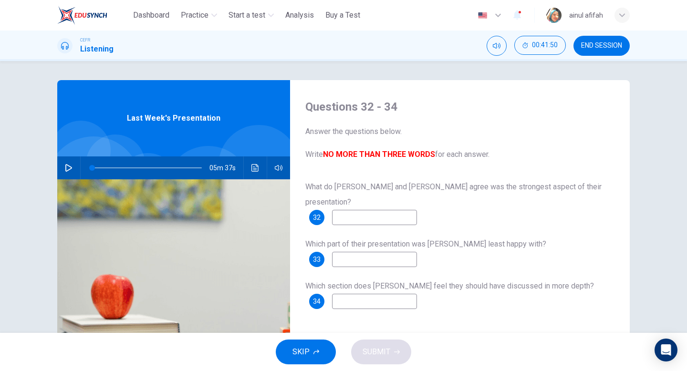
scroll to position [7, 0]
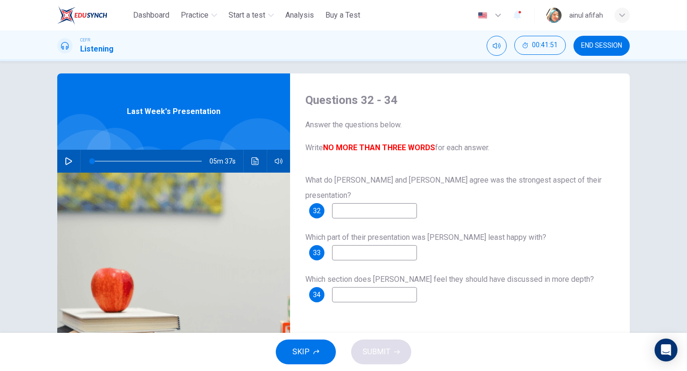
click at [362, 203] on input at bounding box center [374, 210] width 85 height 15
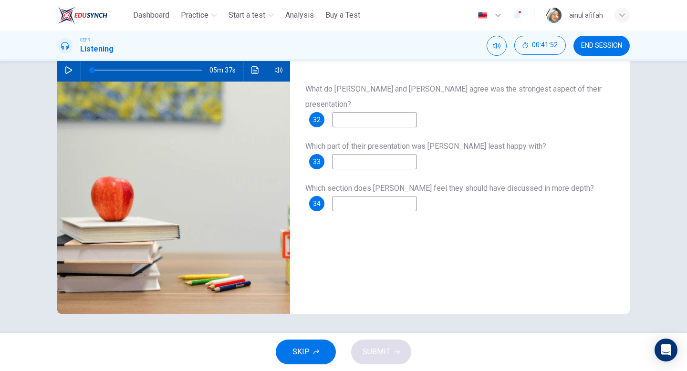
scroll to position [0, 0]
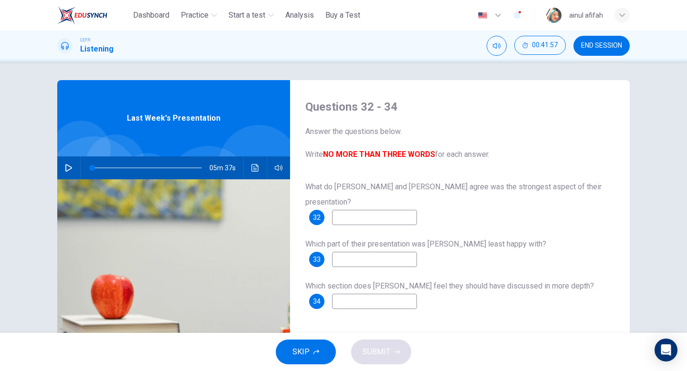
click at [69, 169] on icon "button" at bounding box center [68, 168] width 7 height 8
click at [66, 172] on button "button" at bounding box center [68, 167] width 15 height 23
type input "*"
click at [88, 8] on img at bounding box center [82, 15] width 50 height 19
